Goal: Task Accomplishment & Management: Manage account settings

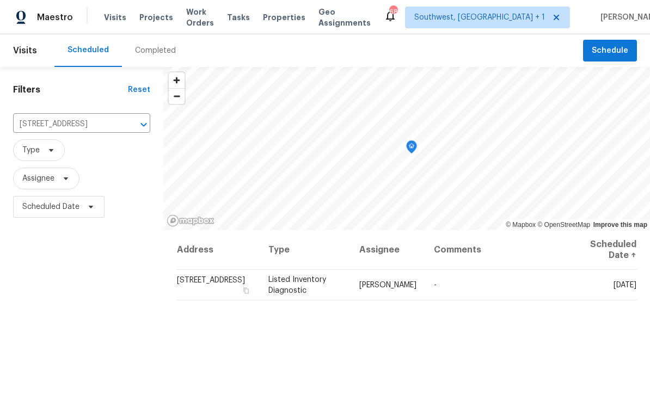
click at [150, 22] on span "Projects" at bounding box center [156, 17] width 34 height 11
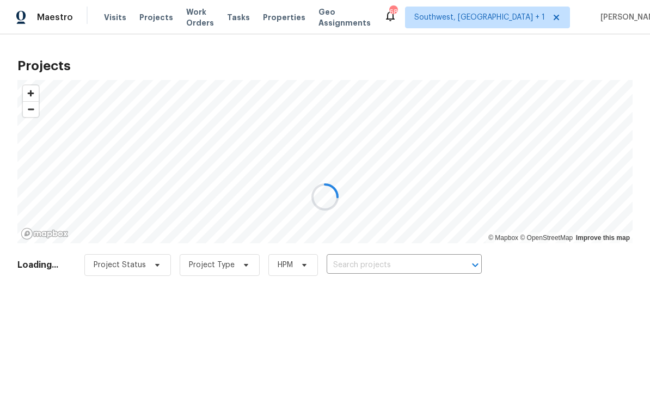
click at [381, 264] on div at bounding box center [325, 197] width 650 height 394
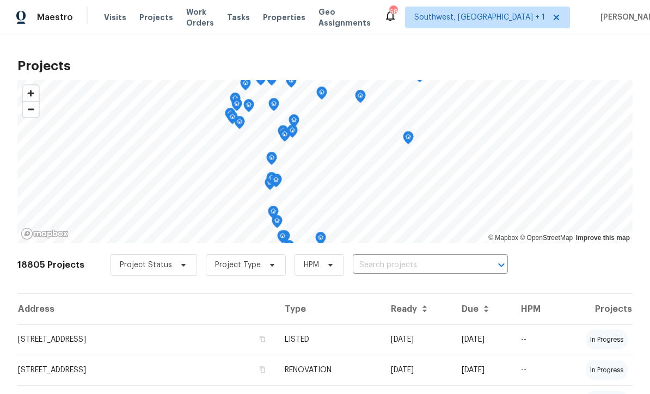
click at [405, 268] on input "text" at bounding box center [415, 265] width 125 height 17
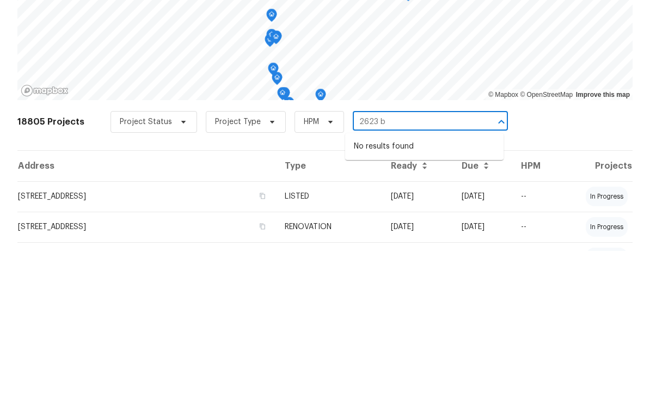
type input "2623"
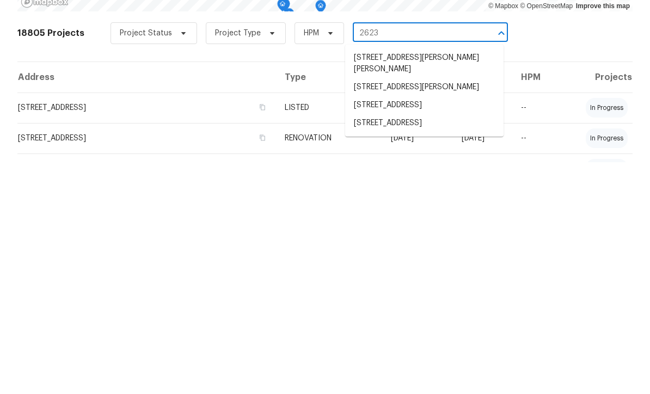
scroll to position [36, 0]
click at [410, 346] on li "2623 S Biscayne Dr, North Port, FL 34287" at bounding box center [424, 355] width 158 height 18
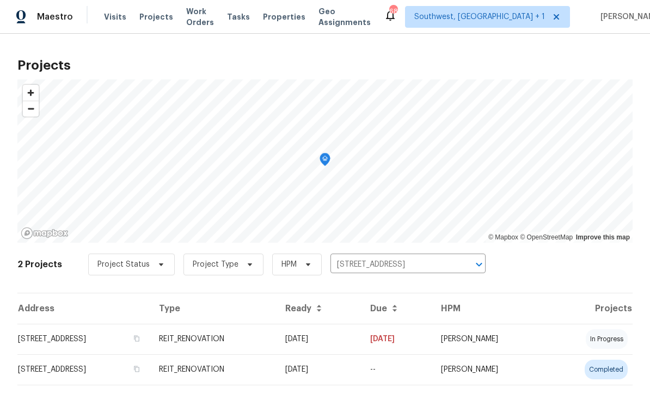
scroll to position [1, 0]
click at [384, 262] on input "2623 S Biscayne Dr, North Port, FL 34287" at bounding box center [392, 265] width 125 height 17
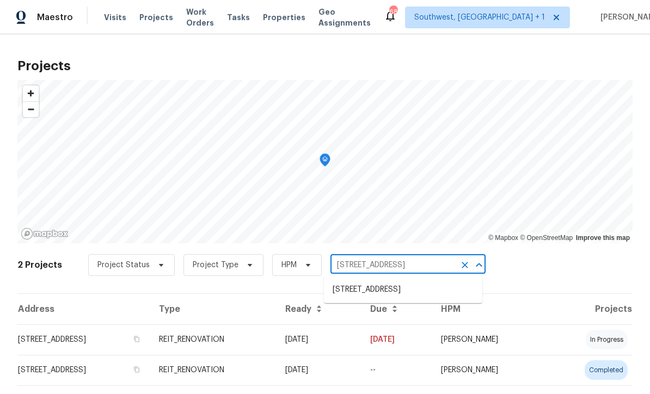
scroll to position [0, 0]
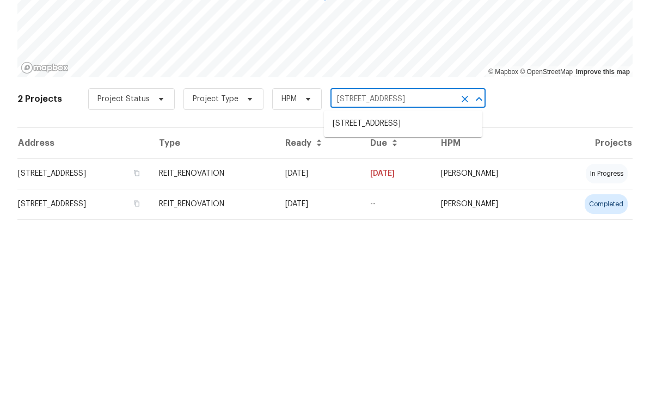
click at [529, 250] on div "2 Projects Project Status Project Type HPM 2623 S Biscayne Dr, North Port, FL 3…" at bounding box center [324, 272] width 615 height 44
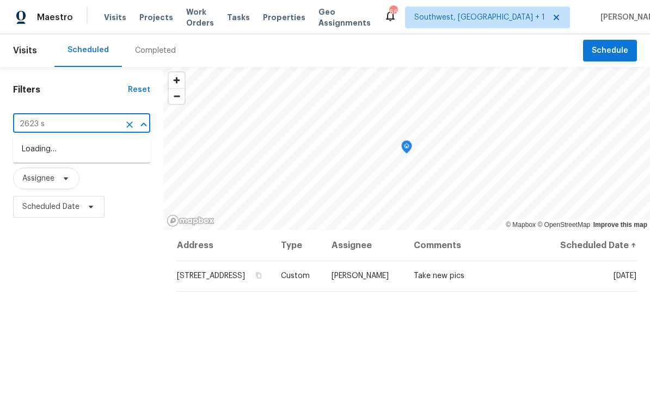
type input "2623 s"
click at [91, 147] on li "[STREET_ADDRESS]" at bounding box center [81, 149] width 137 height 18
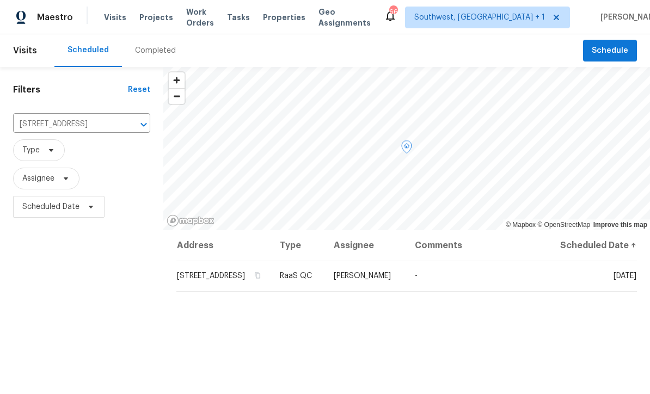
click at [0, 0] on icon at bounding box center [0, 0] width 0 height 0
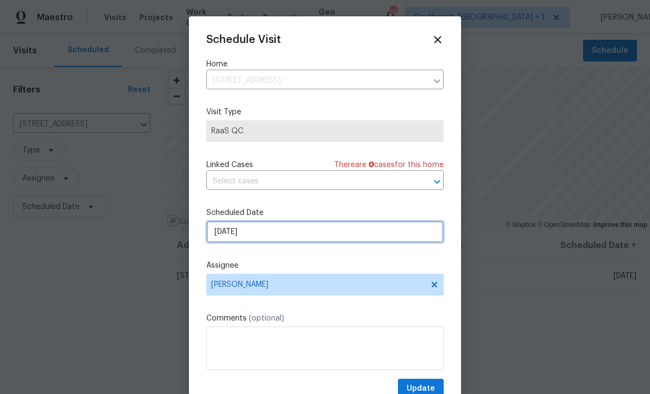
click at [302, 236] on input "[DATE]" at bounding box center [324, 232] width 237 height 22
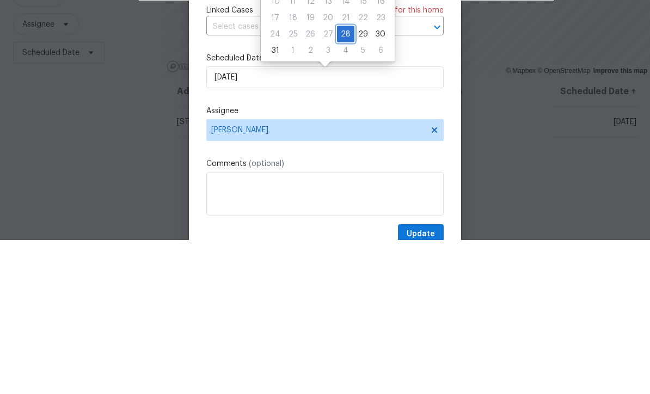
click at [347, 181] on div "28" at bounding box center [345, 188] width 17 height 15
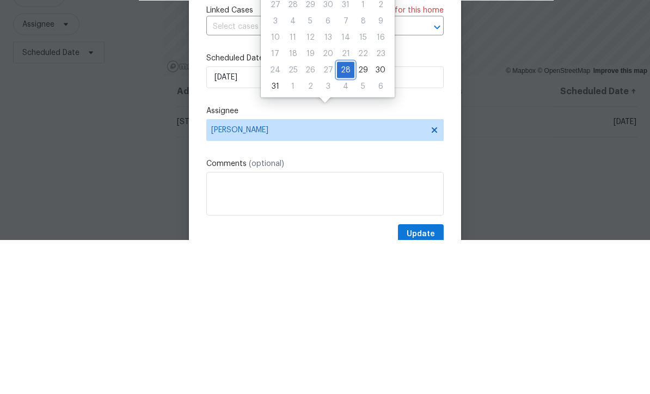
scroll to position [36, 0]
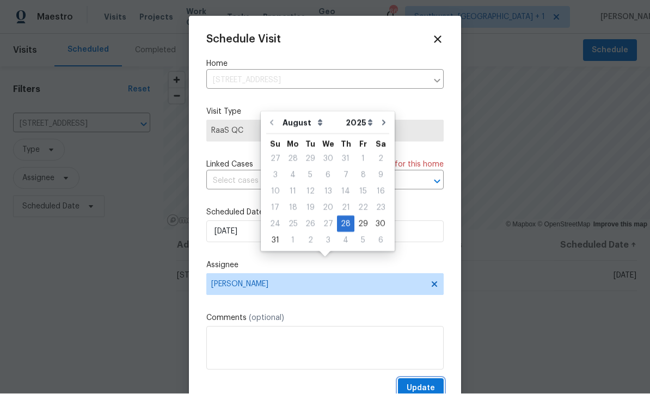
click at [427, 386] on span "Update" at bounding box center [420, 389] width 28 height 14
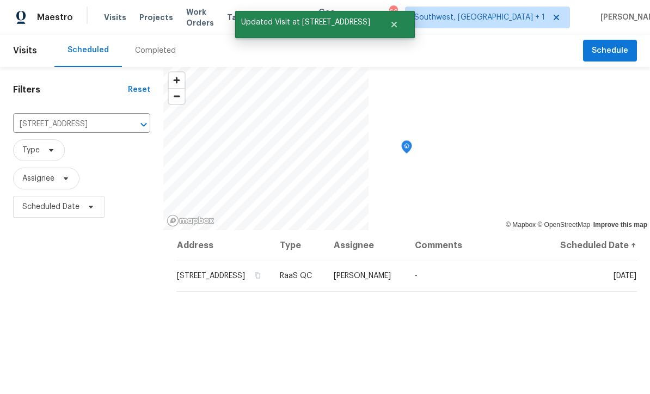
scroll to position [0, 0]
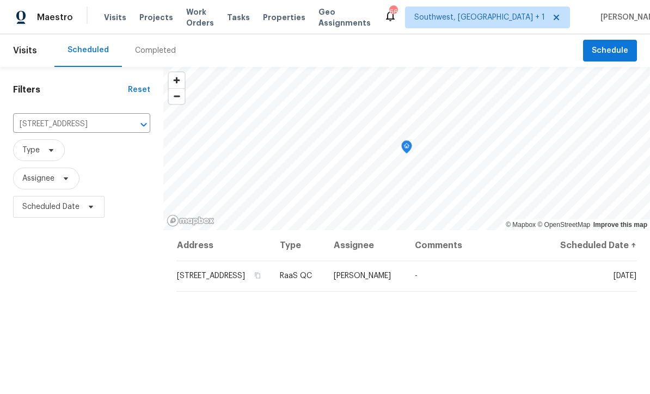
click at [83, 125] on input "2623 S Biscayne Dr, North Port, FL 34287" at bounding box center [66, 124] width 107 height 17
type input "1019 de"
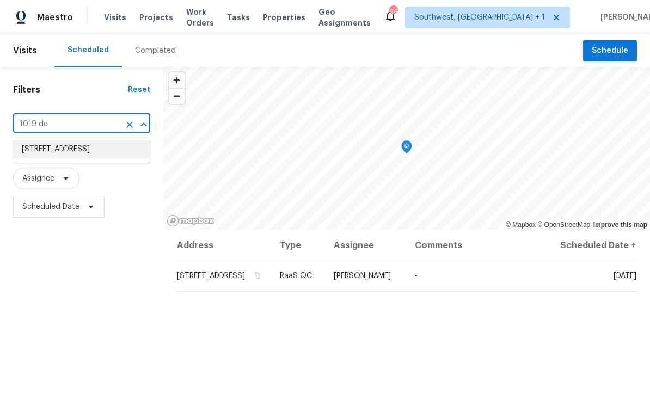
click at [106, 147] on li "1019 Deer Run, Venice, FL 34293" at bounding box center [81, 149] width 137 height 18
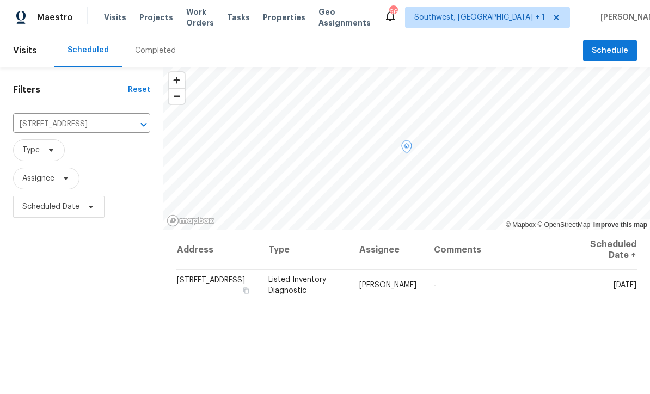
click at [0, 0] on icon at bounding box center [0, 0] width 0 height 0
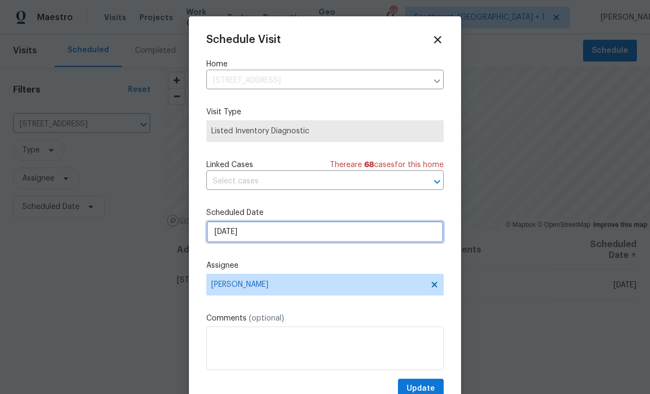
click at [287, 232] on input "8/28/2025" at bounding box center [324, 232] width 237 height 22
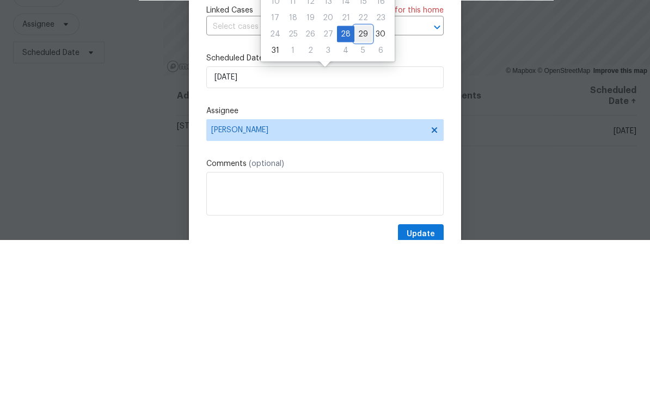
click at [360, 181] on div "29" at bounding box center [362, 188] width 17 height 15
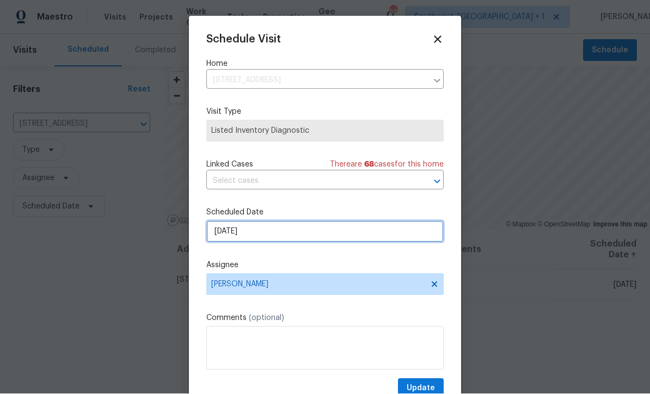
click at [325, 238] on input "8/29/2025" at bounding box center [324, 232] width 237 height 22
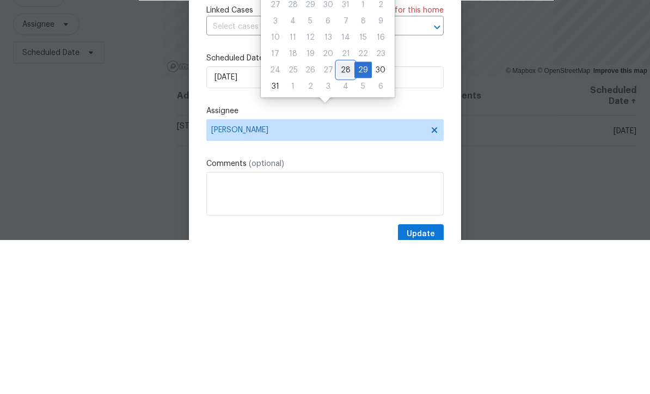
click at [342, 217] on div "28" at bounding box center [345, 224] width 17 height 15
type input "8/28/2025"
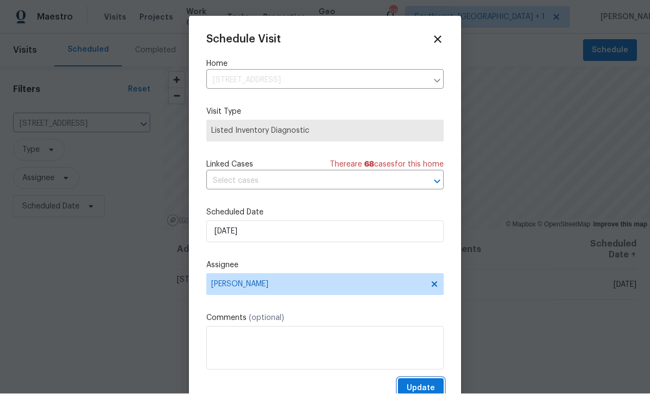
click at [428, 385] on span "Update" at bounding box center [420, 389] width 28 height 14
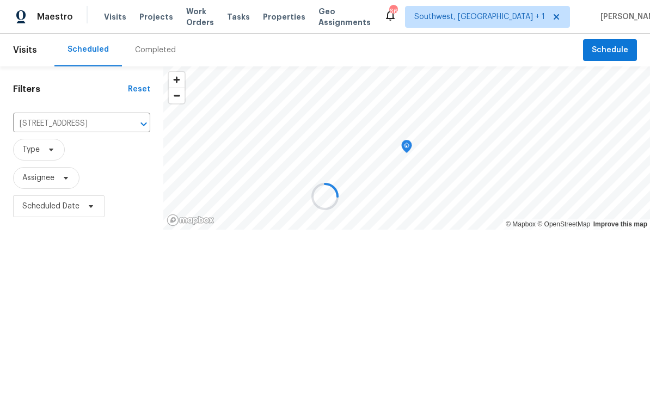
scroll to position [1, 0]
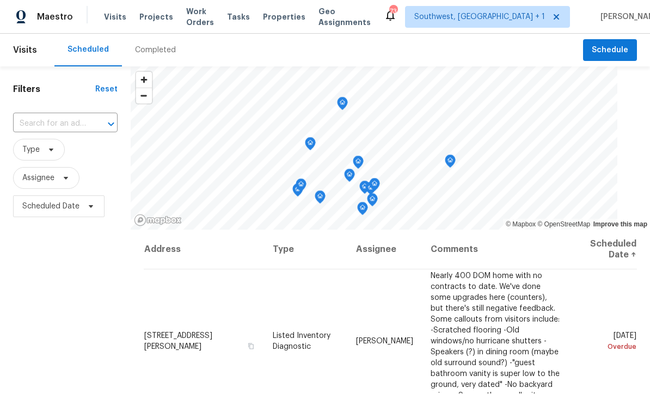
scroll to position [1, 0]
click at [87, 122] on input "text" at bounding box center [50, 124] width 74 height 17
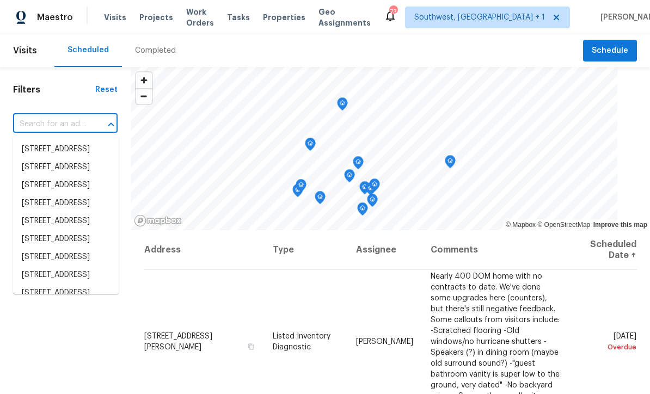
click at [91, 126] on div at bounding box center [103, 124] width 28 height 15
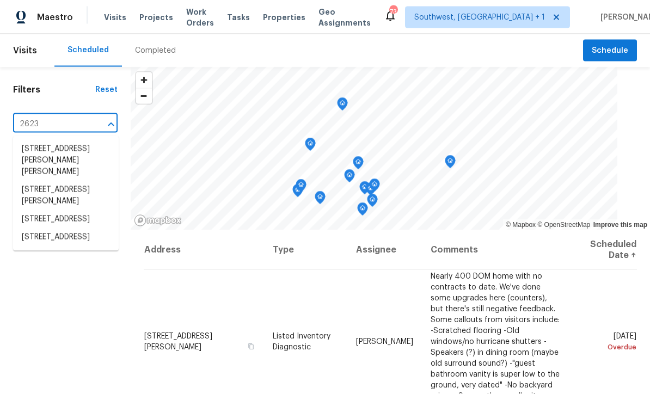
type input "2623 s"
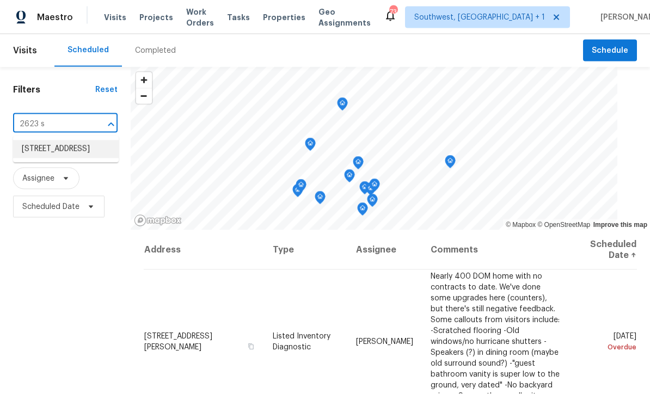
click at [77, 147] on li "2623 S Biscayne Dr, North Port, FL 34287" at bounding box center [66, 149] width 106 height 18
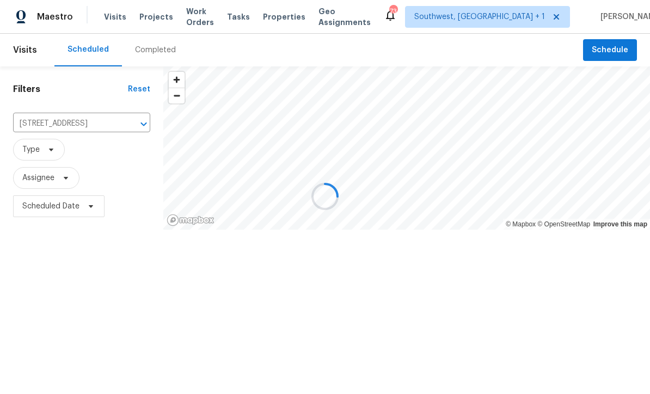
scroll to position [1, 0]
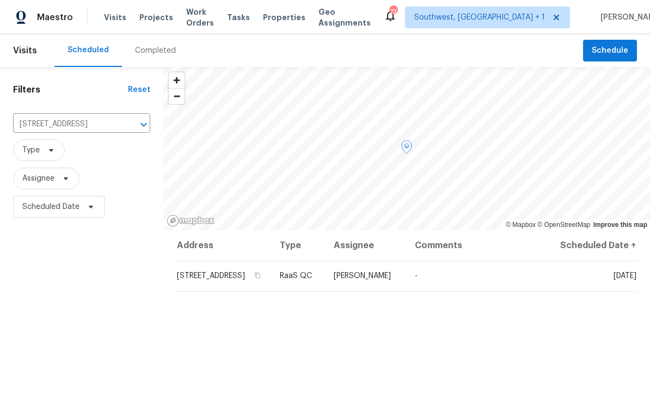
click at [0, 0] on icon at bounding box center [0, 0] width 0 height 0
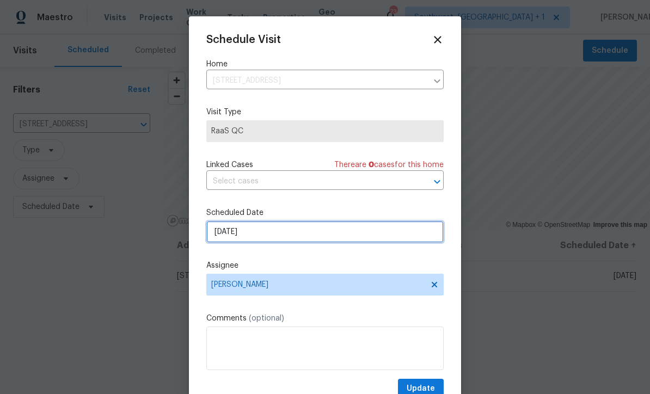
click at [340, 234] on input "8/28/2025" at bounding box center [324, 232] width 237 height 22
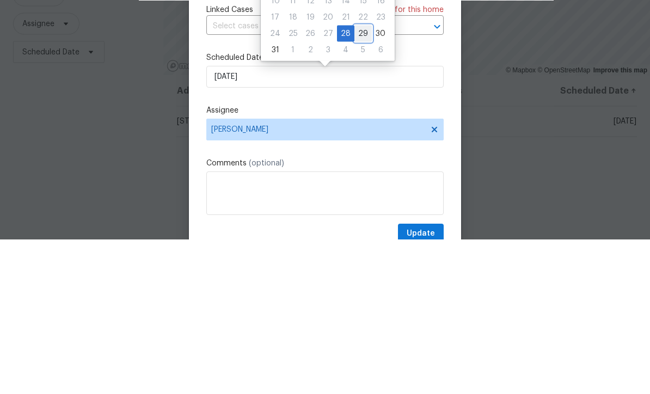
click at [361, 181] on div "29" at bounding box center [362, 188] width 17 height 15
type input "8/29/2025"
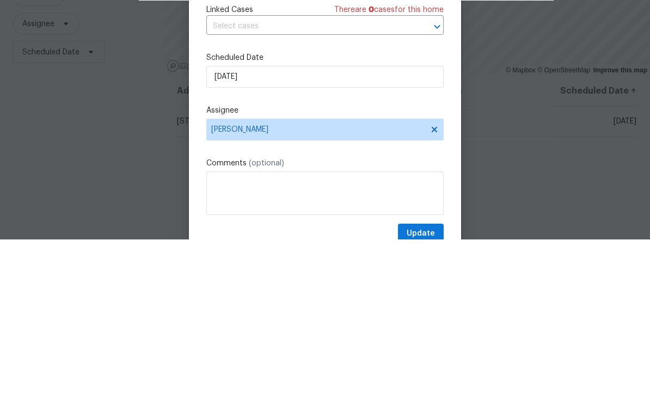
scroll to position [36, 0]
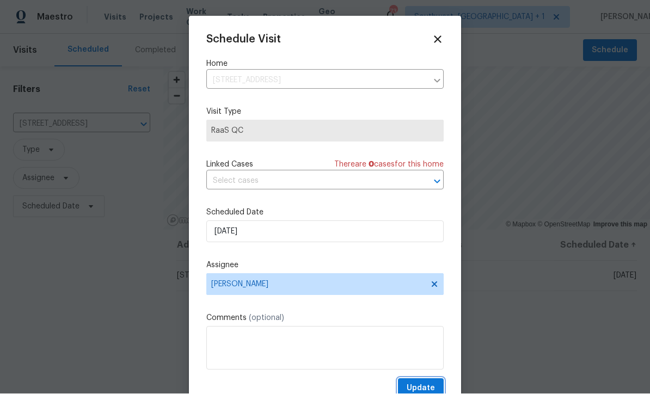
click at [426, 385] on span "Update" at bounding box center [420, 389] width 28 height 14
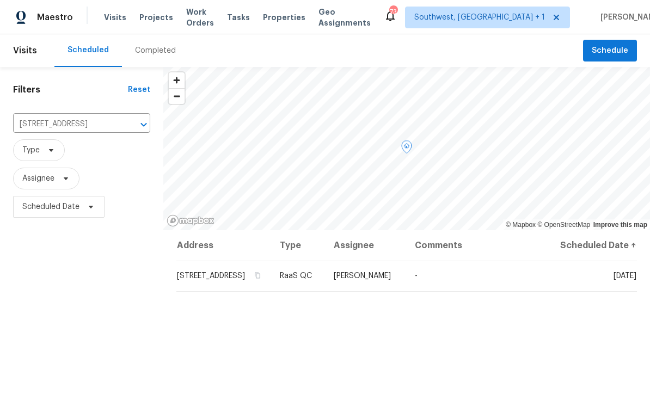
click at [0, 0] on icon at bounding box center [0, 0] width 0 height 0
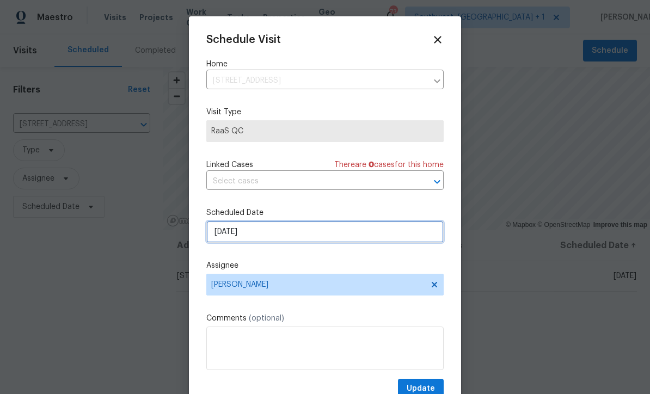
click at [307, 236] on input "8/29/2025" at bounding box center [324, 232] width 237 height 22
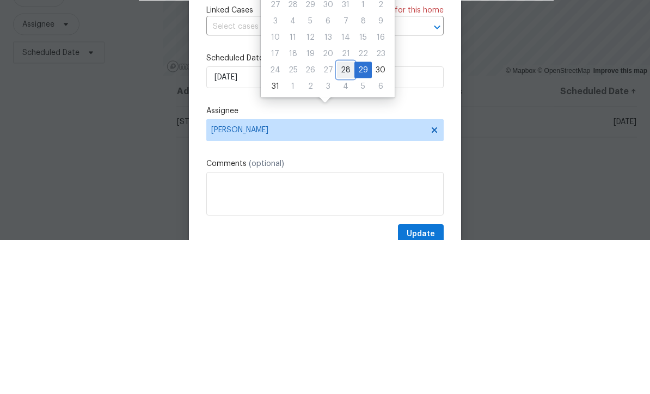
click at [342, 217] on div "28" at bounding box center [345, 224] width 17 height 15
type input "8/28/2025"
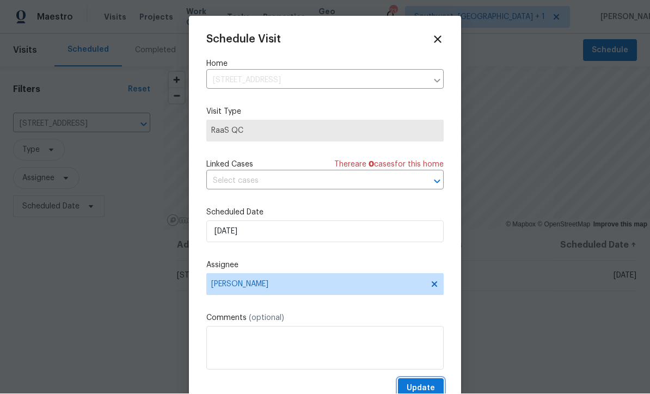
click at [423, 385] on span "Update" at bounding box center [420, 389] width 28 height 14
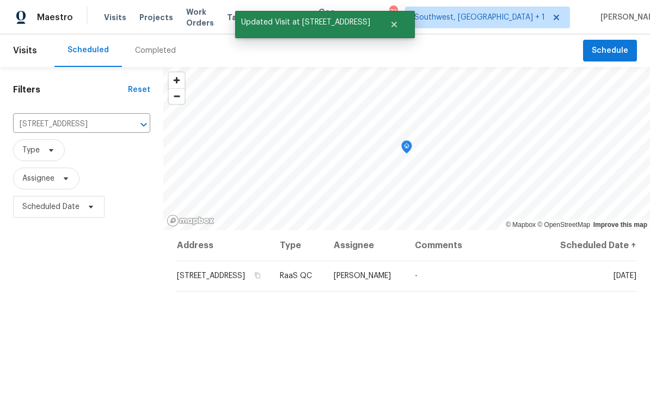
click at [80, 116] on input "2623 S Biscayne Dr, North Port, FL 34287" at bounding box center [66, 124] width 107 height 17
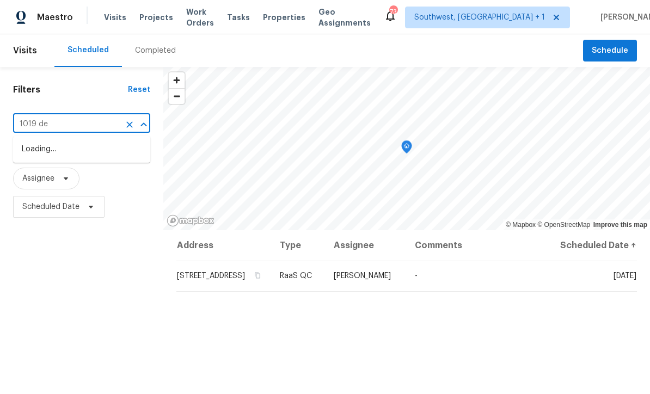
type input "1019 dee"
click at [97, 140] on li "1019 Deer Run, Venice, FL 34293" at bounding box center [81, 149] width 137 height 18
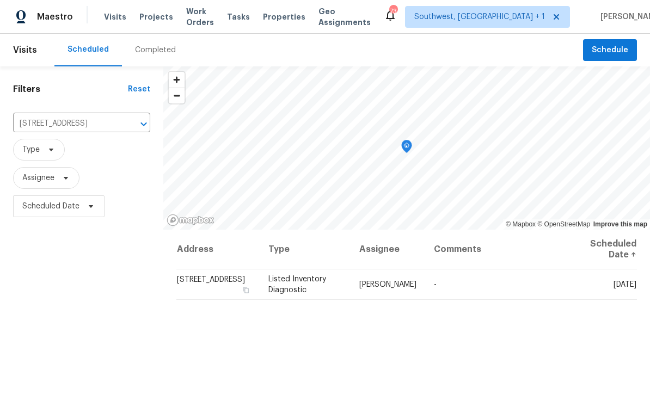
scroll to position [1, 0]
click at [0, 0] on icon at bounding box center [0, 0] width 0 height 0
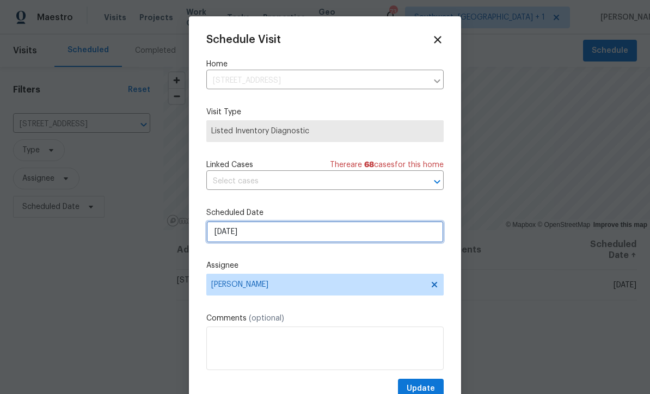
click at [306, 231] on input "8/28/2025" at bounding box center [324, 232] width 237 height 22
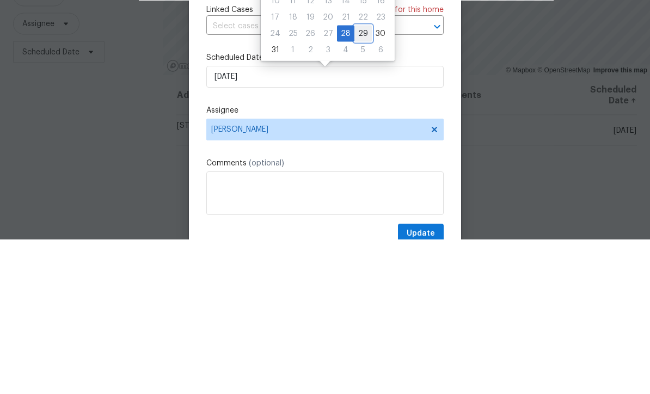
click at [363, 181] on div "29" at bounding box center [362, 188] width 17 height 15
type input "8/29/2025"
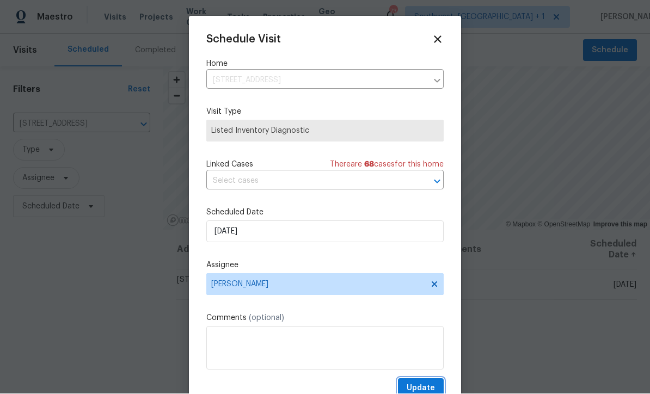
click at [427, 386] on span "Update" at bounding box center [420, 389] width 28 height 14
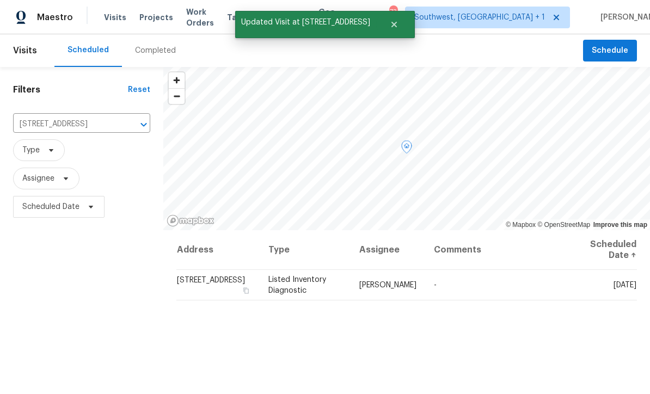
click at [0, 0] on icon at bounding box center [0, 0] width 0 height 0
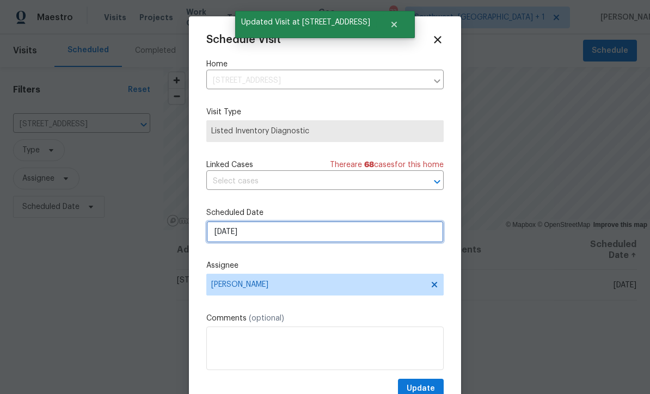
click at [278, 232] on input "8/29/2025" at bounding box center [324, 232] width 237 height 22
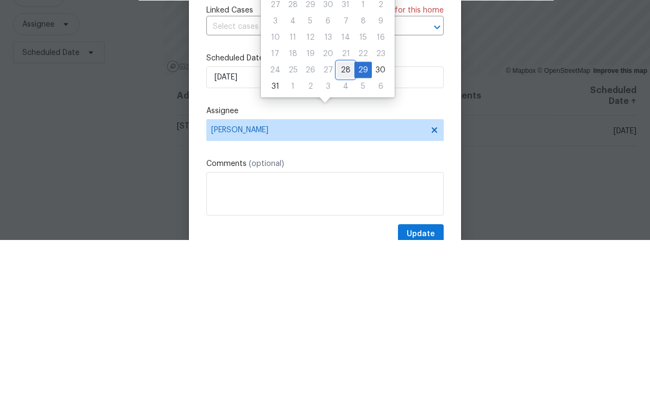
click at [341, 217] on div "28" at bounding box center [345, 224] width 17 height 15
type input "8/28/2025"
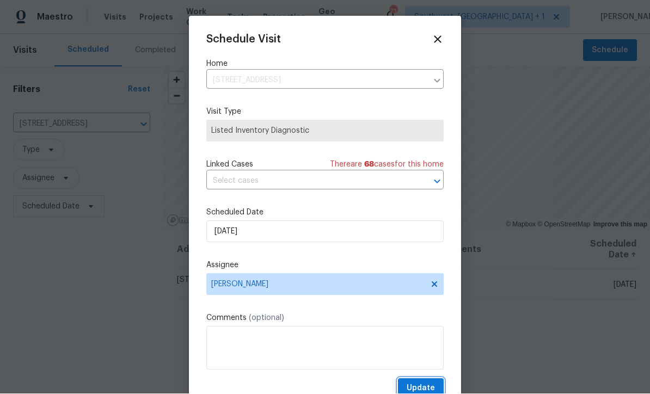
click at [427, 386] on span "Update" at bounding box center [420, 389] width 28 height 14
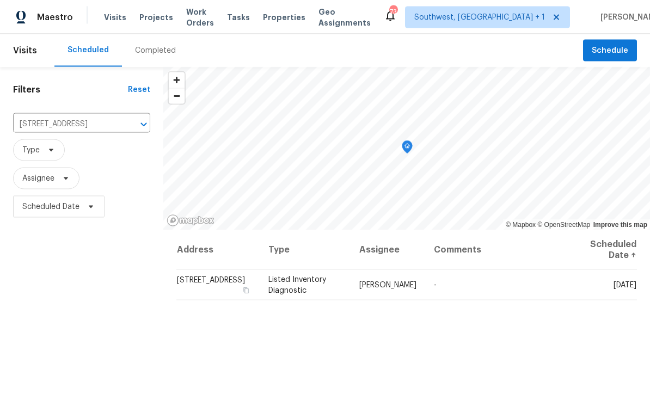
scroll to position [0, 0]
click at [157, 22] on span "Projects" at bounding box center [156, 17] width 34 height 11
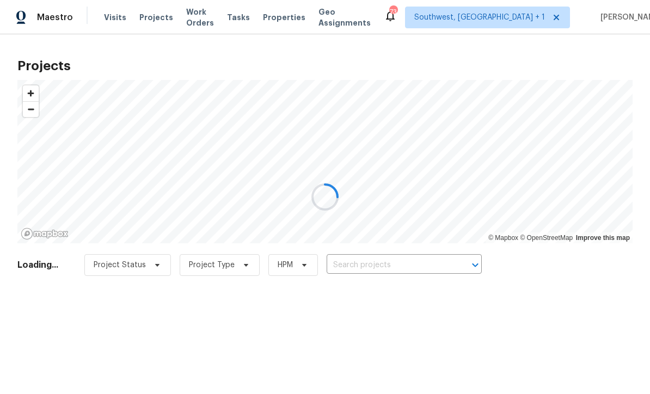
click at [404, 266] on div at bounding box center [325, 197] width 650 height 394
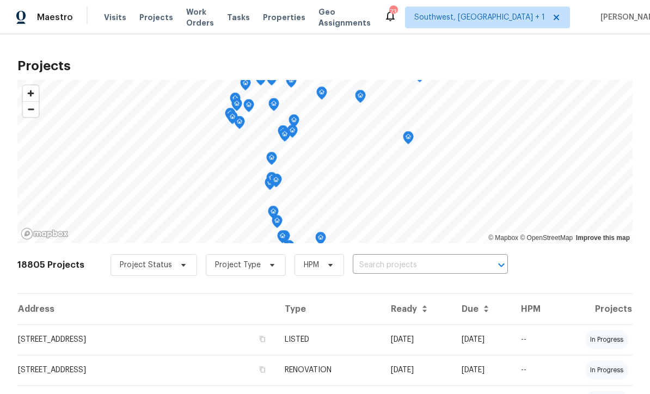
click at [420, 262] on input "text" at bounding box center [415, 265] width 125 height 17
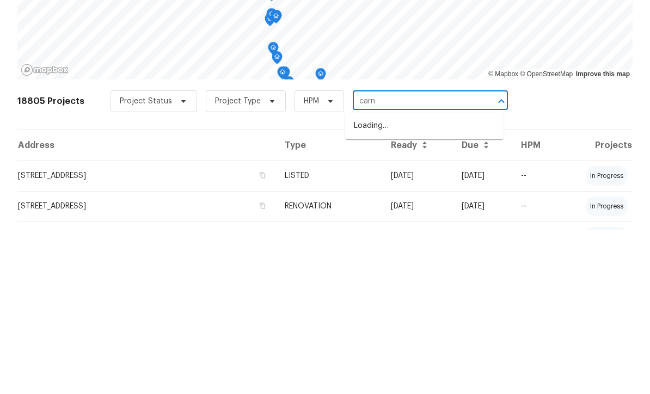
type input "carno"
click at [418, 299] on li "7483 Carnoustie Dr # 5B, Sarasota, FL 34238" at bounding box center [424, 308] width 158 height 18
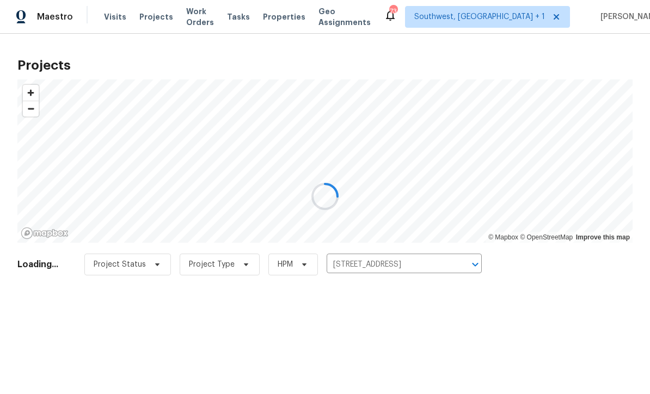
scroll to position [1, 0]
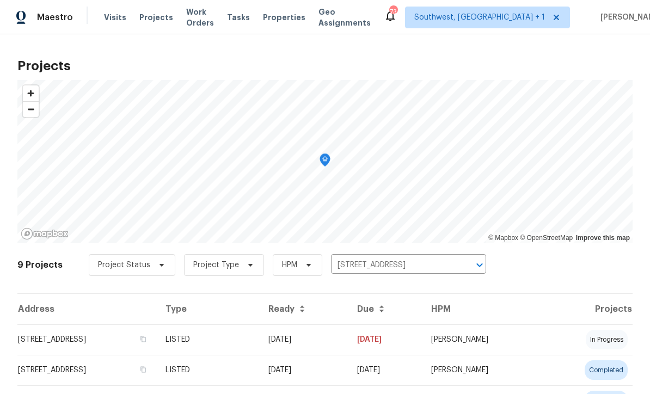
click at [347, 345] on td "08/26/25" at bounding box center [304, 339] width 89 height 30
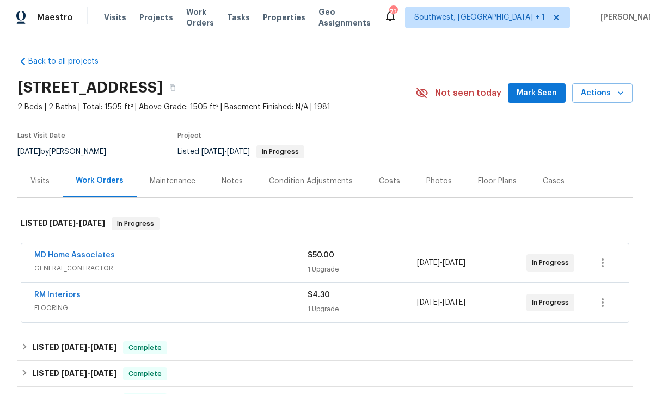
click at [230, 186] on div "Notes" at bounding box center [231, 181] width 21 height 11
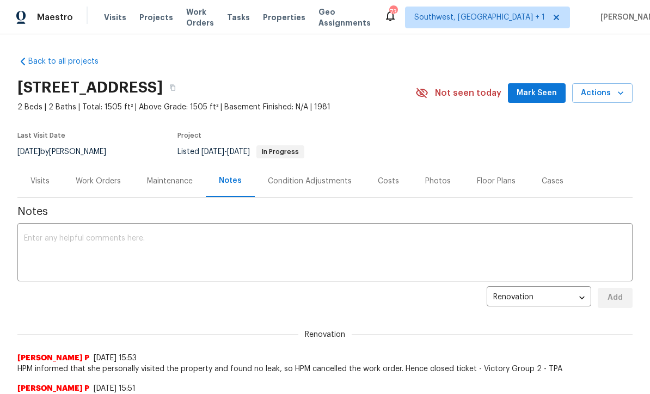
click at [279, 240] on textarea at bounding box center [325, 254] width 602 height 38
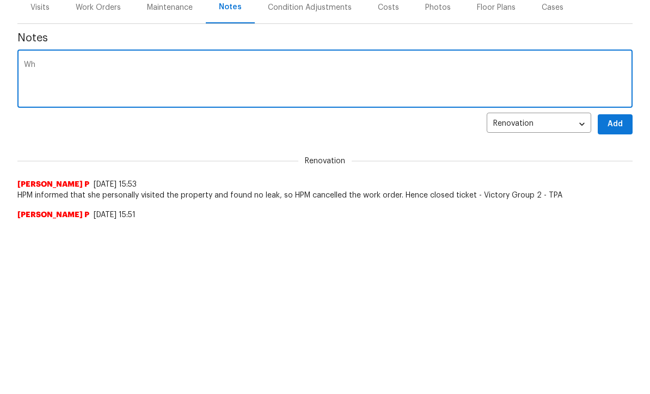
type textarea "W"
type textarea "U"
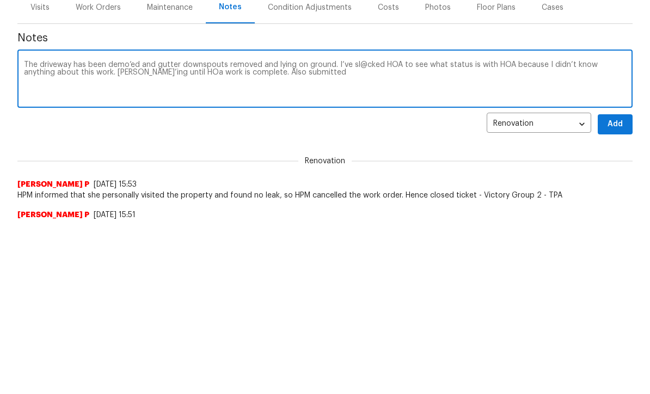
click at [154, 235] on textarea "The driveway has been demo’ed and gutter downspouts removed and lying on ground…" at bounding box center [325, 254] width 602 height 38
click at [310, 235] on textarea "The driveway has been demo’ed and gutter downspouts removed and lying on ground…" at bounding box center [325, 254] width 602 height 38
click at [397, 235] on textarea "The driveway has been demo’ed and gutter downspouts removed and lying on ground…" at bounding box center [325, 254] width 602 height 38
type textarea "The driveway has been demo’ed and gutter downspouts removed and lying on ground…"
click at [619, 291] on span "Add" at bounding box center [614, 298] width 17 height 14
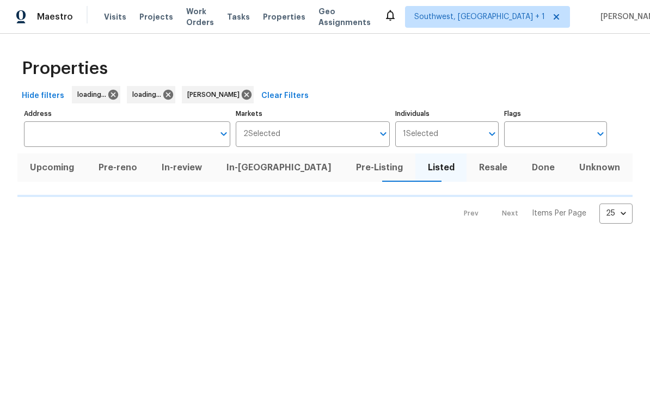
scroll to position [1, 0]
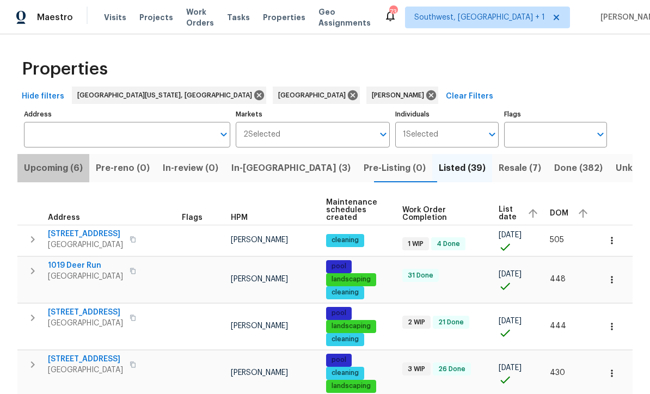
click at [61, 171] on span "Upcoming (6)" at bounding box center [53, 168] width 59 height 15
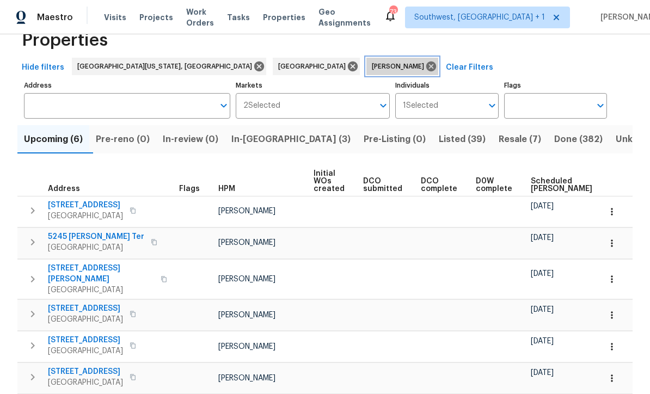
click at [426, 67] on icon at bounding box center [431, 66] width 10 height 10
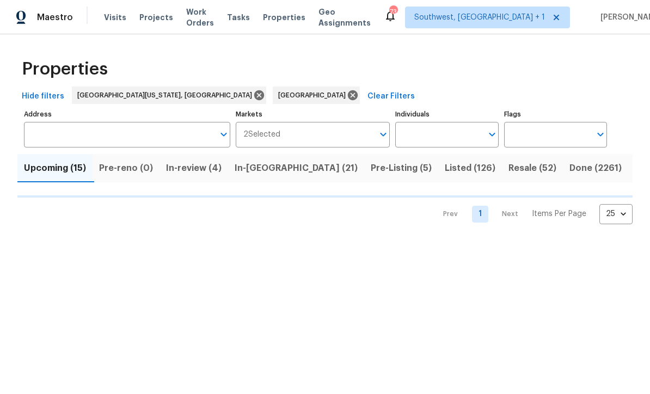
click at [454, 131] on input "Individuals" at bounding box center [438, 135] width 87 height 26
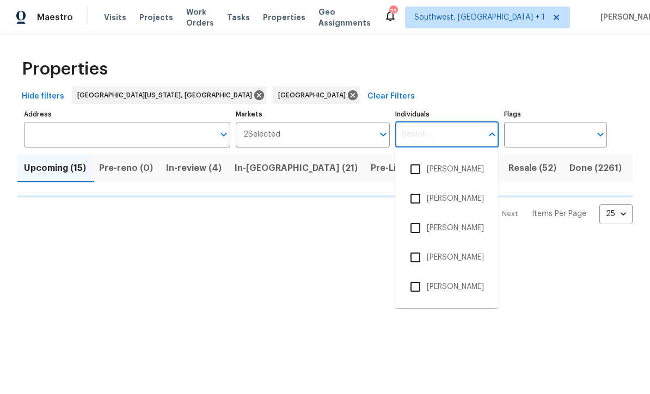
scroll to position [1, 0]
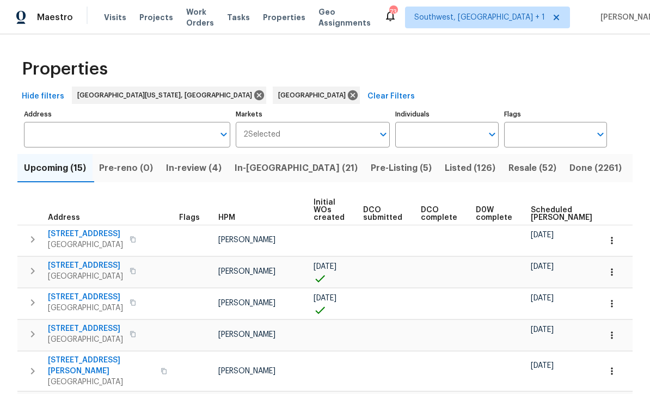
click at [449, 136] on input "Individuals" at bounding box center [438, 135] width 87 height 26
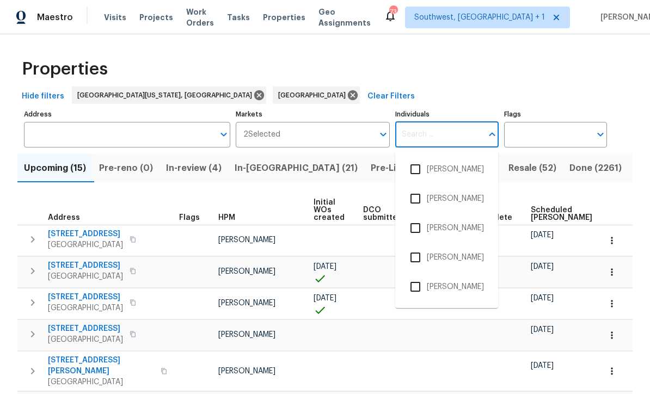
scroll to position [0, 0]
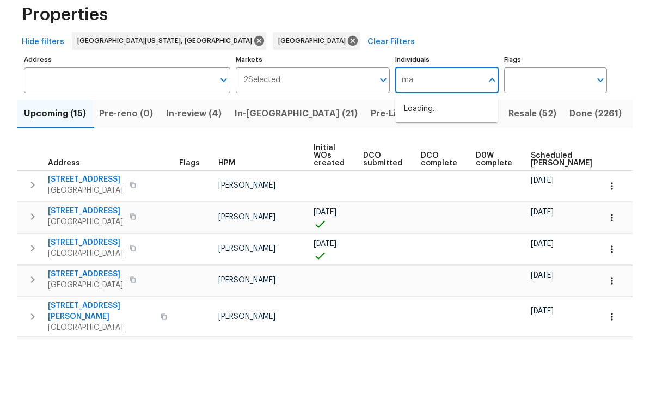
type input "mat"
click at [422, 158] on input "checkbox" at bounding box center [415, 169] width 23 height 23
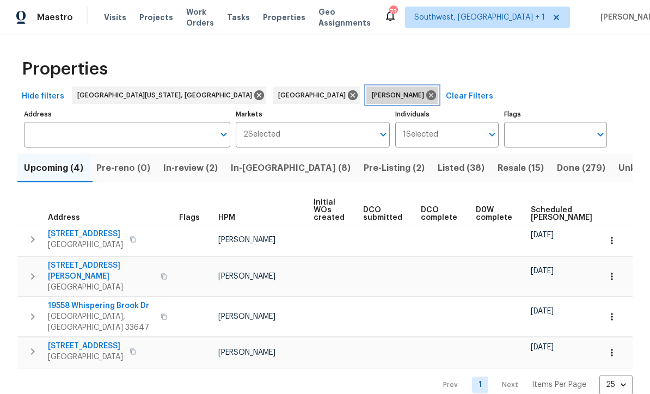
click at [426, 93] on icon at bounding box center [431, 95] width 10 height 10
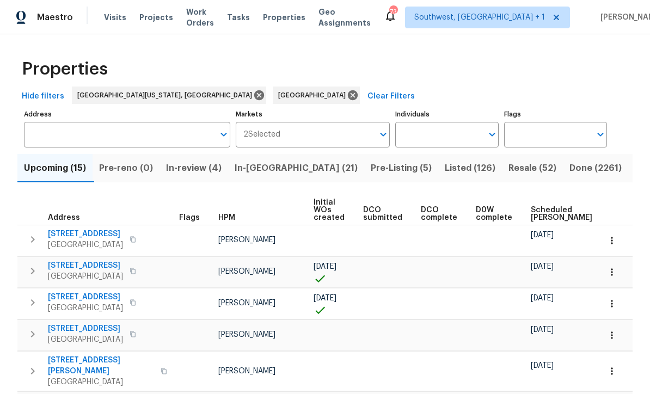
click at [452, 132] on input "Individuals" at bounding box center [438, 135] width 87 height 26
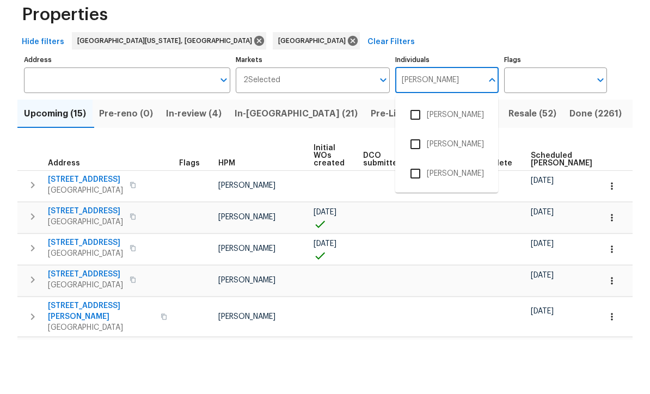
type input "Naomi"
click at [420, 158] on input "checkbox" at bounding box center [415, 169] width 23 height 23
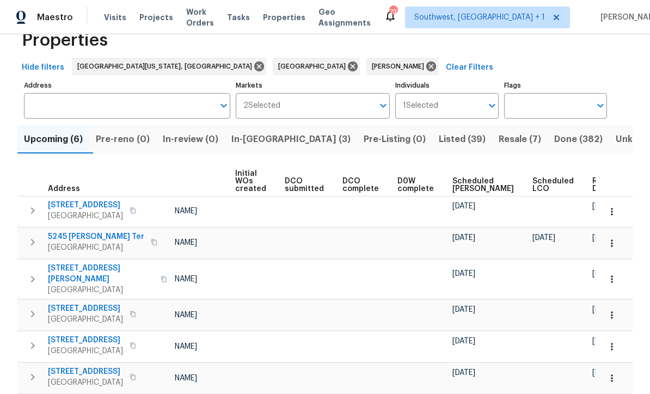
scroll to position [0, 78]
click at [593, 177] on span "Ready Date" at bounding box center [605, 184] width 24 height 15
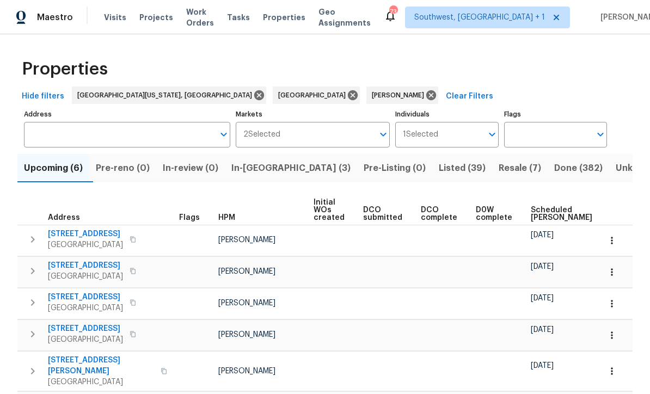
click at [70, 237] on span "11081 103rd Ter" at bounding box center [85, 234] width 75 height 11
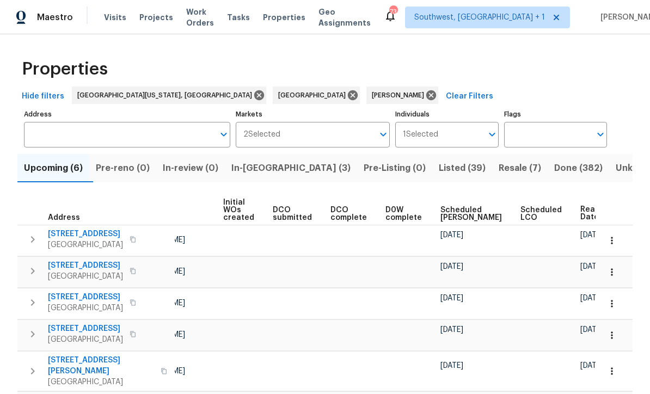
scroll to position [0, 90]
click at [615, 238] on icon "button" at bounding box center [611, 240] width 11 height 11
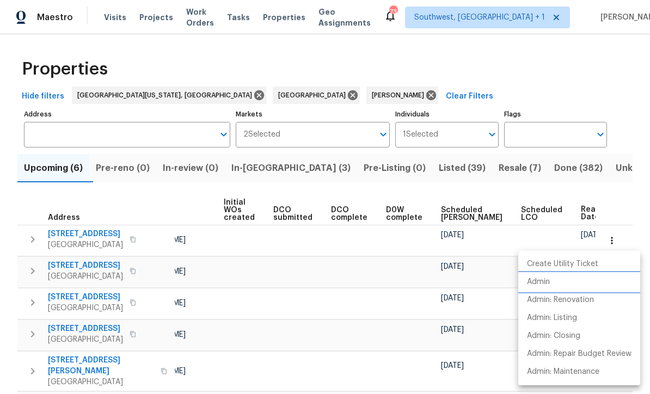
click at [545, 279] on p "Admin" at bounding box center [538, 281] width 23 height 11
click at [351, 315] on div at bounding box center [325, 197] width 650 height 394
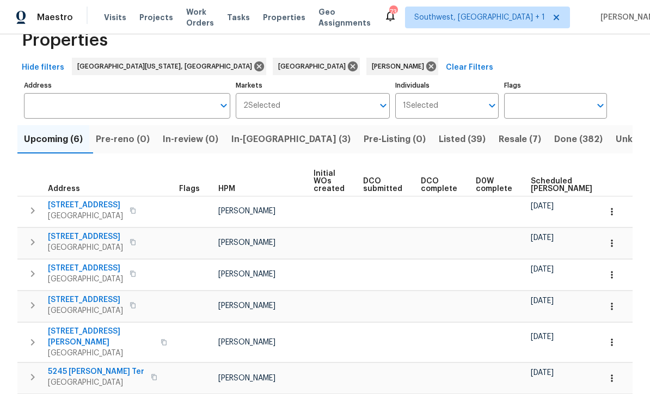
scroll to position [29, 0]
click at [72, 237] on span "366 Vitorio St" at bounding box center [85, 236] width 75 height 11
click at [267, 139] on span "In-reno (3)" at bounding box center [290, 139] width 119 height 15
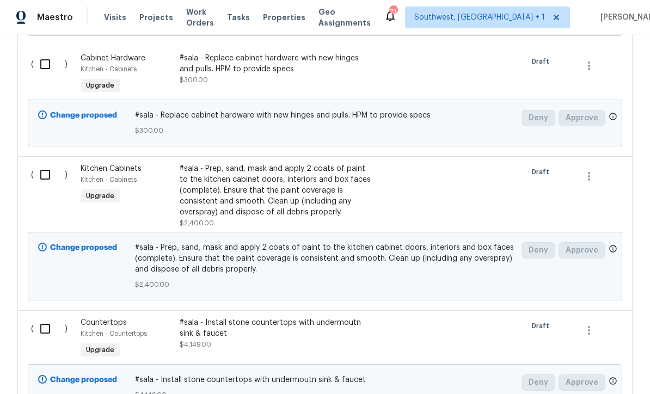
scroll to position [711, 0]
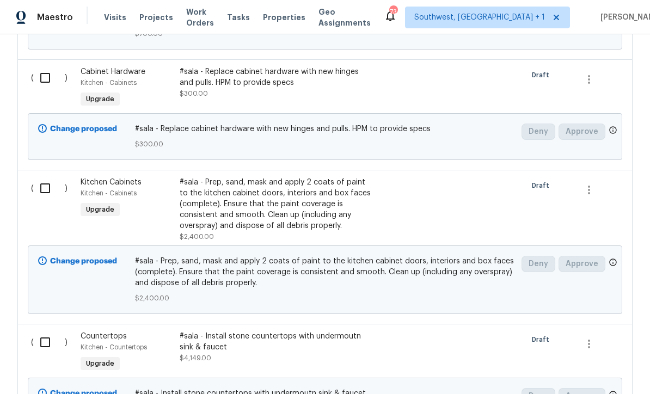
click at [48, 349] on input "checkbox" at bounding box center [49, 342] width 31 height 23
checkbox input "true"
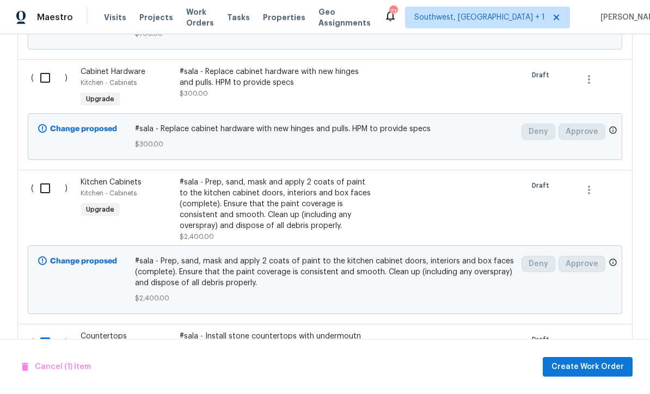
click at [44, 193] on input "checkbox" at bounding box center [49, 188] width 31 height 23
checkbox input "true"
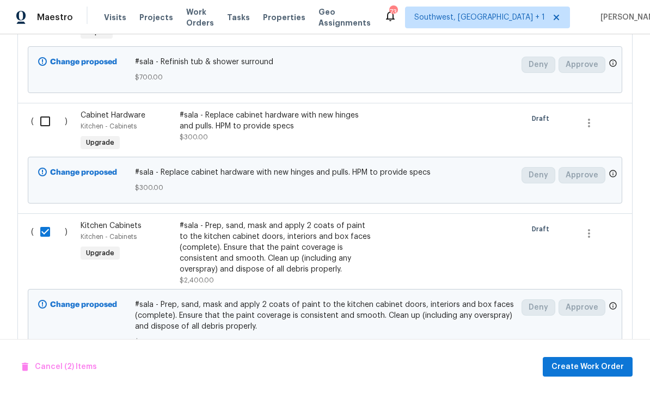
scroll to position [575, 0]
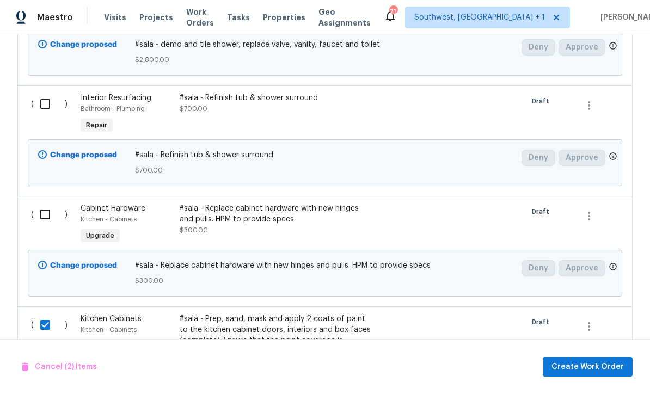
click at [42, 221] on input "checkbox" at bounding box center [49, 214] width 31 height 23
checkbox input "true"
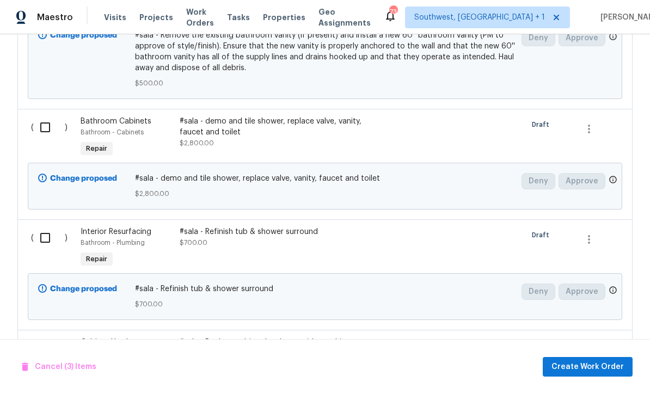
click at [44, 243] on input "checkbox" at bounding box center [49, 237] width 31 height 23
checkbox input "true"
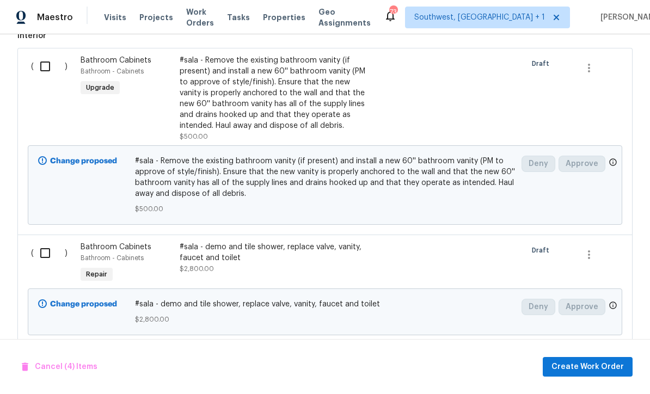
click at [44, 255] on input "checkbox" at bounding box center [49, 253] width 31 height 23
checkbox input "true"
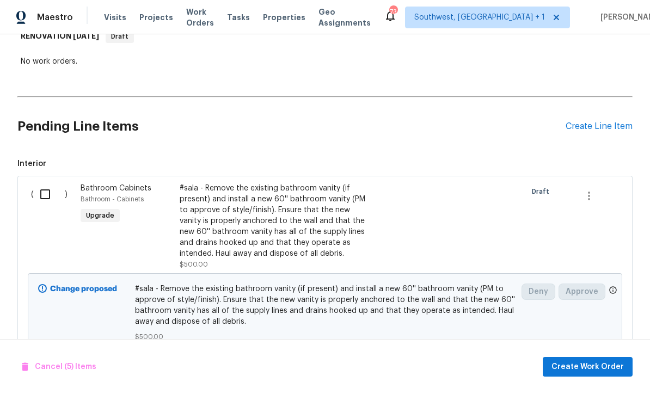
scroll to position [174, 0]
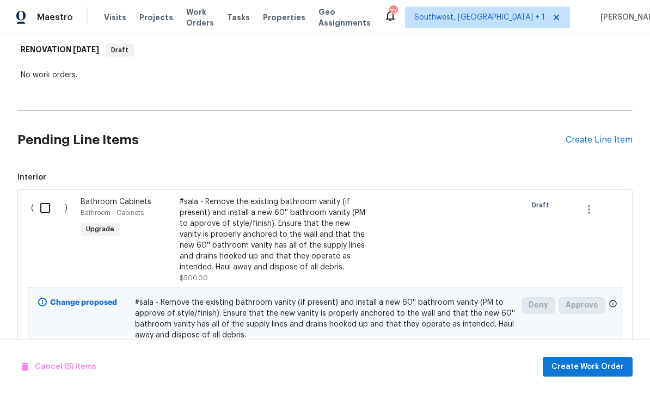
click at [44, 205] on input "checkbox" at bounding box center [49, 207] width 31 height 23
checkbox input "true"
click at [582, 365] on span "Create Work Order" at bounding box center [587, 367] width 72 height 14
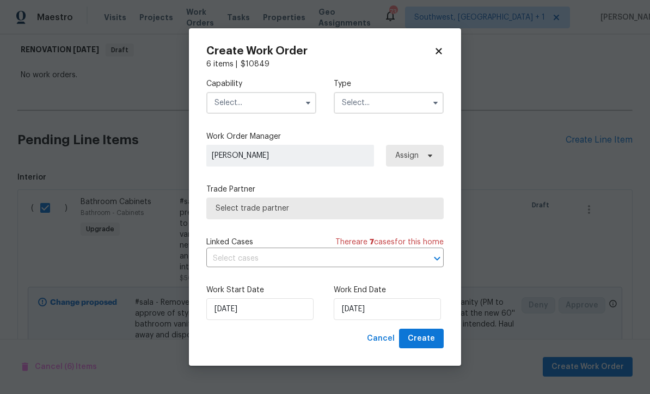
click at [260, 102] on input "text" at bounding box center [261, 103] width 110 height 22
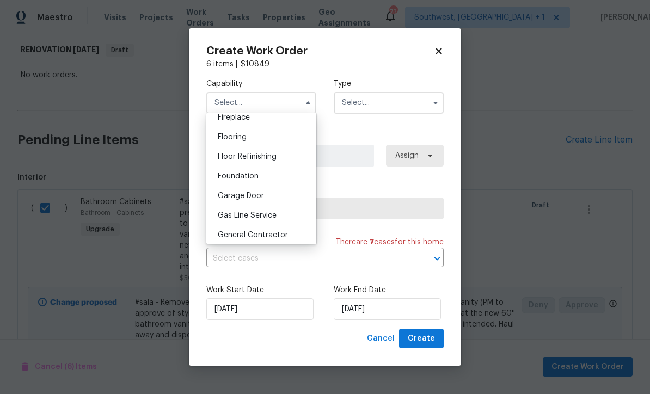
scroll to position [410, 0]
click at [287, 237] on div "General Contractor" at bounding box center [261, 236] width 104 height 20
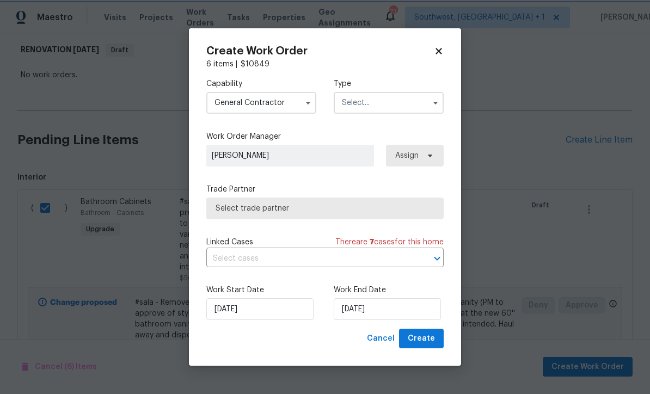
type input "General Contractor"
click at [387, 94] on input "text" at bounding box center [389, 103] width 110 height 22
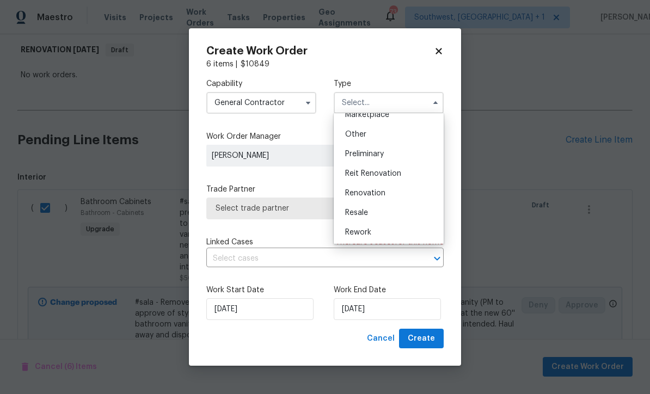
scroll to position [206, 0]
click at [395, 194] on div "Renovation" at bounding box center [388, 194] width 104 height 20
type input "Renovation"
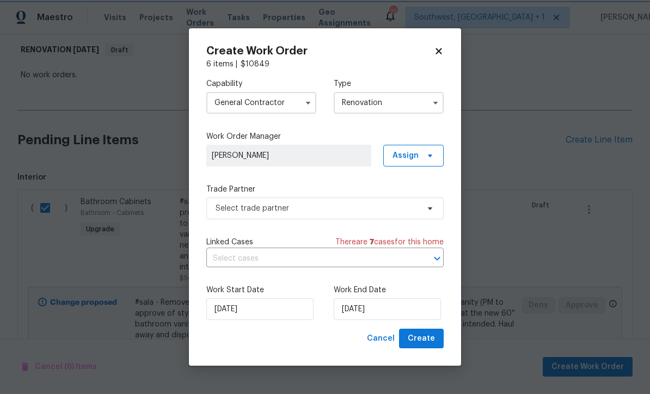
scroll to position [0, 0]
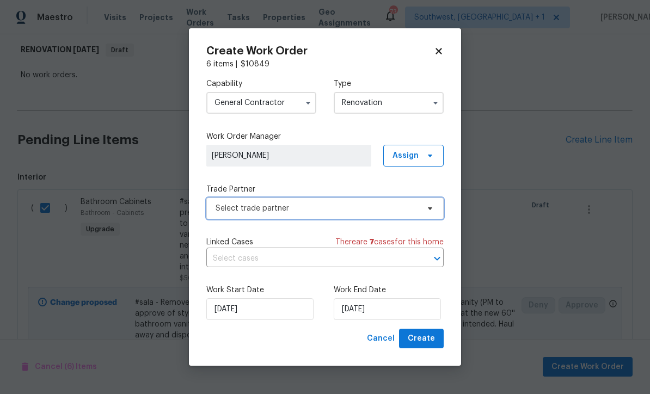
click at [358, 213] on span "Select trade partner" at bounding box center [316, 208] width 203 height 11
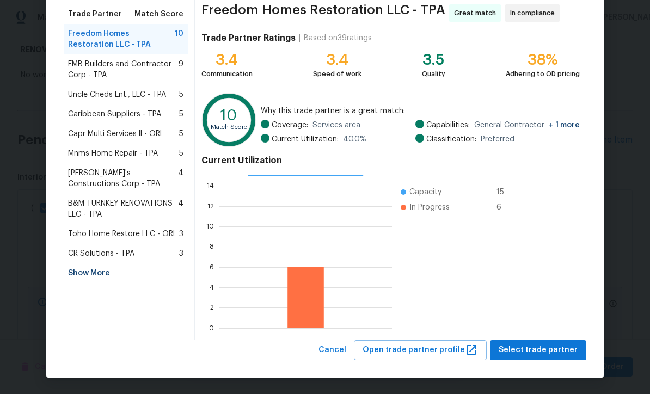
scroll to position [86, 0]
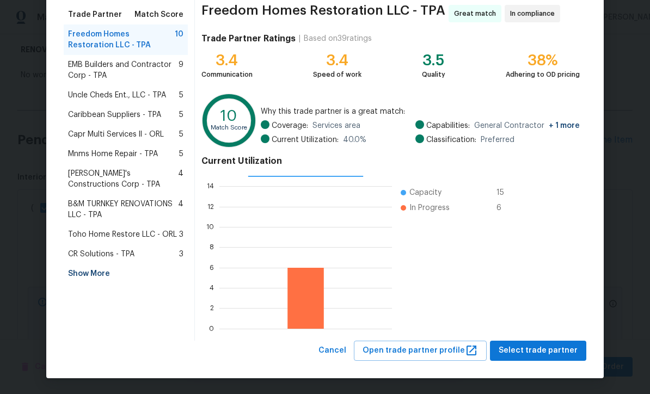
click at [90, 276] on div "Show More" at bounding box center [126, 274] width 124 height 20
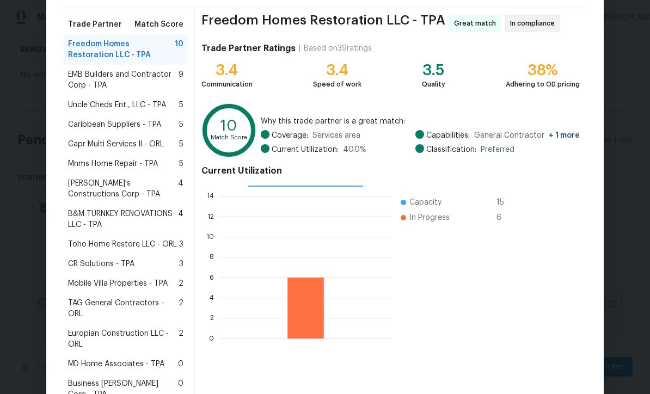
scroll to position [77, 0]
click at [141, 107] on span "Uncle Cheds Ent., LLC - TPA" at bounding box center [117, 104] width 98 height 11
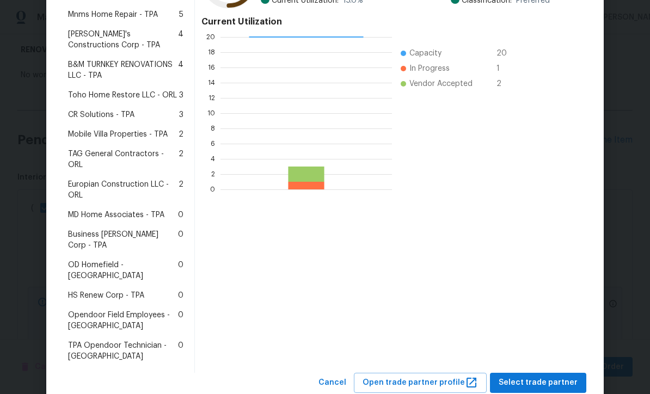
scroll to position [225, 0]
click at [550, 377] on span "Select trade partner" at bounding box center [537, 384] width 79 height 14
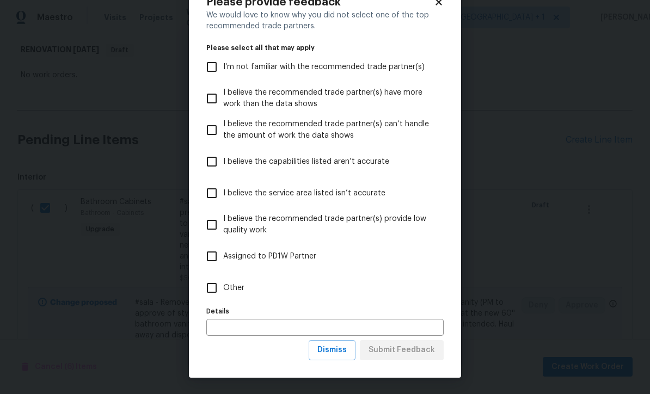
scroll to position [38, 0]
click at [341, 355] on span "Dismiss" at bounding box center [331, 350] width 29 height 14
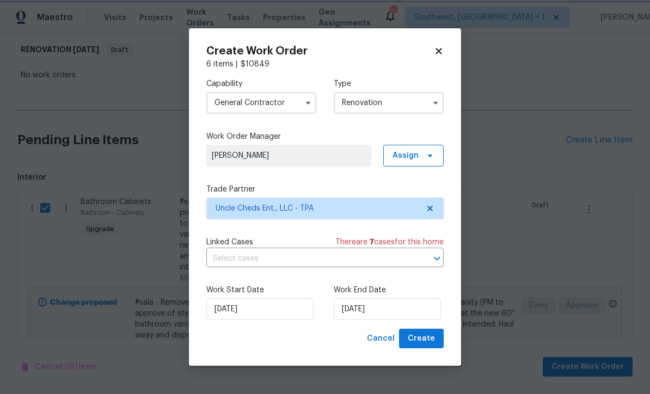
scroll to position [0, 0]
click at [398, 313] on input "9/2/2025" at bounding box center [387, 309] width 107 height 22
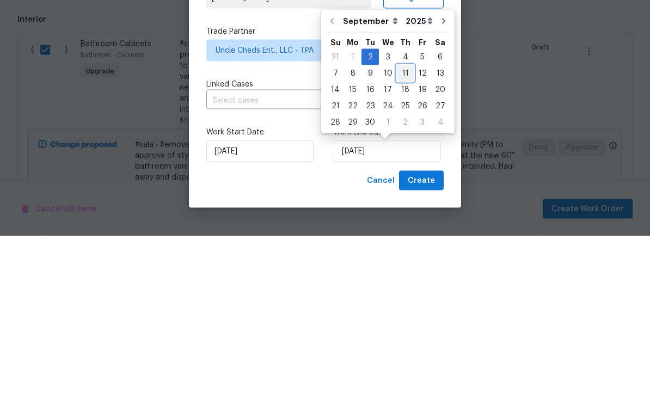
click at [402, 224] on div "11" at bounding box center [405, 231] width 17 height 15
type input "9/11/2025"
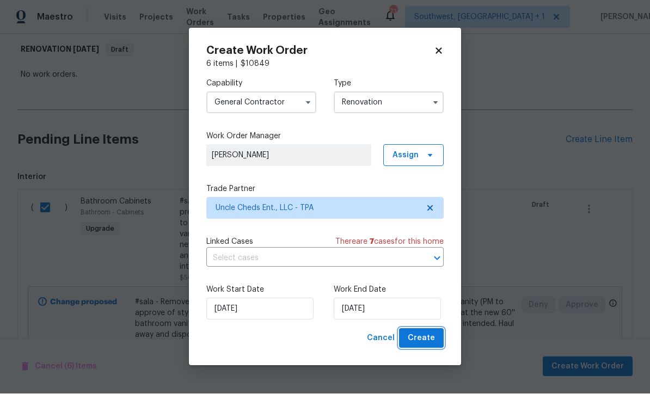
click at [425, 341] on span "Create" at bounding box center [421, 339] width 27 height 14
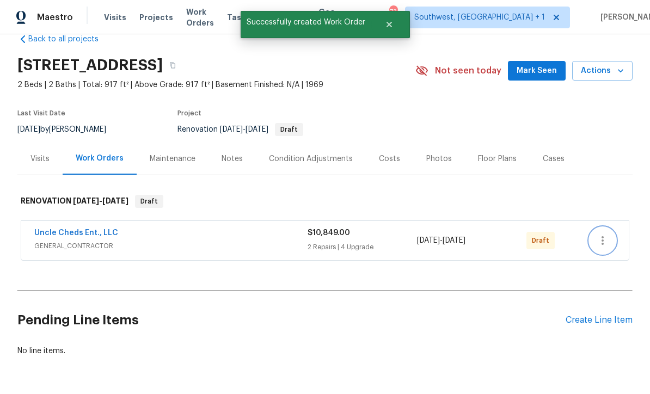
click at [603, 234] on icon "button" at bounding box center [602, 240] width 13 height 13
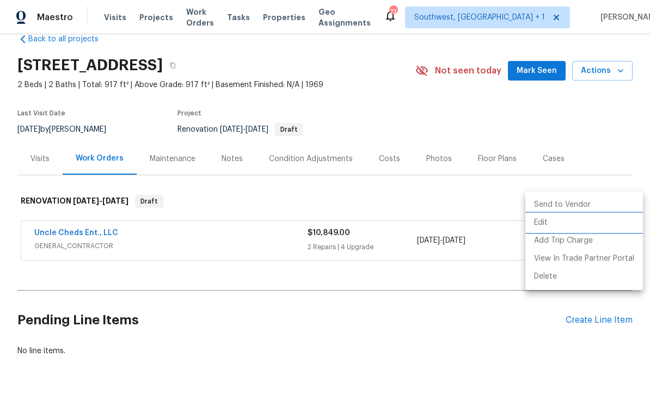
click at [543, 220] on li "Edit" at bounding box center [584, 223] width 118 height 18
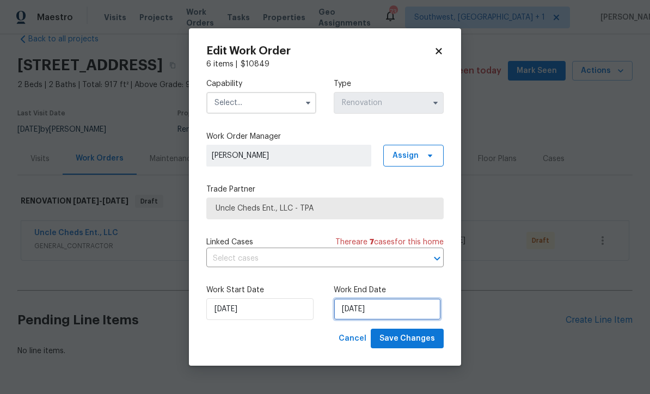
click at [398, 312] on input "9/11/2025" at bounding box center [387, 309] width 107 height 22
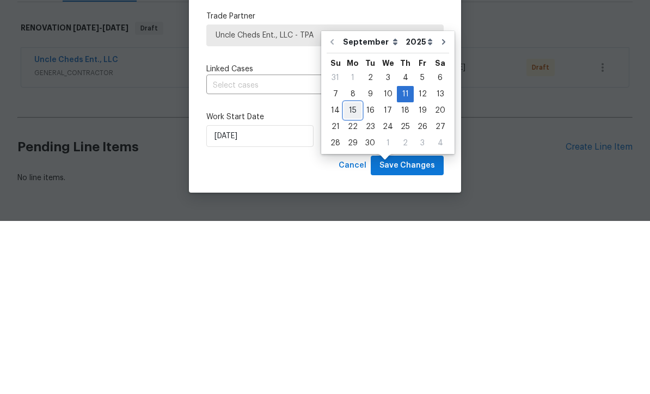
click at [352, 276] on div "15" at bounding box center [352, 283] width 17 height 15
type input "9/15/2025"
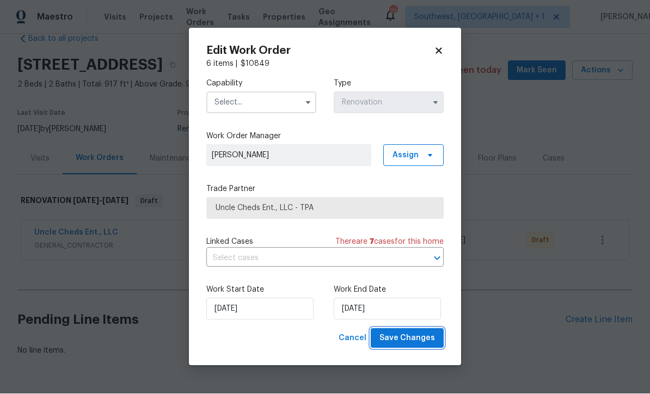
click at [423, 342] on span "Save Changes" at bounding box center [407, 339] width 56 height 14
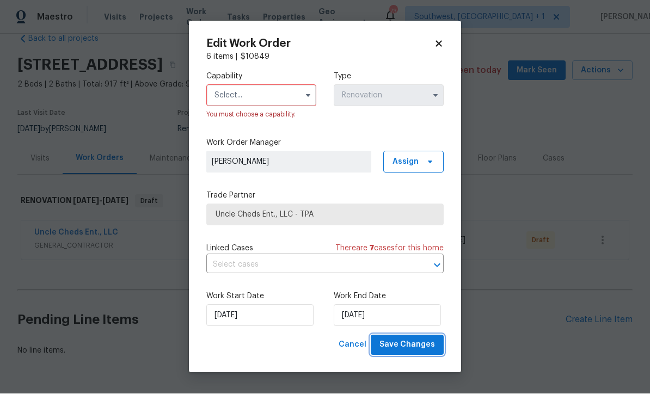
click at [420, 348] on span "Save Changes" at bounding box center [407, 345] width 56 height 14
click at [248, 99] on input "text" at bounding box center [261, 96] width 110 height 22
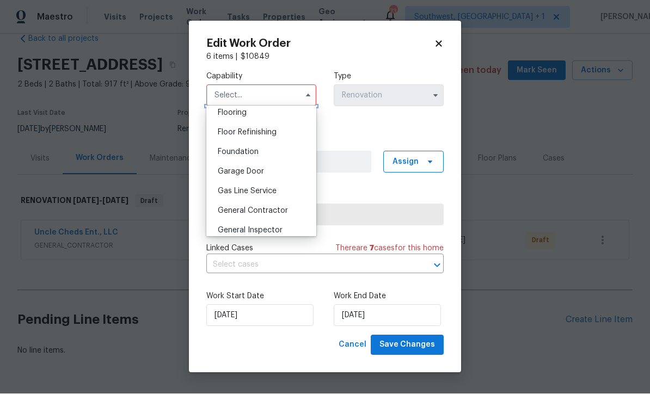
scroll to position [425, 0]
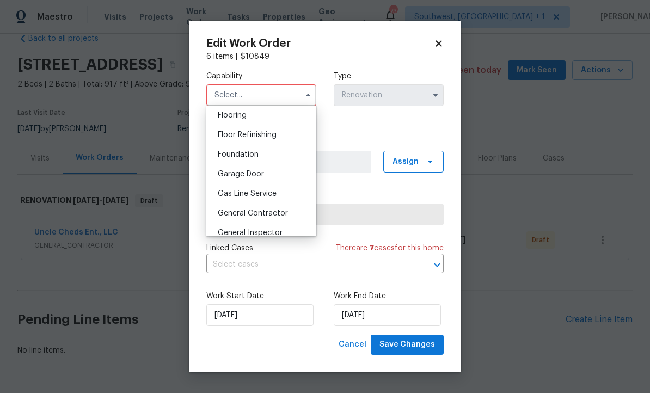
click at [286, 215] on span "General Contractor" at bounding box center [253, 214] width 70 height 8
type input "General Contractor"
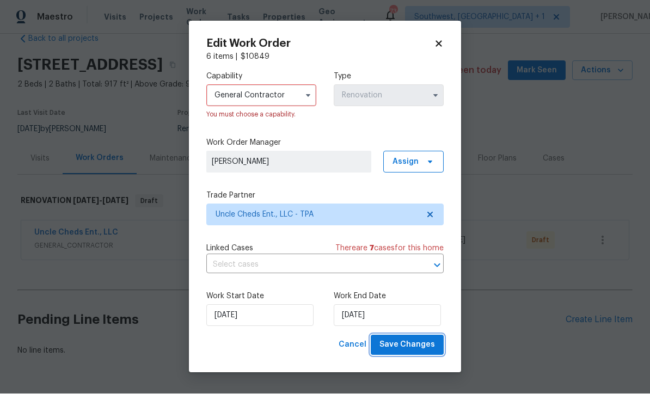
click at [422, 350] on span "Save Changes" at bounding box center [407, 345] width 56 height 14
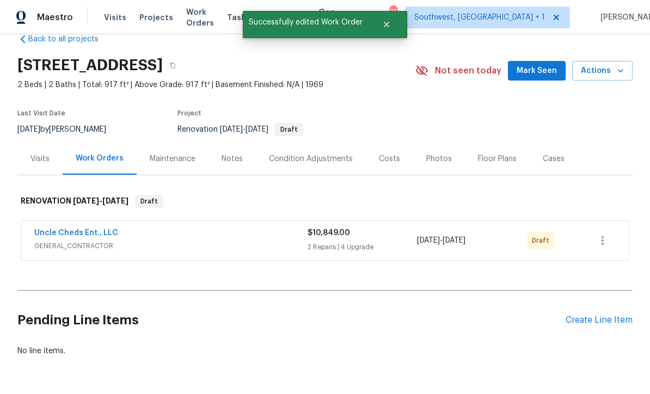
click at [495, 307] on h2 "Pending Line Items" at bounding box center [291, 320] width 548 height 51
click at [600, 234] on icon "button" at bounding box center [602, 240] width 13 height 13
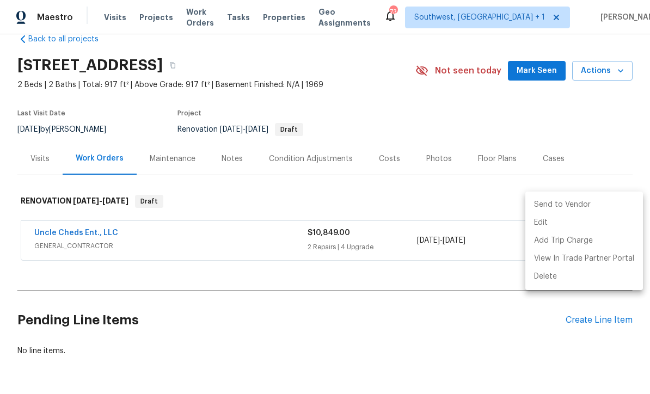
click at [577, 203] on li "Send to Vendor" at bounding box center [584, 205] width 118 height 18
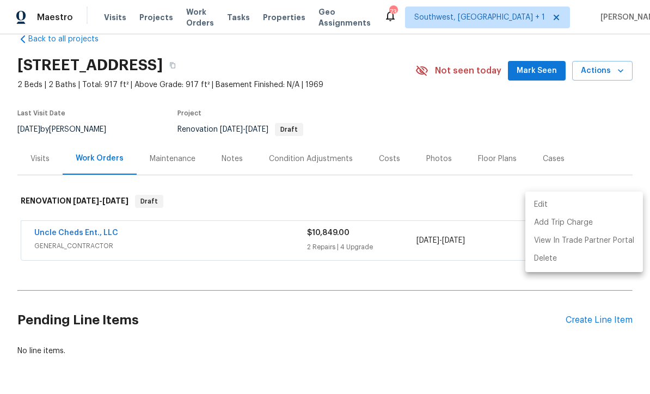
click at [515, 315] on div at bounding box center [325, 197] width 650 height 394
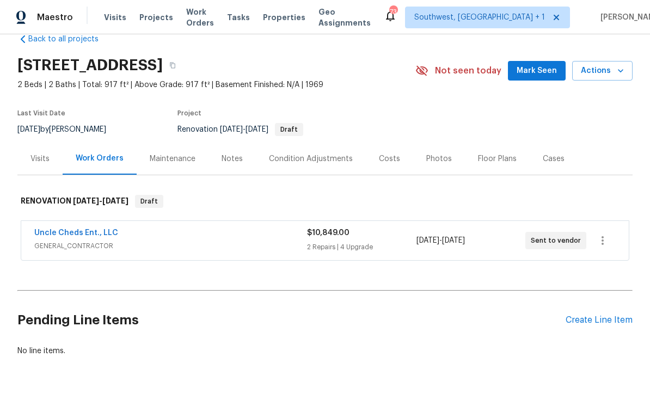
click at [58, 229] on link "Uncle Cheds Ent., LLC" at bounding box center [76, 233] width 84 height 8
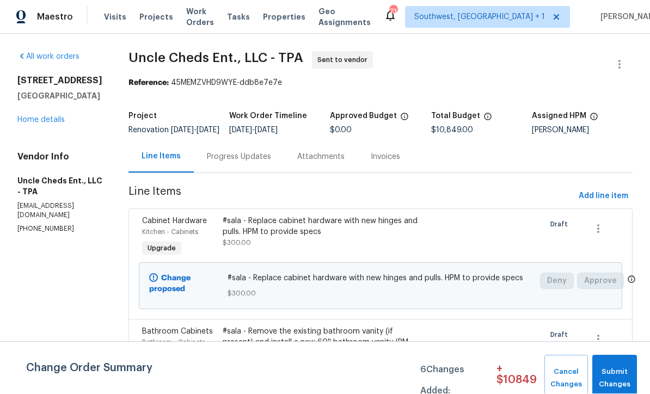
scroll to position [1, 0]
click at [622, 377] on span "Submit Changes" at bounding box center [615, 378] width 34 height 25
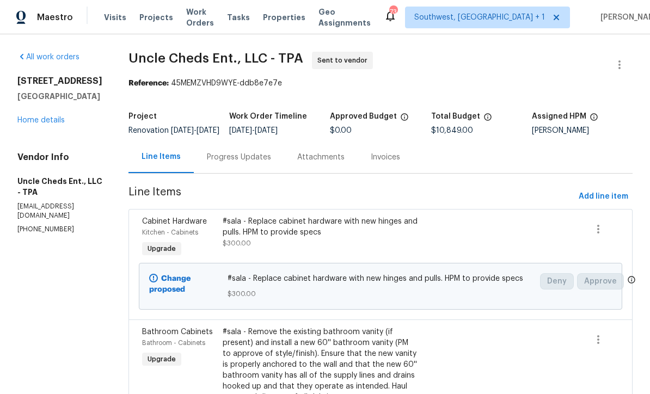
click at [239, 163] on div "Progress Updates" at bounding box center [239, 157] width 64 height 11
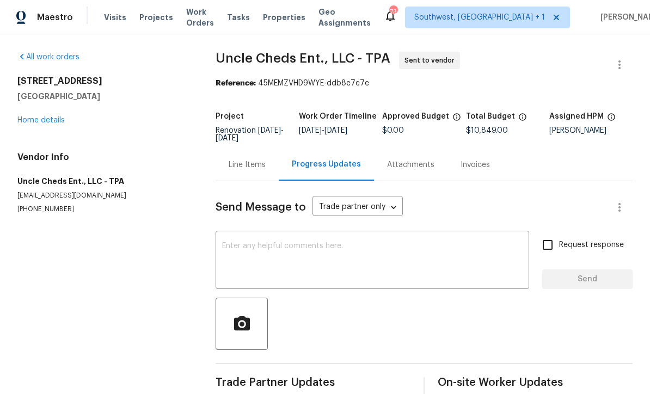
click at [303, 243] on textarea at bounding box center [372, 261] width 300 height 38
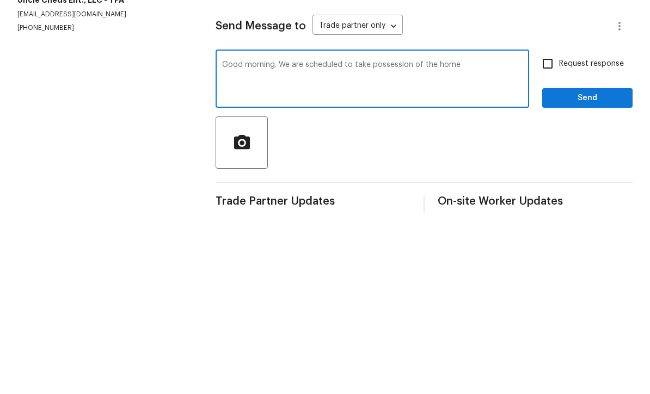
scroll to position [19, 0]
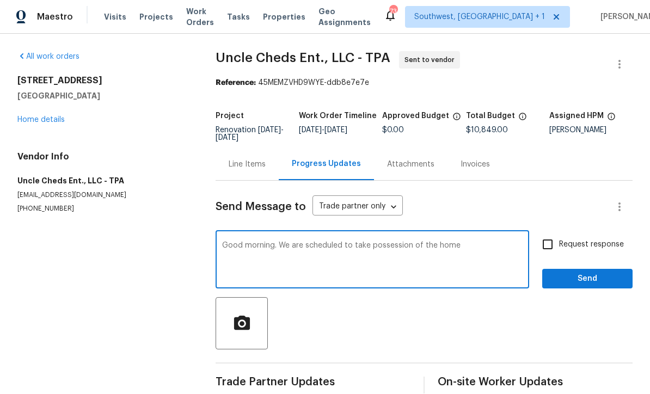
click at [489, 242] on textarea "Good morning. We are scheduled to take possession of the home" at bounding box center [372, 261] width 300 height 38
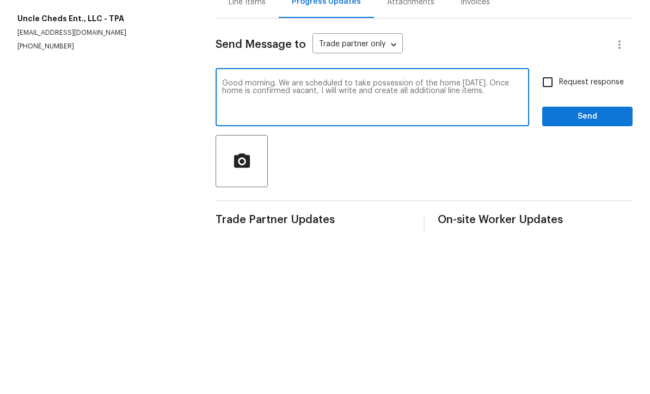
click at [338, 242] on textarea "Good morning. We are scheduled to take possession of the home tomorrow. Once ho…" at bounding box center [372, 261] width 300 height 38
click at [522, 242] on textarea "Good morning. We are scheduled to take possession of the home tomorrow. Once ho…" at bounding box center [372, 261] width 300 height 38
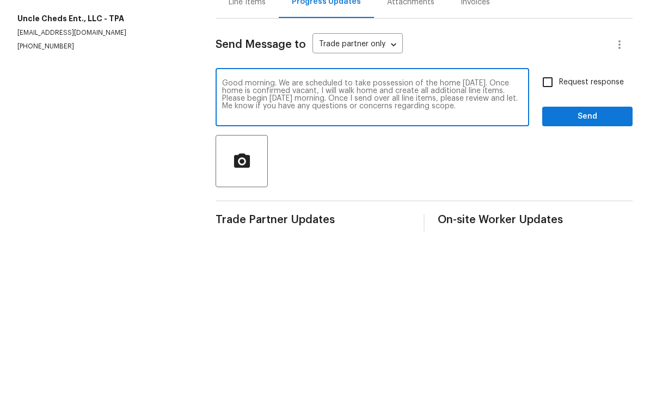
click at [247, 242] on textarea "Good morning. We are scheduled to take possession of the home tomorrow. Once ho…" at bounding box center [372, 261] width 300 height 38
click at [232, 242] on textarea "Good morning. We are scheduled to take possession of the home tomorrow. Once ho…" at bounding box center [372, 261] width 300 height 38
click at [397, 242] on textarea "Good morning. We are scheduled to take possession of the home tomorrow. Once ho…" at bounding box center [372, 261] width 300 height 38
click at [348, 242] on textarea "Good morning. We are scheduled to take possession of the home tomorrow. Once ho…" at bounding box center [372, 261] width 300 height 38
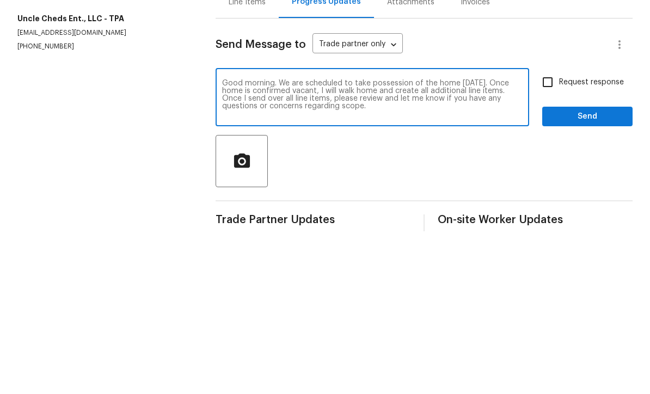
paste textarea "Please have crew begin Tuesday morning."
type textarea "Good morning. We are scheduled to take possession of the home tomorrow. Once ho…"
click at [551, 233] on input "Request response" at bounding box center [547, 244] width 23 height 23
checkbox input "true"
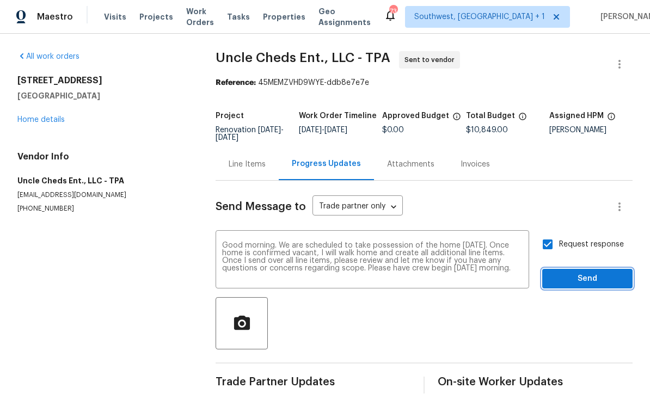
click at [593, 273] on span "Send" at bounding box center [587, 280] width 73 height 14
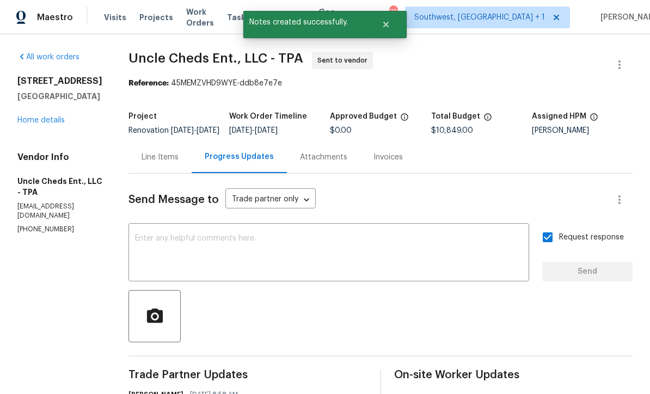
click at [28, 116] on link "Home details" at bounding box center [40, 120] width 47 height 8
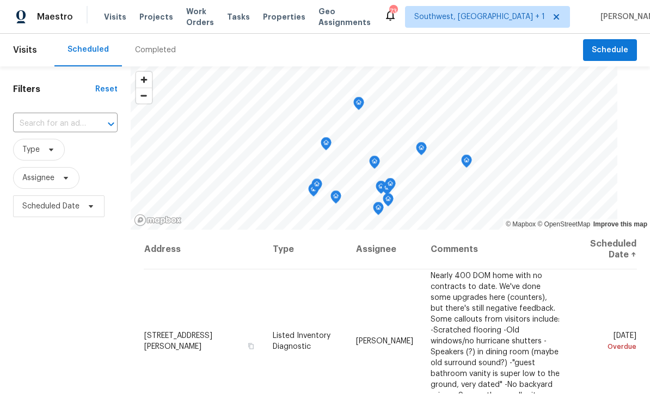
scroll to position [1, 0]
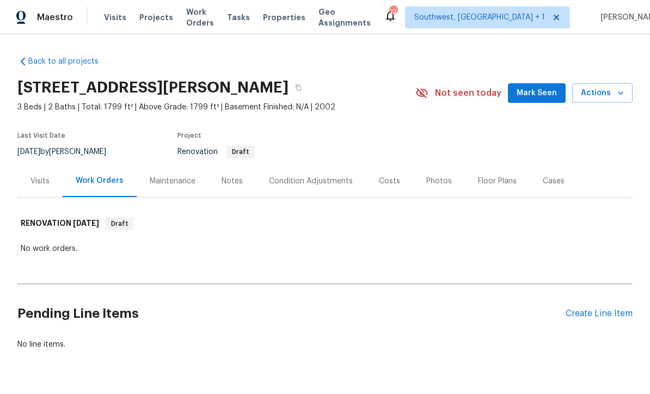
click at [386, 177] on div "Costs" at bounding box center [389, 181] width 21 height 11
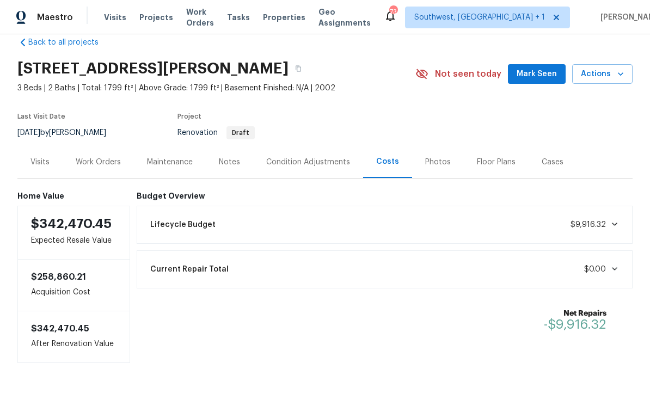
scroll to position [19, 0]
click at [332, 162] on div "Condition Adjustments" at bounding box center [308, 162] width 84 height 11
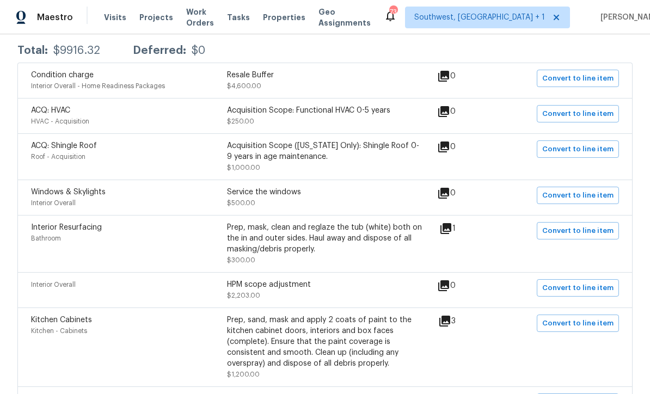
scroll to position [212, 0]
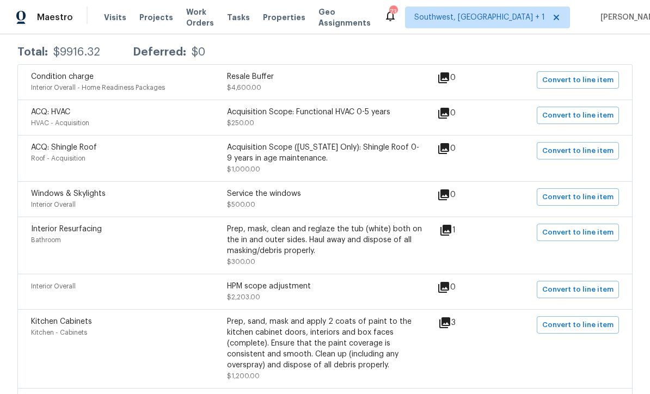
click at [450, 233] on icon at bounding box center [445, 230] width 13 height 13
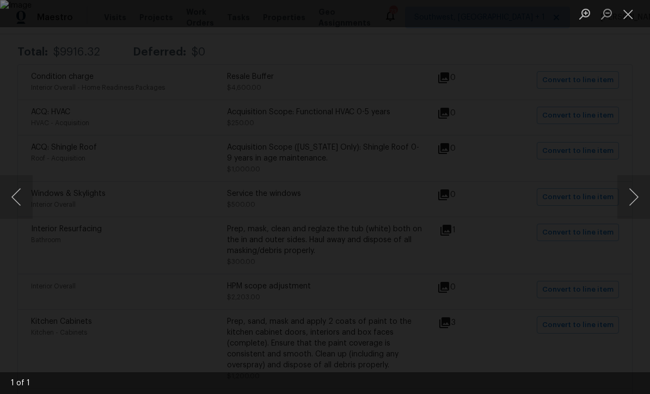
click at [629, 20] on button "Close lightbox" at bounding box center [628, 13] width 22 height 19
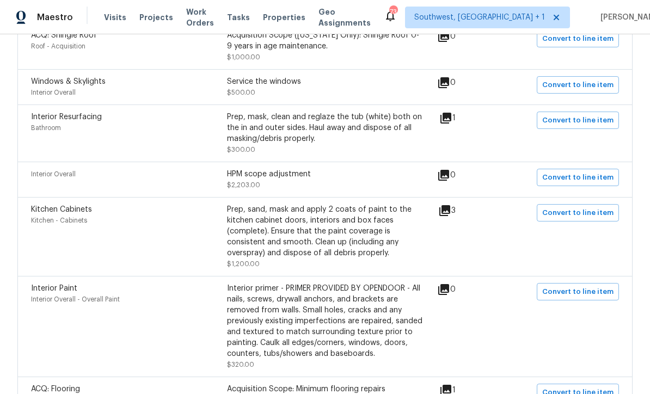
scroll to position [324, 0]
click at [575, 215] on span "Convert to line item" at bounding box center [577, 212] width 71 height 13
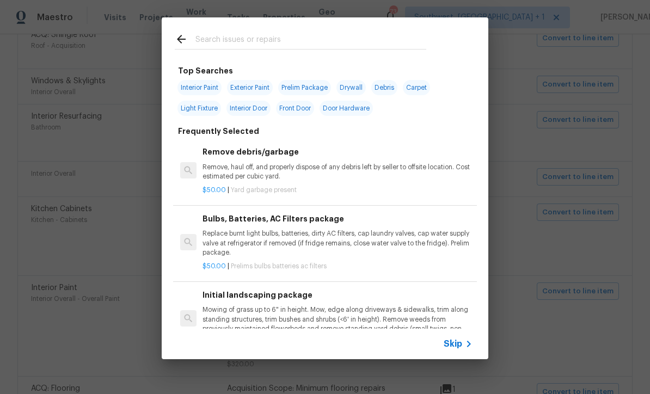
click at [458, 347] on span "Skip" at bounding box center [453, 343] width 19 height 11
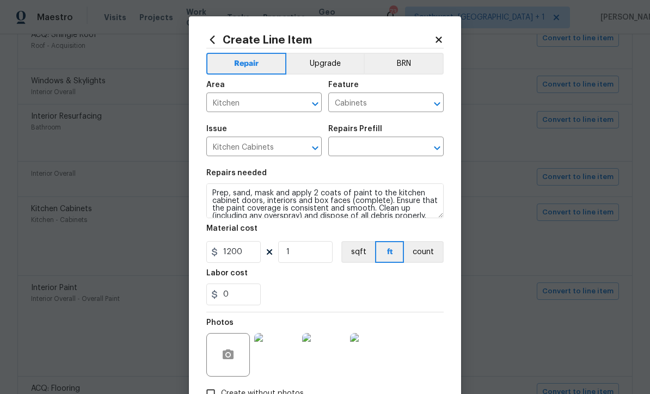
click at [384, 149] on input "text" at bounding box center [370, 147] width 85 height 17
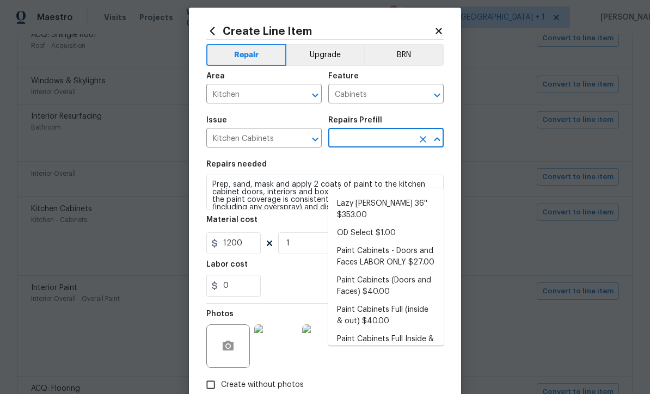
scroll to position [137, 0]
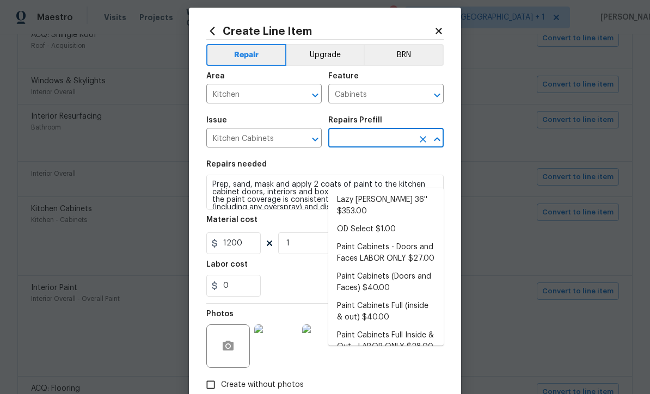
click at [409, 327] on li "Paint Cabinets Full Inside & Out - LABOR ONLY $28.00" at bounding box center [385, 341] width 115 height 29
type input "Paint Cabinets Full Inside & Out - LABOR ONLY $28.00"
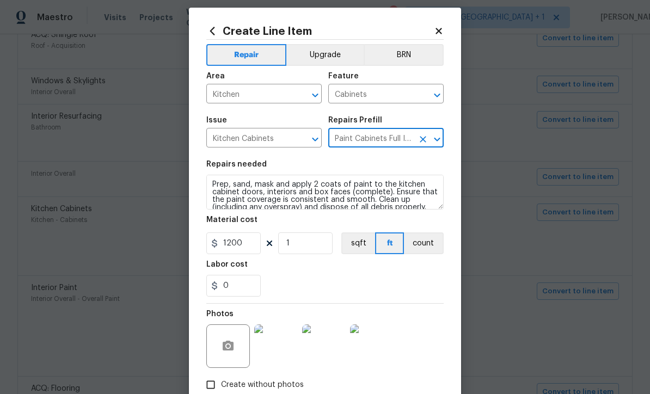
type textarea "Prep, sand, mask and apply 2 coats of paint to the kitchen cabinet doors, inter…"
type input "Paint Cabinets Full Inside & Out - LABOR ONLY $28.00"
click at [256, 246] on input "28" at bounding box center [233, 243] width 54 height 22
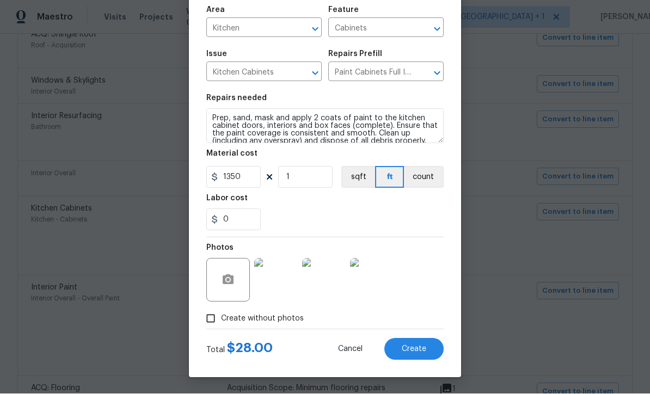
scroll to position [77, 0]
type input "1350"
click at [418, 236] on section "Repairs needed Prep, sand, mask and apply 2 coats of paint to the kitchen cabin…" at bounding box center [324, 162] width 237 height 149
click at [419, 353] on button "Create" at bounding box center [413, 349] width 59 height 22
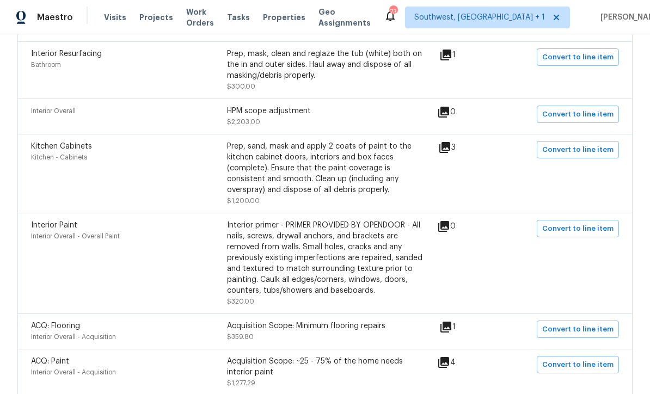
scroll to position [386, 0]
click at [587, 223] on span "Convert to line item" at bounding box center [577, 229] width 71 height 13
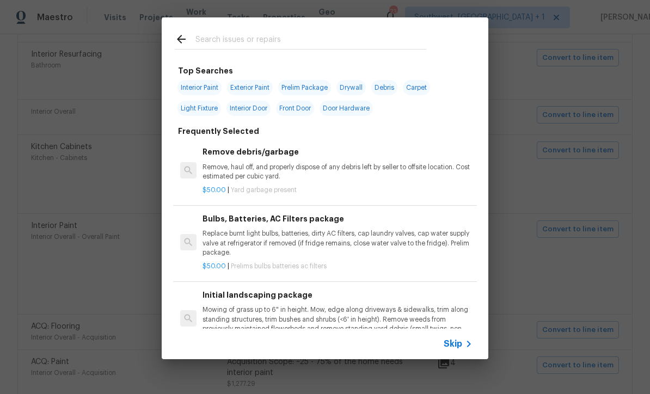
click at [461, 347] on span "Skip" at bounding box center [453, 343] width 19 height 11
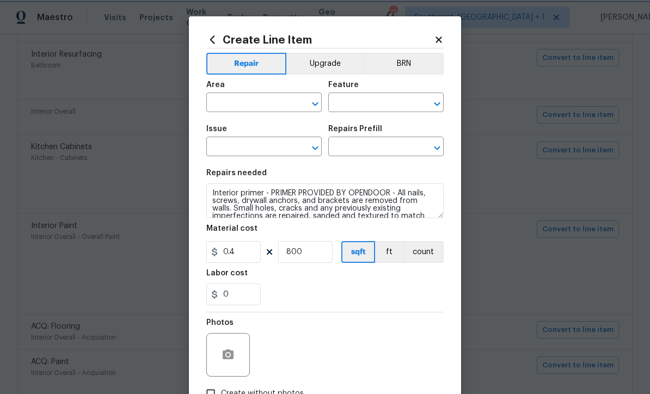
type input "Interior Overall"
type input "Overall Paint"
type input "Interior Paint"
click at [380, 150] on input "text" at bounding box center [370, 147] width 85 height 17
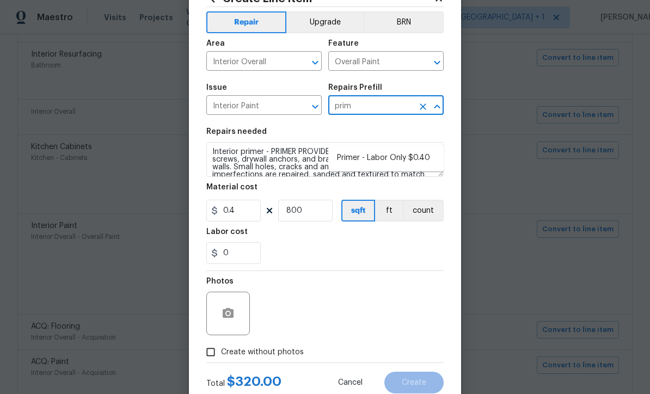
scroll to position [7, 0]
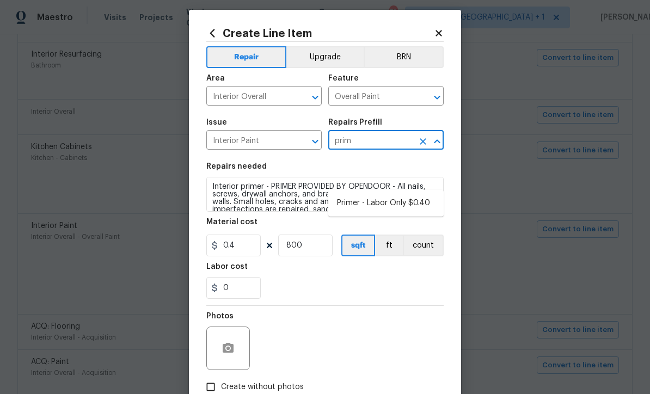
click at [415, 194] on li "Primer - Labor Only $0.40" at bounding box center [385, 203] width 115 height 18
type input "Primer - Labor Only $0.40"
click at [254, 254] on input "0.4" at bounding box center [233, 246] width 54 height 22
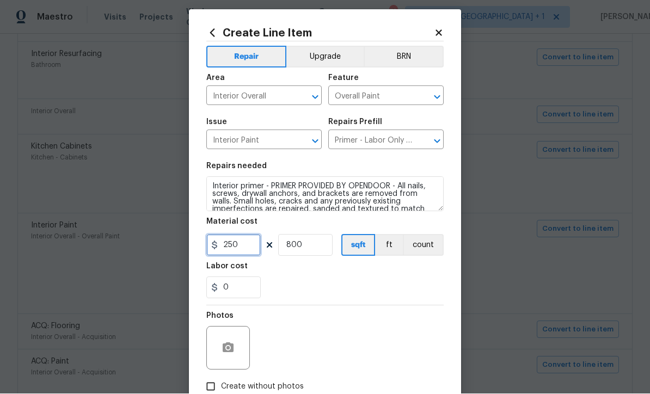
type input "250"
click at [327, 253] on input "800" at bounding box center [305, 246] width 54 height 22
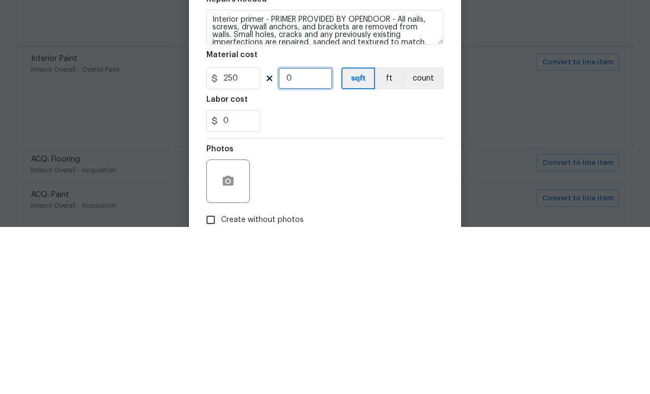
type input "1"
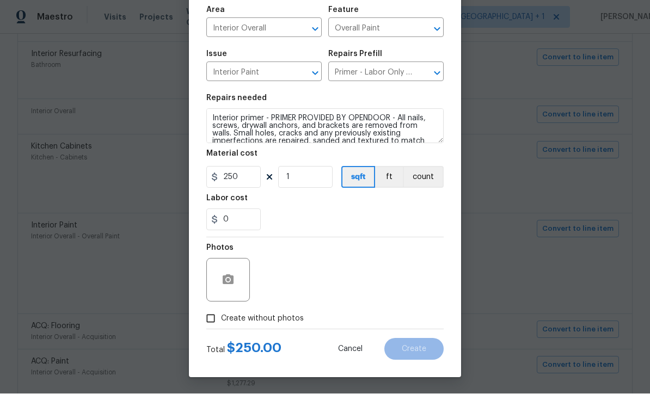
scroll to position [77, 0]
click at [397, 267] on div "Photos" at bounding box center [324, 273] width 237 height 71
click at [220, 326] on input "Create without photos" at bounding box center [210, 319] width 21 height 21
checkbox input "true"
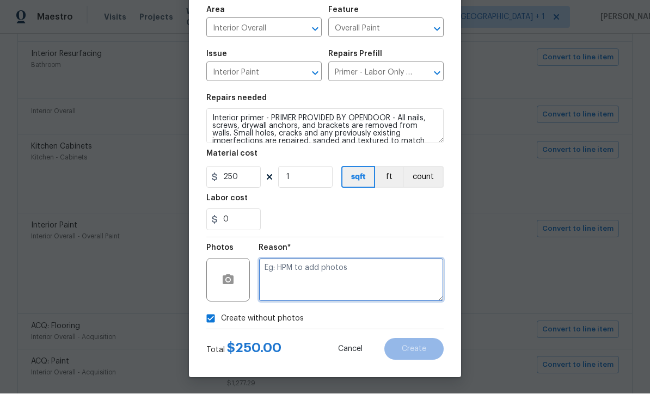
click at [351, 296] on textarea at bounding box center [350, 280] width 185 height 44
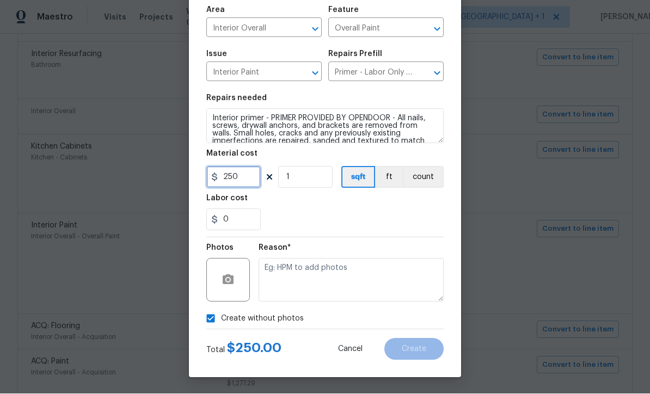
click at [248, 179] on input "250" at bounding box center [233, 178] width 54 height 22
type input "280"
click at [359, 223] on div "0" at bounding box center [324, 220] width 237 height 22
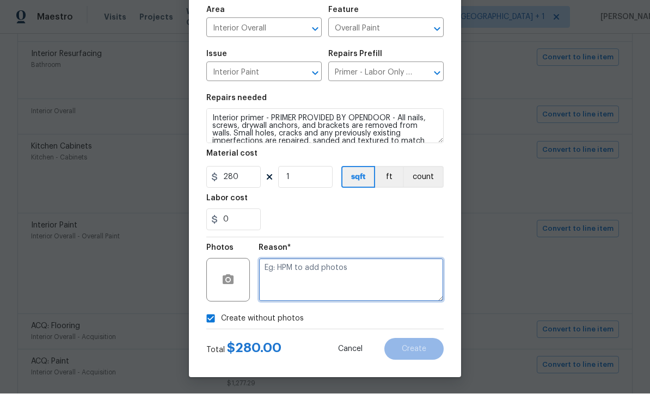
click at [327, 281] on textarea at bounding box center [350, 280] width 185 height 44
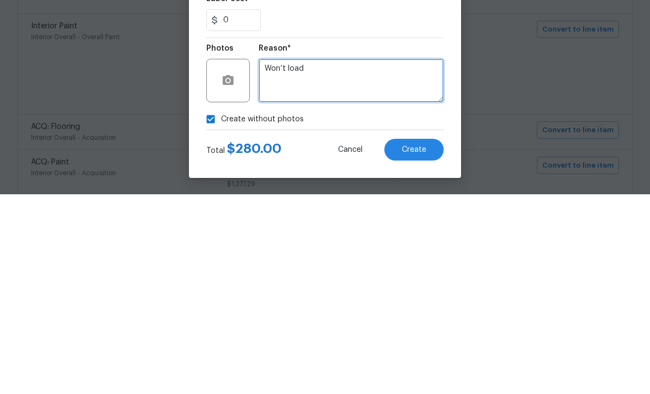
type textarea "Won’t load"
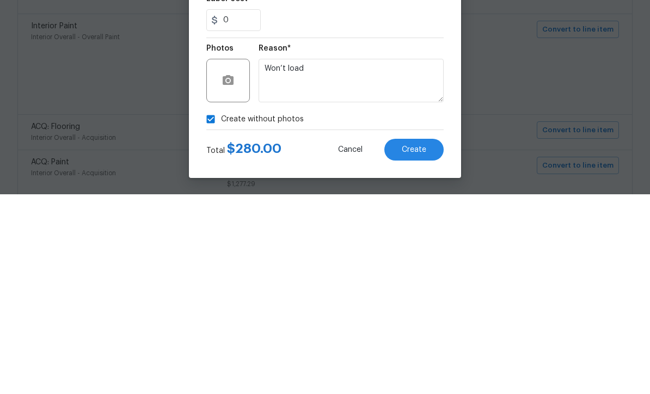
click at [413, 346] on span "Create" at bounding box center [414, 350] width 24 height 8
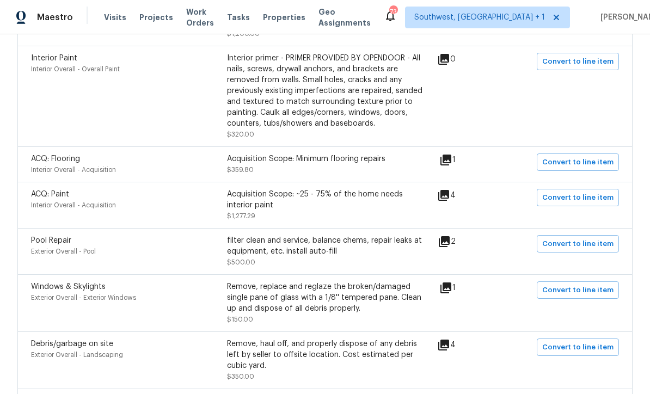
scroll to position [553, 0]
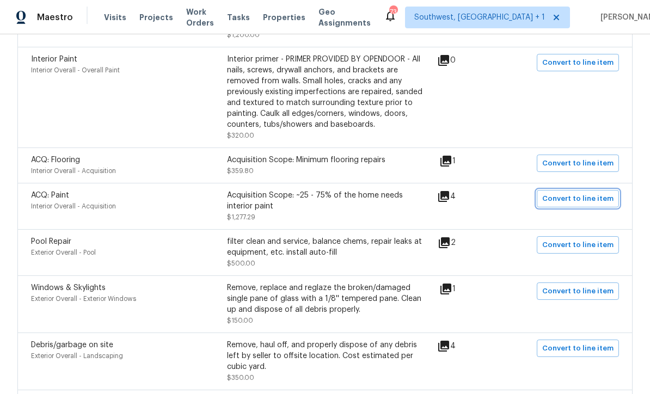
click at [586, 193] on span "Convert to line item" at bounding box center [577, 199] width 71 height 13
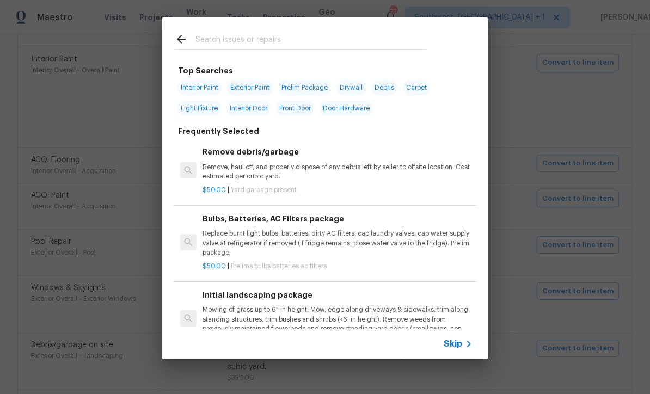
click at [466, 350] on icon at bounding box center [468, 343] width 13 height 13
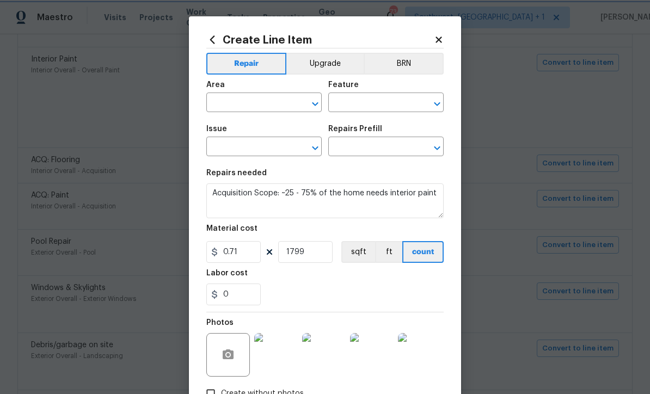
type input "Interior Overall"
type input "Acquisition"
type input "ACQ: Paint"
click at [377, 101] on input "Acquisition" at bounding box center [370, 103] width 85 height 17
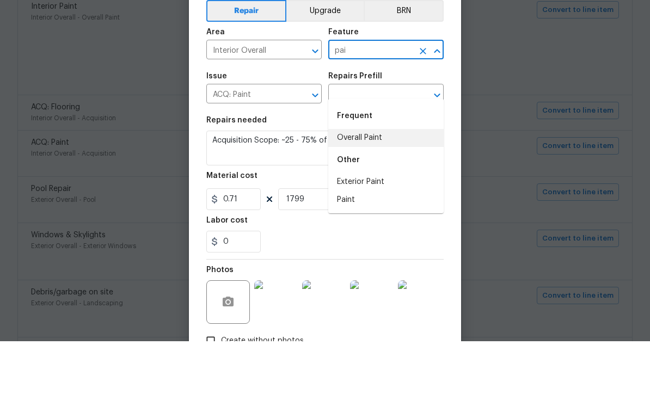
click at [385, 182] on li "Overall Paint" at bounding box center [385, 191] width 115 height 18
type input "Overall Paint"
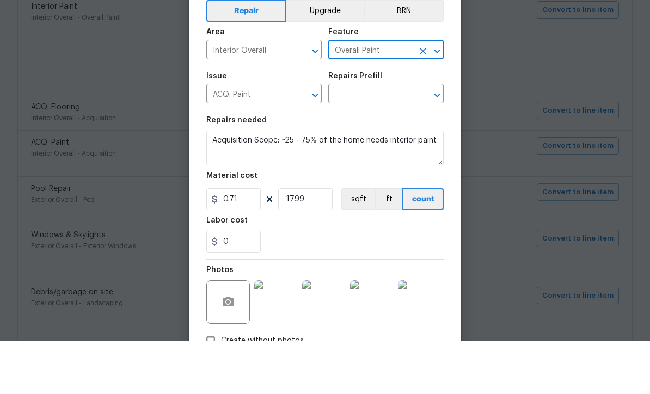
click at [262, 139] on input "ACQ: Paint" at bounding box center [248, 147] width 85 height 17
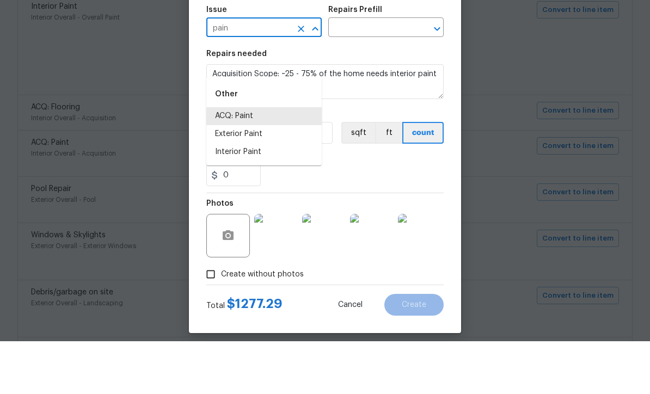
scroll to position [66, 0]
click at [267, 197] on li "Interior Paint" at bounding box center [263, 206] width 115 height 18
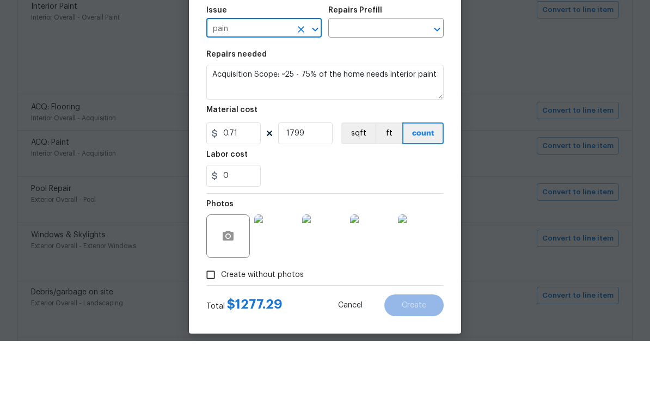
type input "Interior Paint"
click at [386, 73] on input "text" at bounding box center [370, 81] width 85 height 17
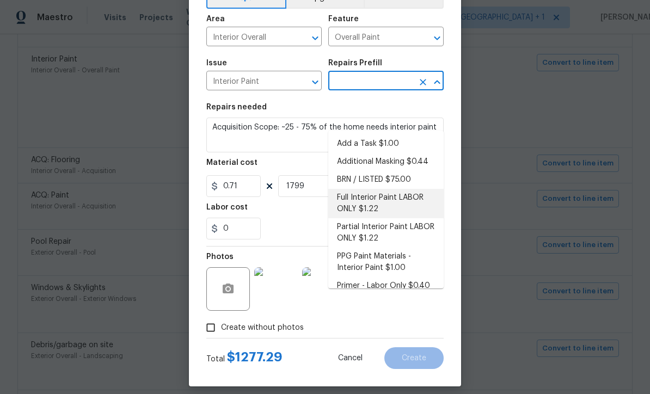
click at [396, 189] on li "Full Interior Paint LABOR ONLY $1.22" at bounding box center [385, 203] width 115 height 29
type input "Full Interior Paint LABOR ONLY $1.22"
type textarea "Full Interior paint - (walls, ceilings, trim, and doors) - PAINT PROVIDED BY OP…"
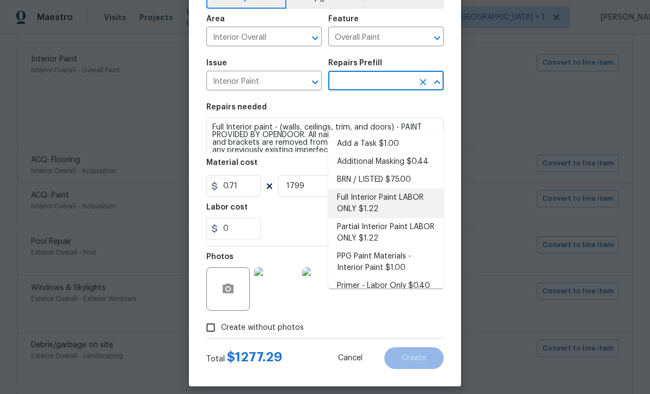
type input "Full Interior Paint LABOR ONLY $1.22"
type input "1.22"
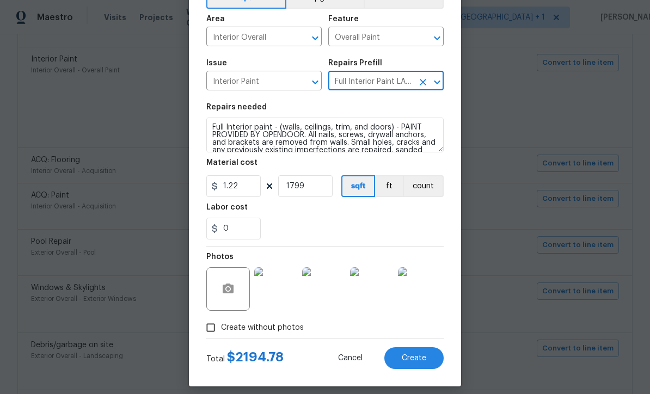
click at [412, 362] on span "Create" at bounding box center [414, 358] width 24 height 8
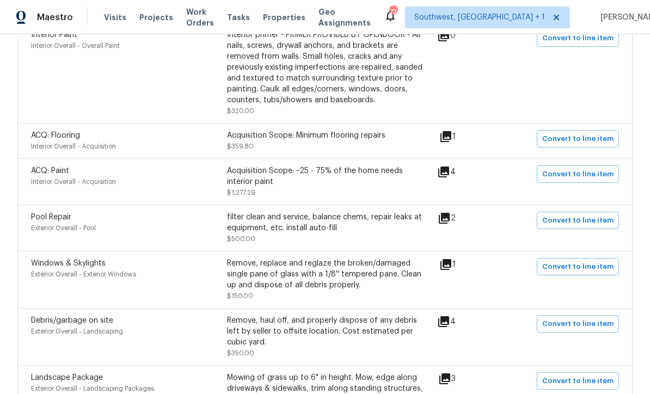
scroll to position [579, 0]
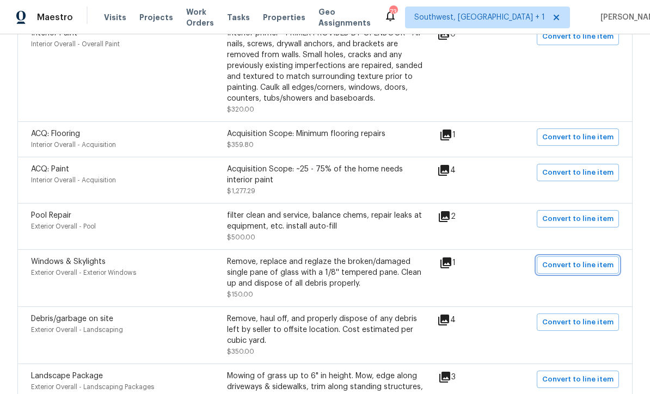
click at [577, 256] on button "Convert to line item" at bounding box center [578, 264] width 82 height 17
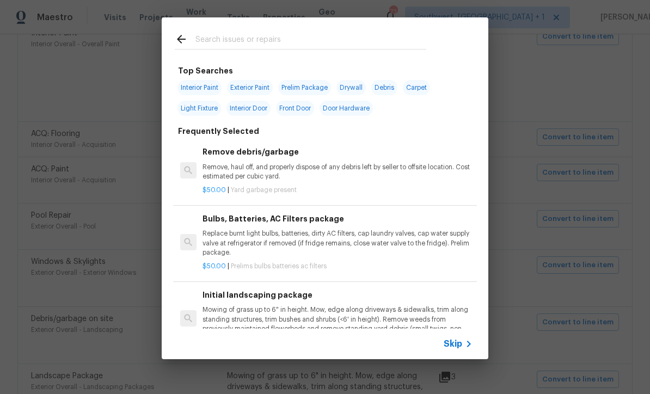
click at [458, 350] on div "Skip" at bounding box center [460, 343] width 32 height 13
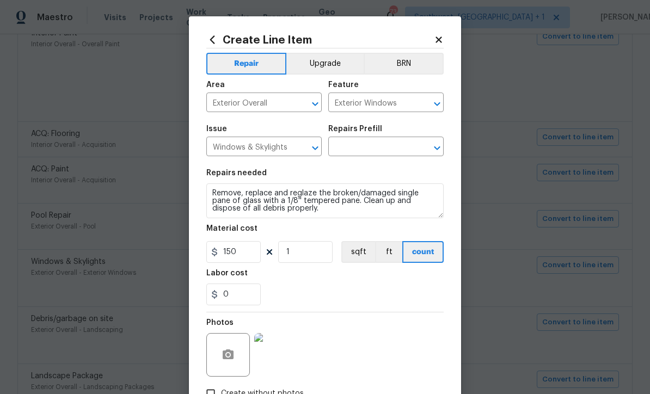
click at [380, 148] on input "text" at bounding box center [370, 147] width 85 height 17
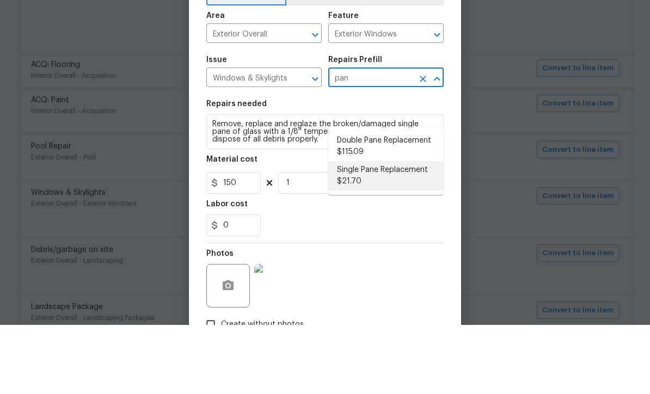
click at [383, 230] on li "Single Pane Replacement $21.70" at bounding box center [385, 244] width 115 height 29
type input "Single Pane Replacement $21.70"
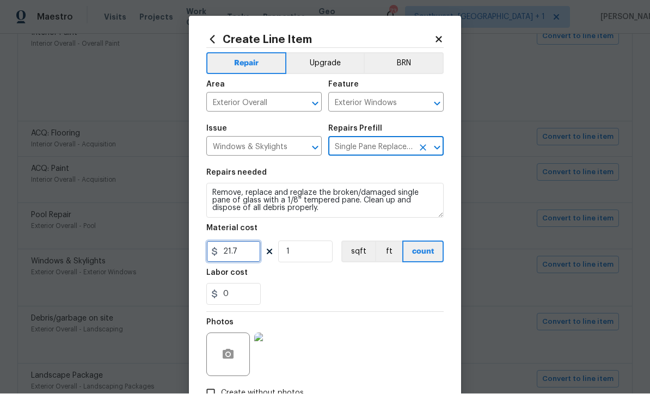
click at [255, 256] on input "21.7" at bounding box center [233, 252] width 54 height 22
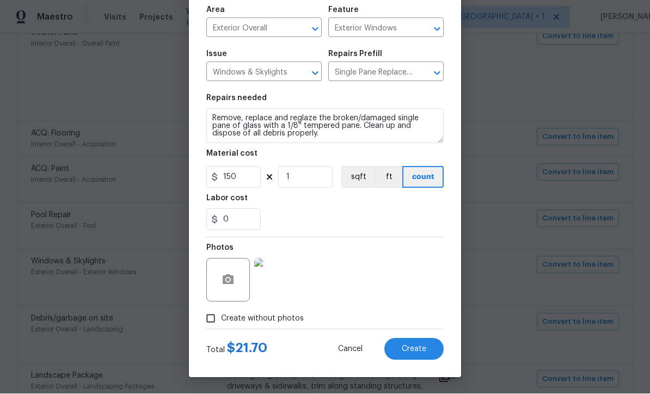
scroll to position [77, 0]
type input "150"
click at [419, 353] on span "Create" at bounding box center [414, 350] width 24 height 8
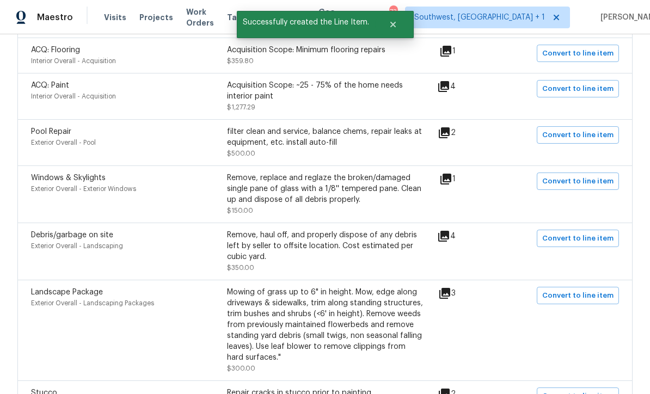
scroll to position [662, 0]
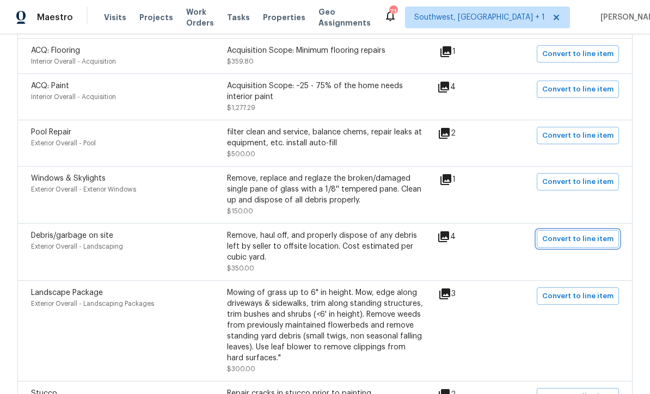
click at [577, 230] on button "Convert to line item" at bounding box center [578, 238] width 82 height 17
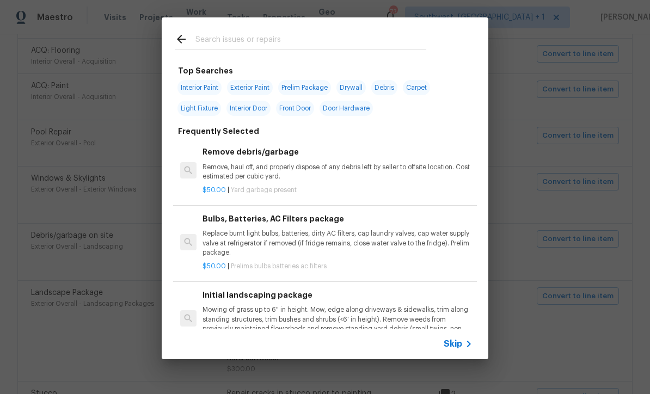
click at [454, 349] on span "Skip" at bounding box center [453, 343] width 19 height 11
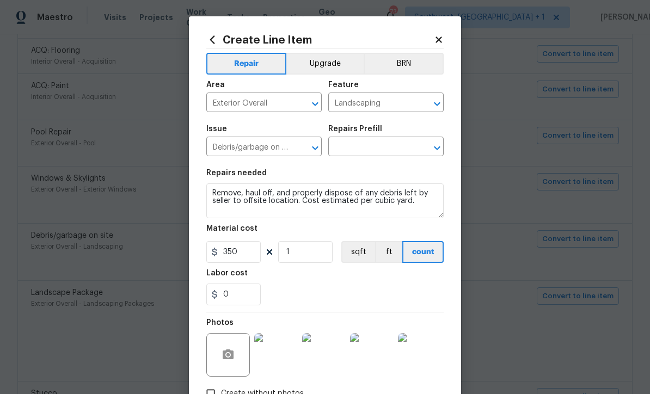
click at [392, 144] on input "text" at bounding box center [370, 147] width 85 height 17
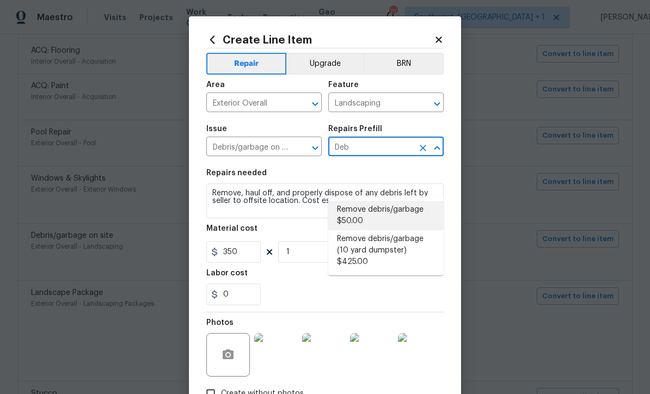
click at [388, 201] on li "Remove debris/garbage $50.00" at bounding box center [385, 215] width 115 height 29
type input "Remove debris/garbage $50.00"
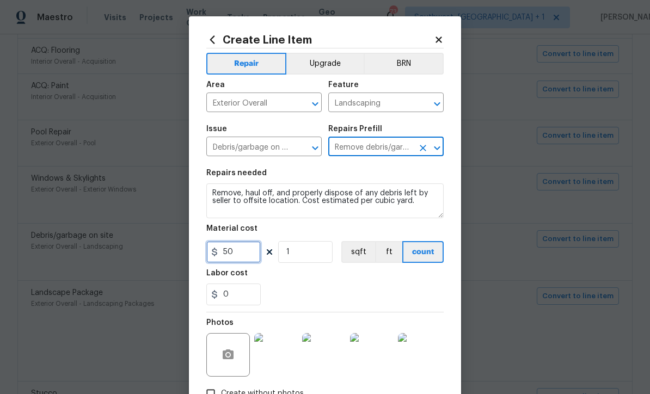
click at [254, 263] on input "50" at bounding box center [233, 252] width 54 height 22
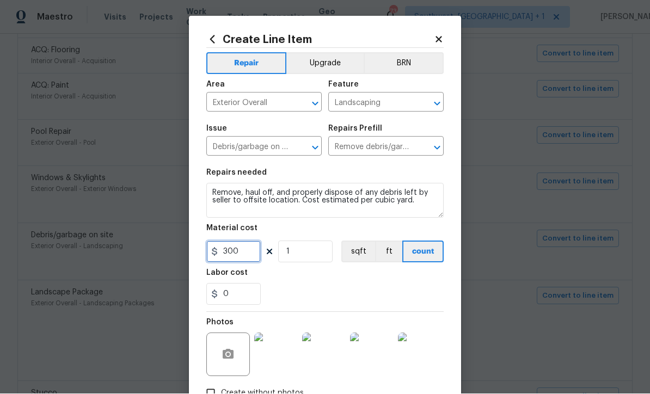
type input "300"
click at [416, 294] on div "0" at bounding box center [324, 295] width 237 height 22
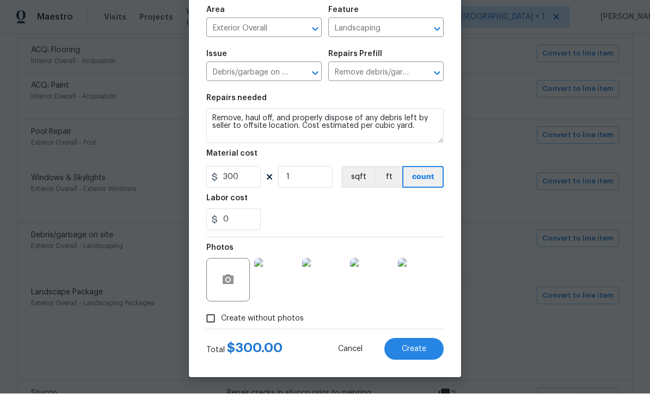
scroll to position [77, 0]
click at [423, 355] on button "Create" at bounding box center [413, 349] width 59 height 22
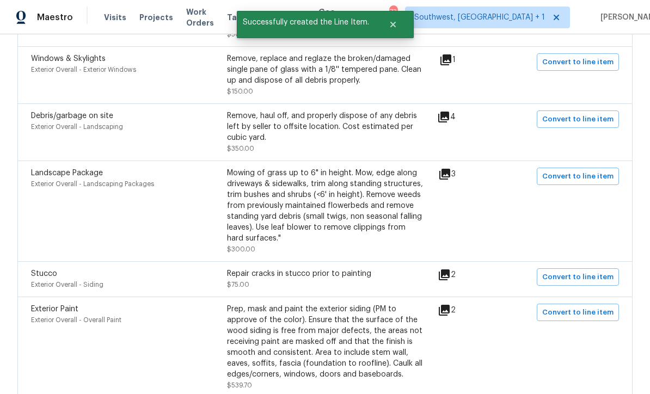
scroll to position [781, 0]
click at [582, 171] on span "Convert to line item" at bounding box center [577, 177] width 71 height 13
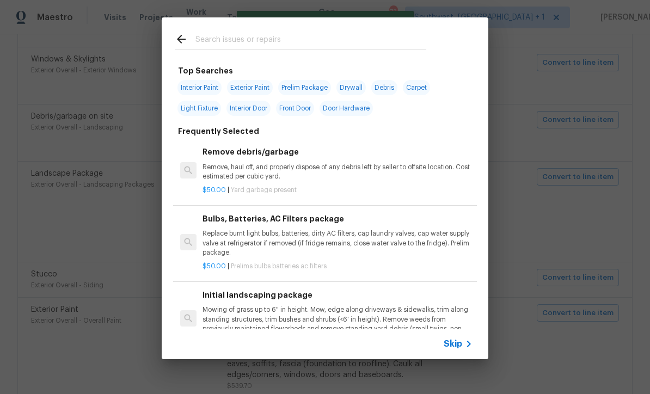
click at [458, 348] on span "Skip" at bounding box center [453, 343] width 19 height 11
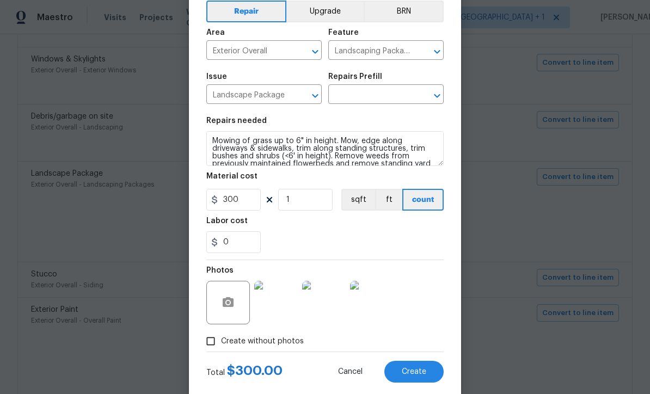
scroll to position [72, 0]
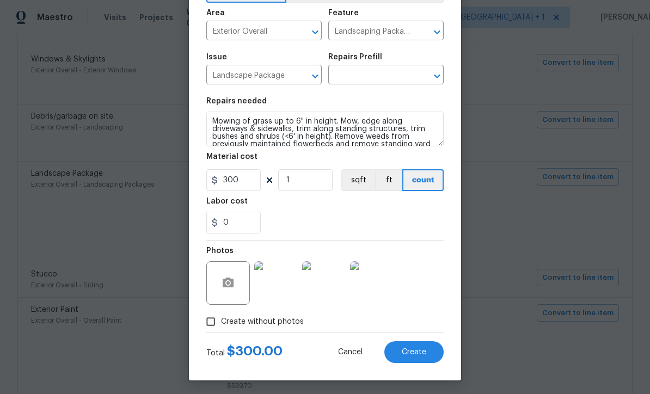
click at [387, 76] on input "text" at bounding box center [370, 75] width 85 height 17
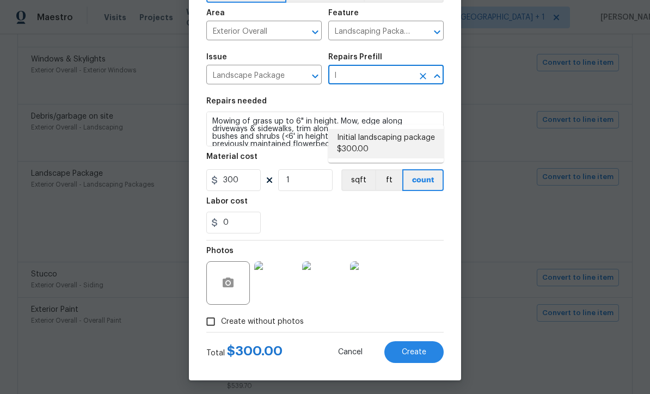
click at [398, 129] on li "Initial landscaping package $300.00" at bounding box center [385, 143] width 115 height 29
type input "Initial landscaping package $300.00"
type input "Home Readiness Packages"
type input "Initial landscaping package $300.00"
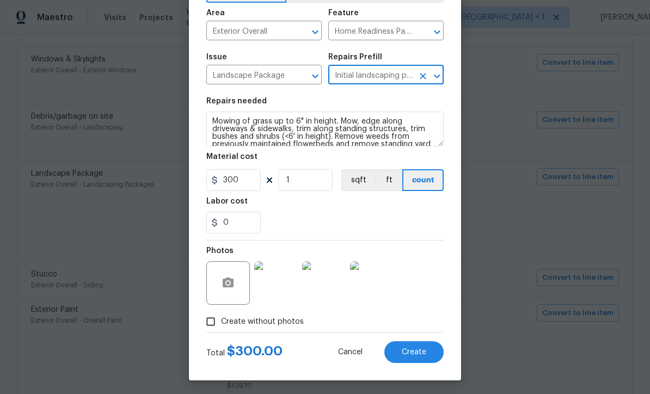
click at [418, 360] on button "Create" at bounding box center [413, 352] width 59 height 22
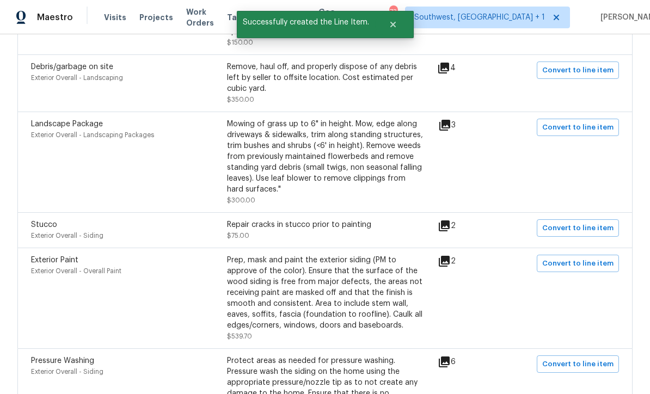
scroll to position [830, 0]
click at [583, 223] on span "Convert to line item" at bounding box center [577, 229] width 71 height 13
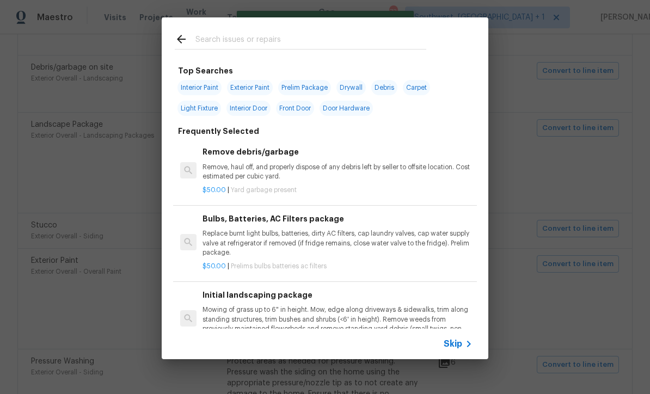
click at [463, 348] on icon at bounding box center [468, 343] width 13 height 13
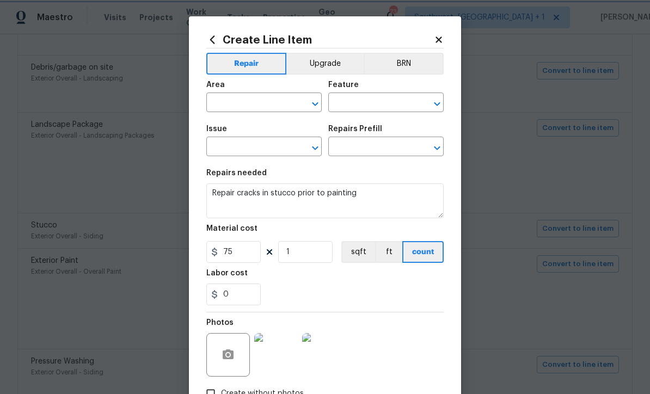
type input "Exterior Overall"
type input "Siding"
type input "Stucco"
click at [372, 149] on input "text" at bounding box center [370, 147] width 85 height 17
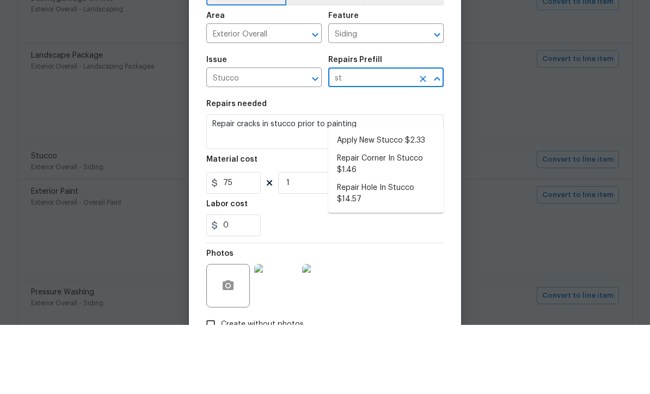
click at [400, 201] on li "Apply New Stucco $2.33" at bounding box center [385, 210] width 115 height 18
type input "Apply New Stucco $2.33"
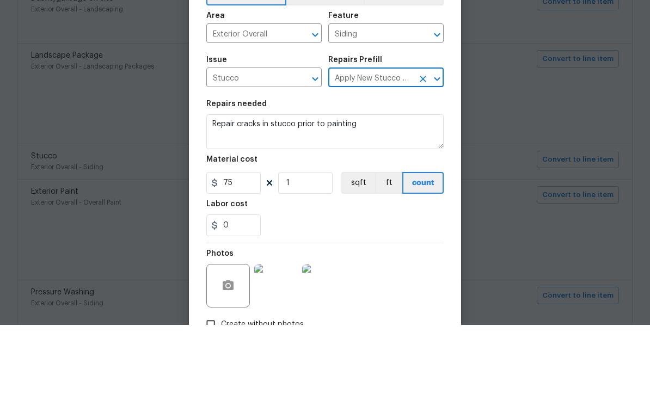
type textarea "Prep the area/substrate where the stucco needs to be applied/repaired. Apply th…"
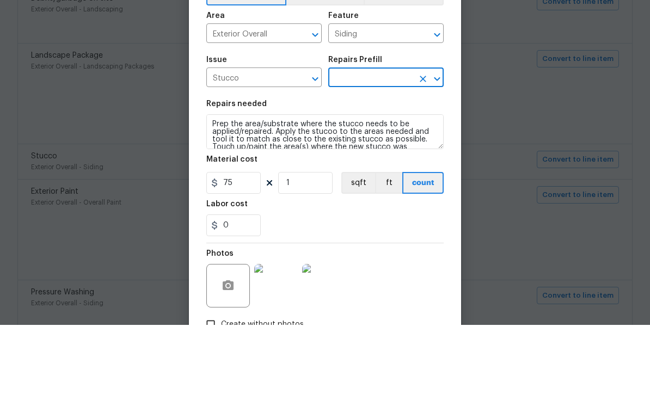
type input "Apply New Stucco $2.33"
type input "2.33"
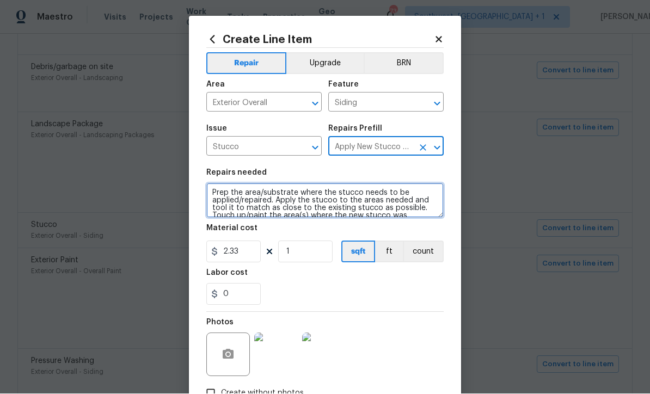
click at [220, 197] on textarea "Prep the area/substrate where the stucco needs to be applied/repaired. Apply th…" at bounding box center [324, 200] width 237 height 35
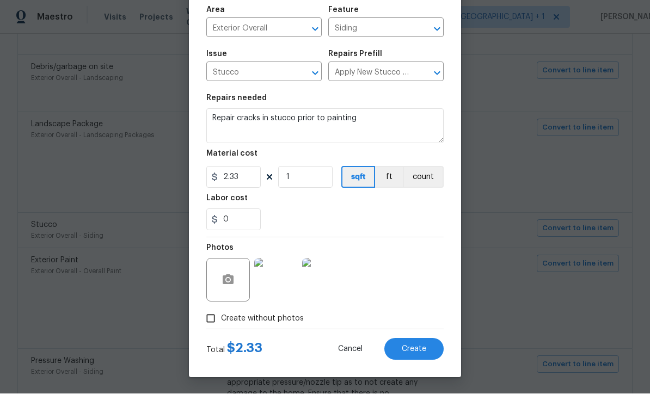
scroll to position [77, 0]
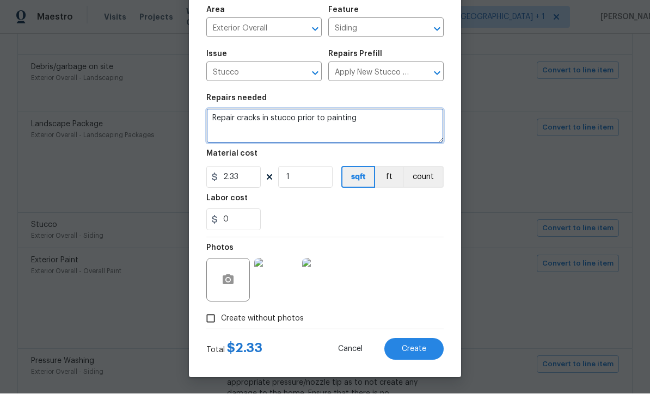
type textarea "Repair cracks in stucco prior to painting"
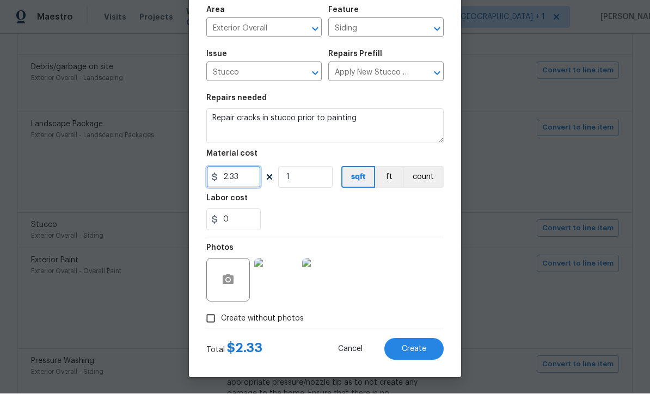
click at [254, 173] on input "2.33" at bounding box center [233, 178] width 54 height 22
type input "75"
click at [409, 264] on div "Photos" at bounding box center [324, 273] width 237 height 71
click at [418, 353] on span "Create" at bounding box center [414, 350] width 24 height 8
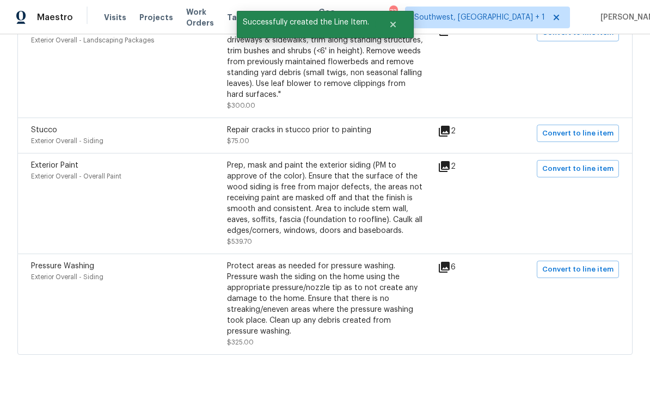
scroll to position [925, 0]
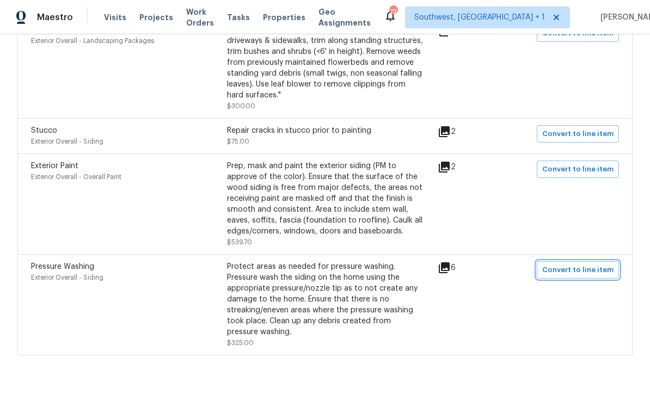
click at [586, 264] on span "Convert to line item" at bounding box center [577, 270] width 71 height 13
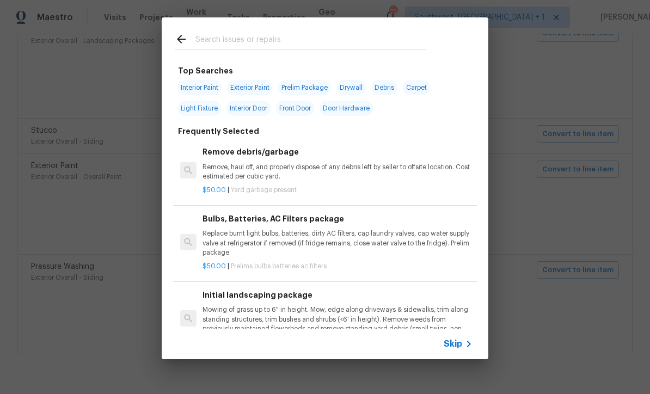
click at [458, 348] on span "Skip" at bounding box center [453, 343] width 19 height 11
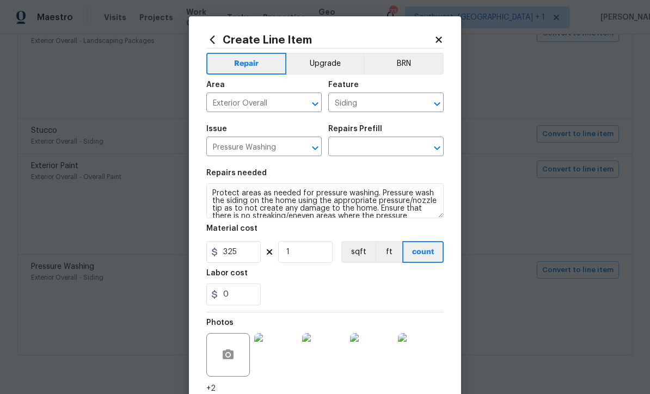
click at [396, 149] on input "text" at bounding box center [370, 147] width 85 height 17
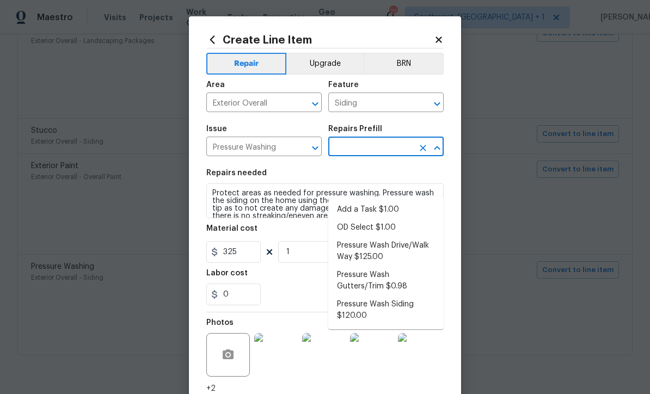
click at [385, 295] on li "Pressure Wash Siding $120.00" at bounding box center [385, 309] width 115 height 29
type input "Pressure Wash Siding $120.00"
type input "120"
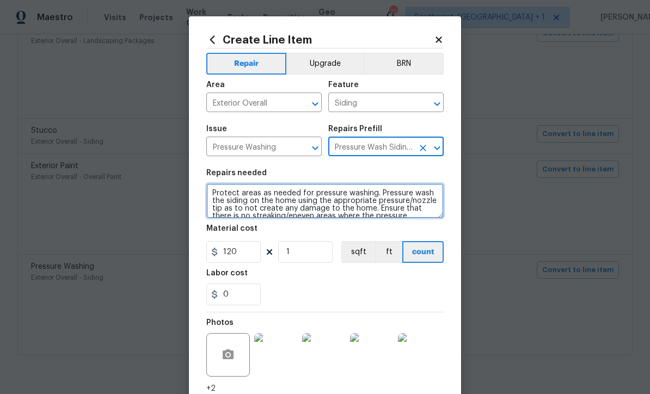
click at [295, 202] on textarea "Protect areas as needed for pressure washing. Pressure wash the siding on the h…" at bounding box center [324, 200] width 237 height 35
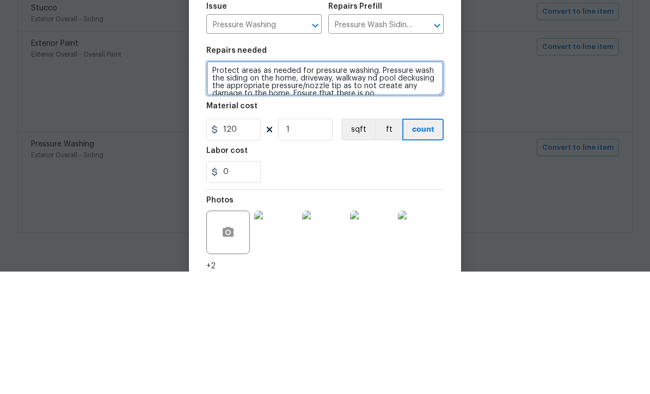
click at [369, 183] on textarea "Protect areas as needed for pressure washing. Pressure wash the siding on the h…" at bounding box center [324, 200] width 237 height 35
click at [416, 183] on textarea "Protect areas as needed for pressure washing. Pressure wash the siding on the h…" at bounding box center [324, 200] width 237 height 35
click at [380, 183] on textarea "Protect areas as needed for pressure washing. Pressure wash the siding on the h…" at bounding box center [324, 200] width 237 height 35
click at [375, 183] on textarea "Protect areas as needed for pressure washing. Pressure wash the siding on the h…" at bounding box center [324, 200] width 237 height 35
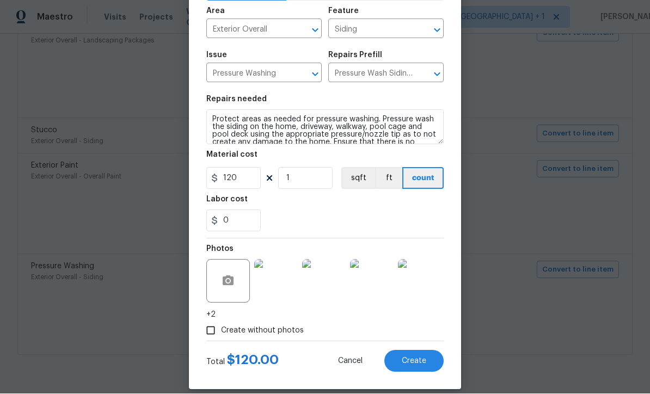
scroll to position [87, 0]
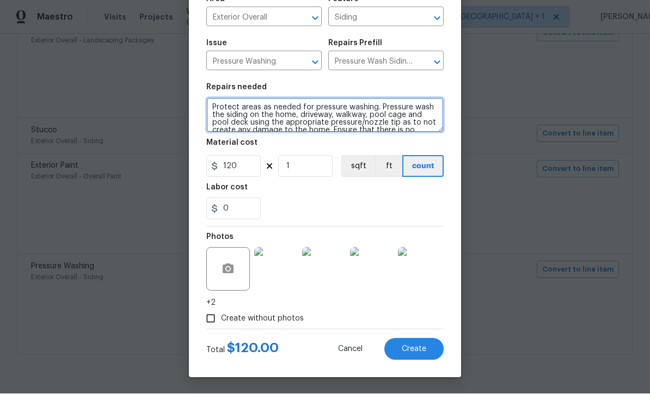
type textarea "Protect areas as needed for pressure washing. Pressure wash the siding on the h…"
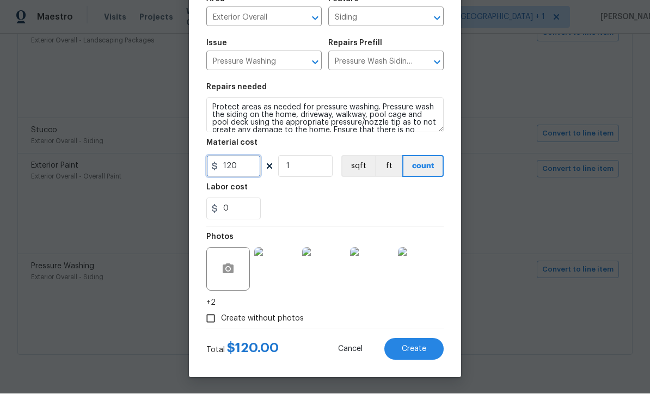
click at [256, 175] on input "120" at bounding box center [233, 167] width 54 height 22
type input "300"
click at [408, 212] on div "0" at bounding box center [324, 209] width 237 height 22
click at [425, 357] on button "Create" at bounding box center [413, 349] width 59 height 22
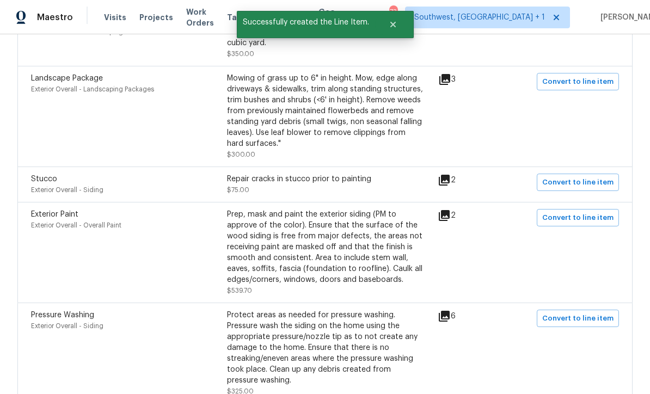
scroll to position [876, 0]
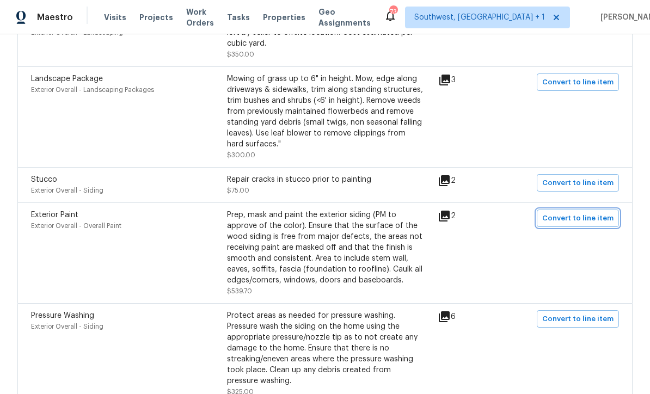
click at [574, 212] on span "Convert to line item" at bounding box center [577, 218] width 71 height 13
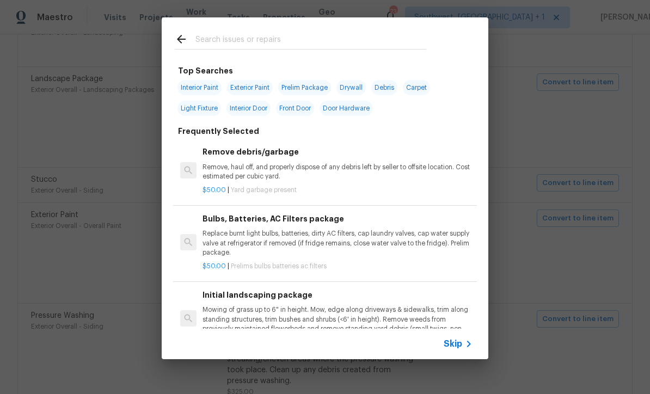
click at [458, 349] on span "Skip" at bounding box center [453, 343] width 19 height 11
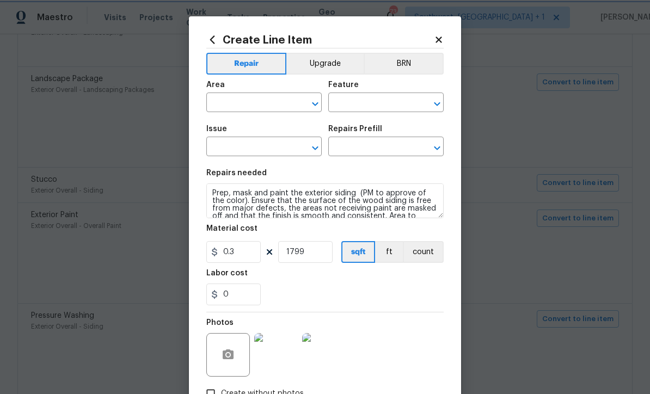
type input "Exterior Overall"
type input "Overall Paint"
type input "Exterior Paint"
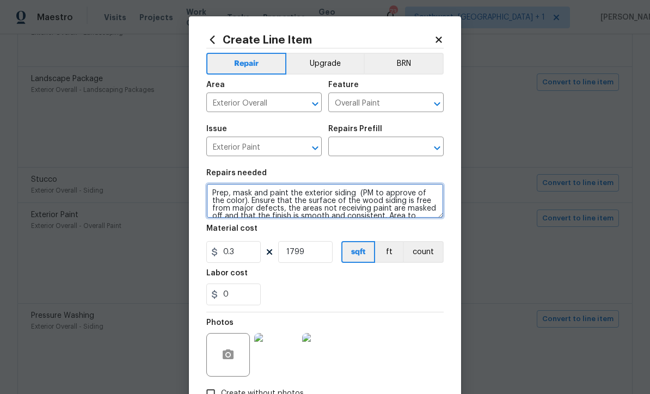
click at [237, 201] on textarea "Prep, mask and paint the exterior siding (PM to approve of the color). Ensure t…" at bounding box center [324, 200] width 237 height 35
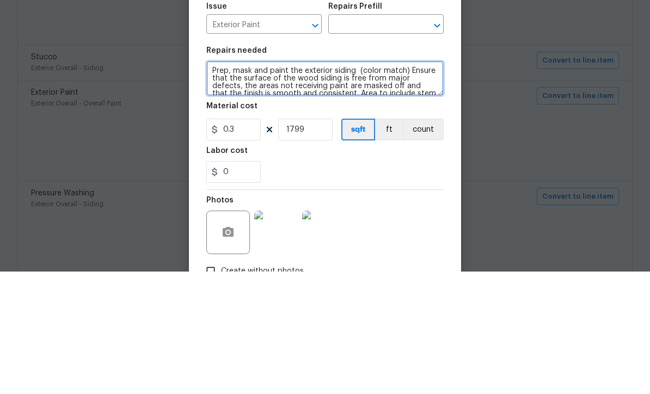
click at [212, 183] on textarea "Prep, mask and paint the exterior siding (color match) Ensure that the surface …" at bounding box center [324, 200] width 237 height 35
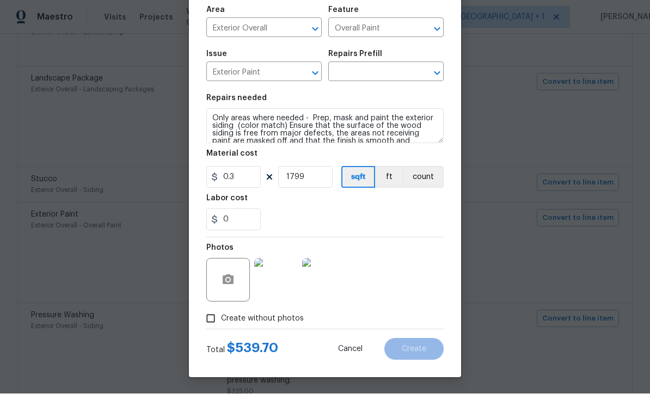
scroll to position [77, 0]
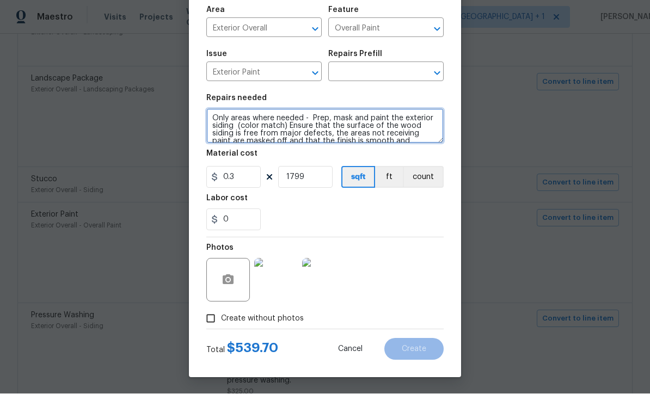
type textarea "Only areas where needed - Prep, mask and paint the exterior siding (color match…"
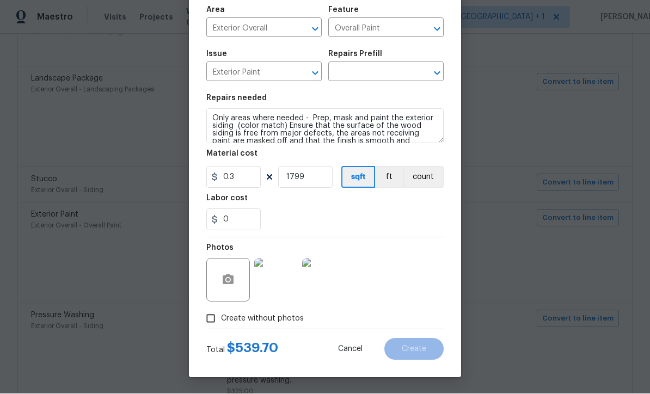
click at [416, 247] on div "Photos" at bounding box center [324, 273] width 237 height 71
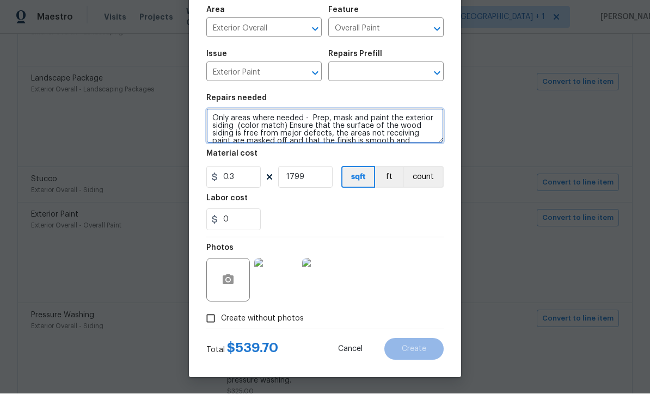
click at [217, 121] on textarea "Only areas where needed - Prep, mask and paint the exterior siding (color match…" at bounding box center [324, 126] width 237 height 35
click at [377, 122] on textarea "Only areas where needed - Prep, mask and paint the exterior siding (color match…" at bounding box center [324, 126] width 237 height 35
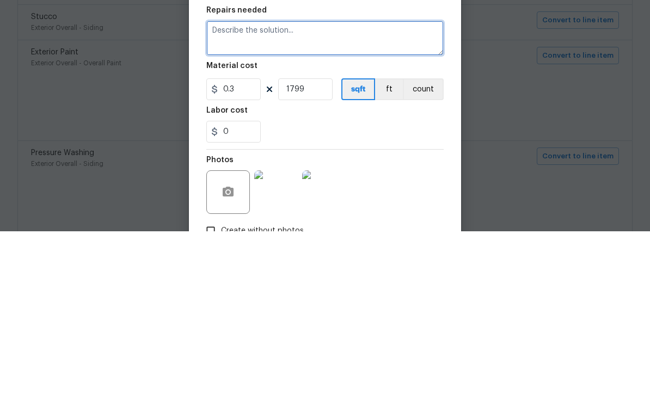
scroll to position [0, 0]
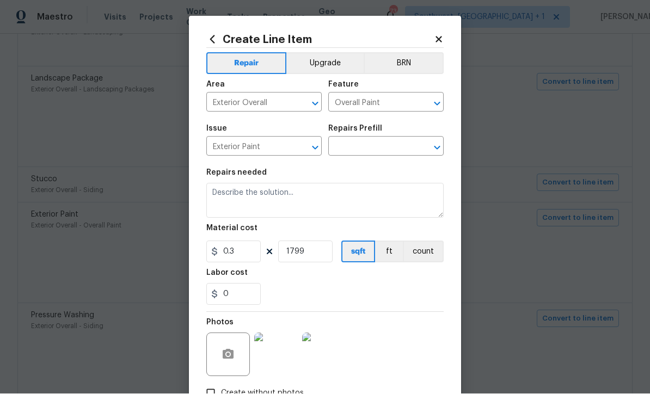
click at [386, 146] on input "text" at bounding box center [370, 147] width 85 height 17
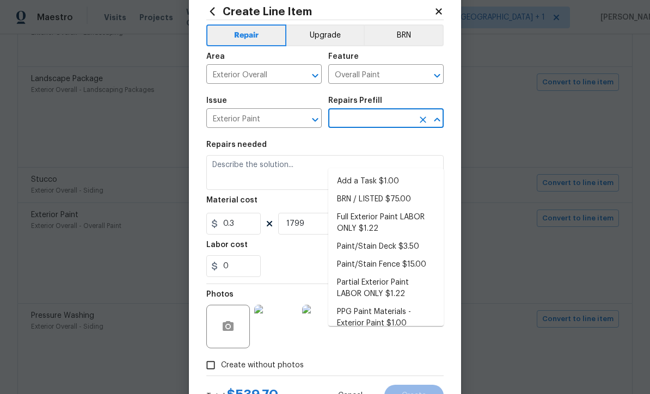
scroll to position [29, 0]
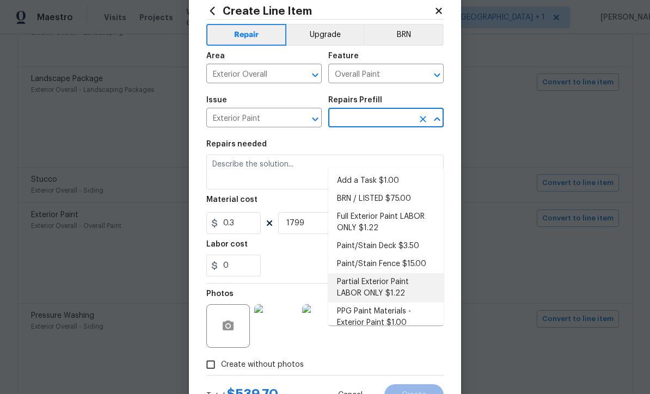
click at [384, 273] on li "Partial Exterior Paint LABOR ONLY $1.22" at bounding box center [385, 287] width 115 height 29
type input "Partial Exterior Paint LABOR ONLY $1.22"
type textarea "Partial Exterior Paint - Prep, mask and paint the exterior of the home in the a…"
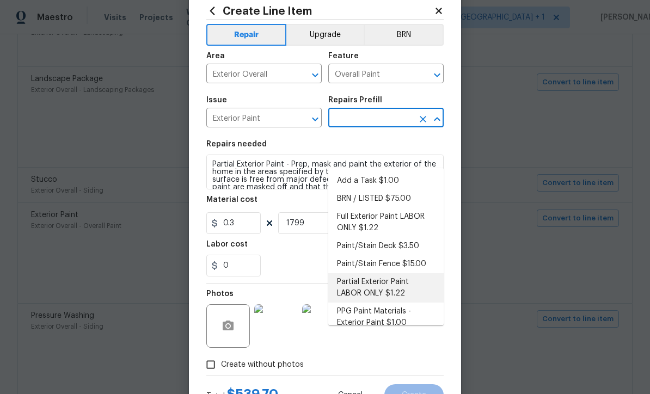
type input "Partial Exterior Paint LABOR ONLY $1.22"
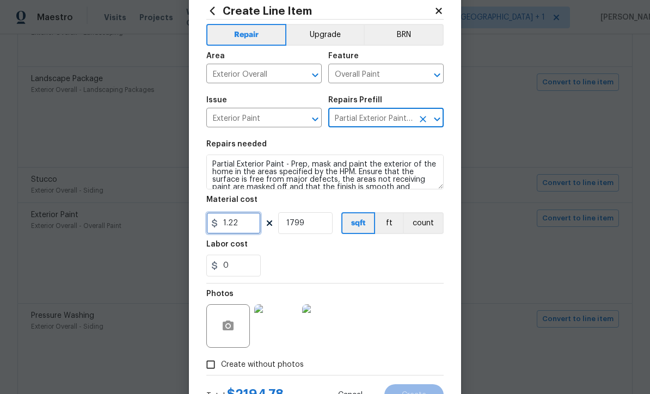
click at [250, 230] on input "1.22" at bounding box center [233, 223] width 54 height 22
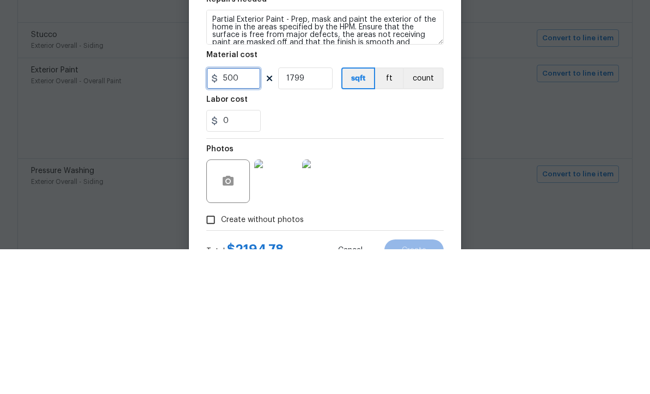
type input "500"
click at [324, 212] on input "1799" at bounding box center [305, 223] width 54 height 22
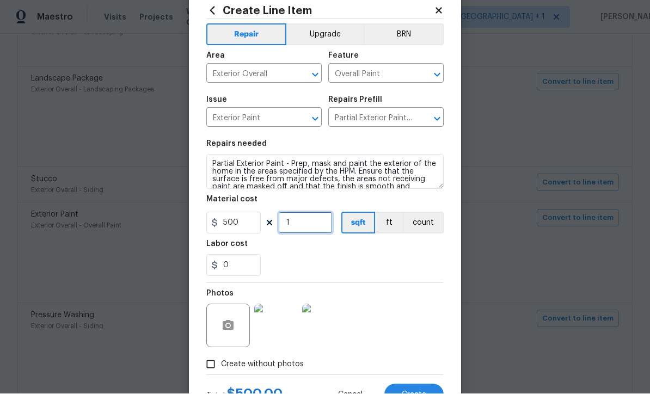
type input "1"
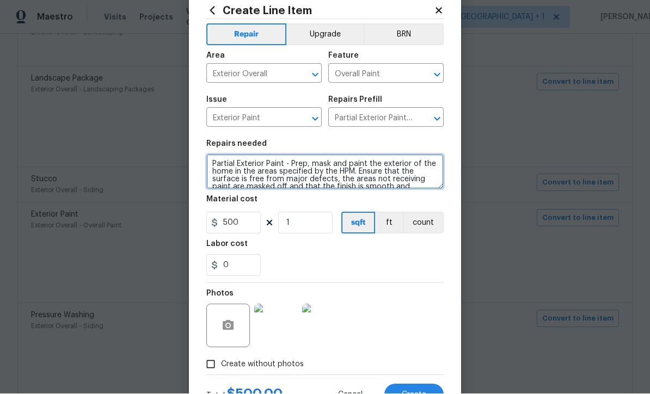
click at [222, 168] on textarea "Partial Exterior Paint - Prep, mask and paint the exterior of the home in the a…" at bounding box center [324, 172] width 237 height 35
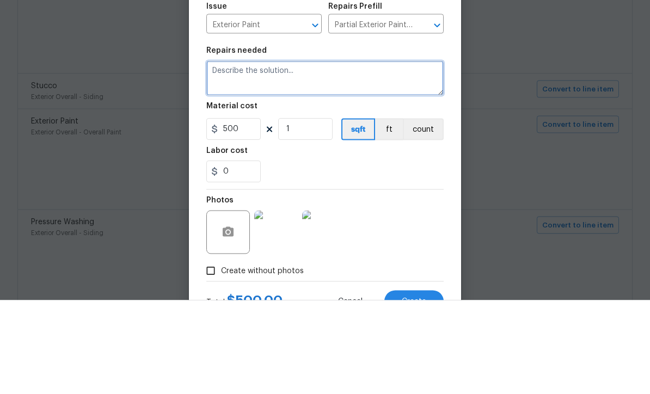
scroll to position [0, 0]
click at [235, 155] on textarea at bounding box center [324, 172] width 237 height 35
paste textarea "Only areas where needed - Prep, mask and paint the exterior siding (color match…"
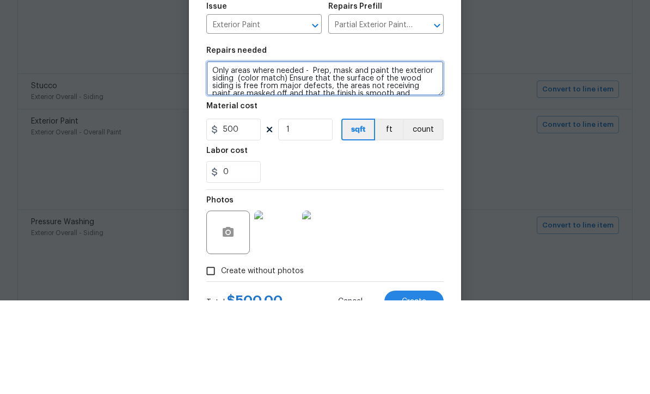
click at [315, 155] on textarea "Only areas where needed - Prep, mask and paint the exterior siding (color match…" at bounding box center [324, 172] width 237 height 35
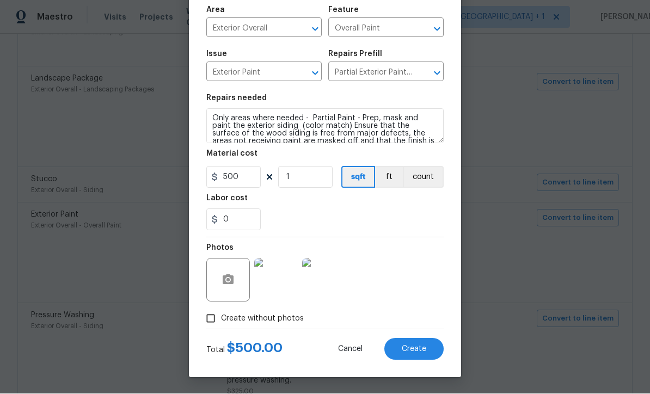
scroll to position [77, 0]
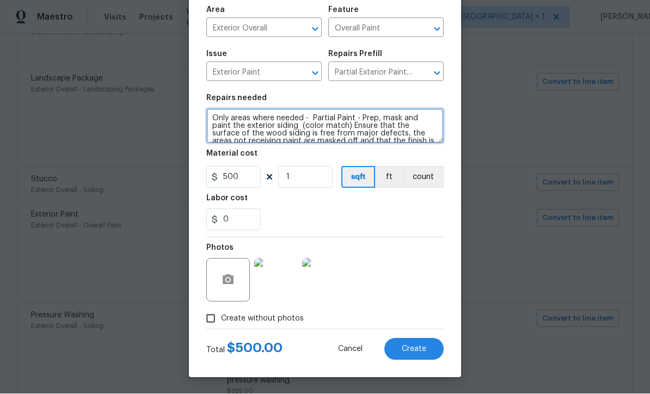
type textarea "Only areas where needed - Partial Paint - Prep, mask and paint the exterior sid…"
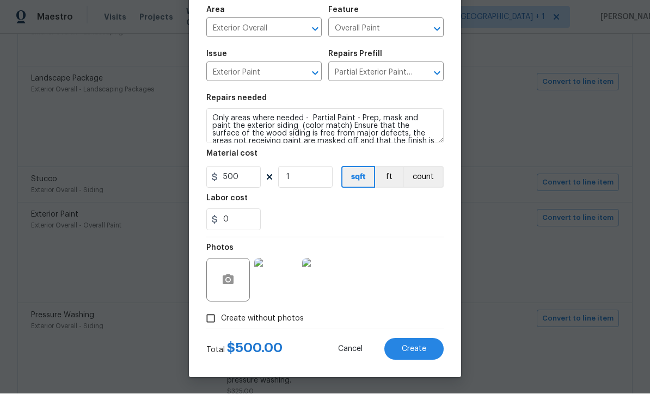
click at [424, 356] on button "Create" at bounding box center [413, 349] width 59 height 22
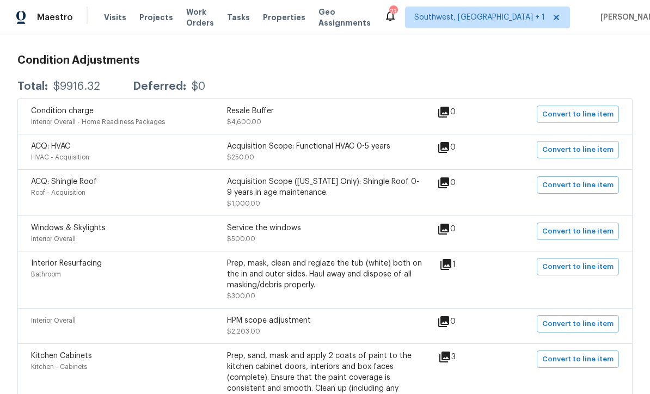
scroll to position [175, 0]
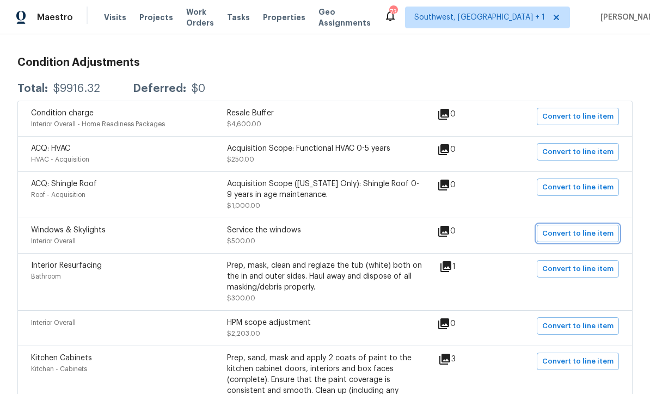
click at [585, 227] on span "Convert to line item" at bounding box center [577, 233] width 71 height 13
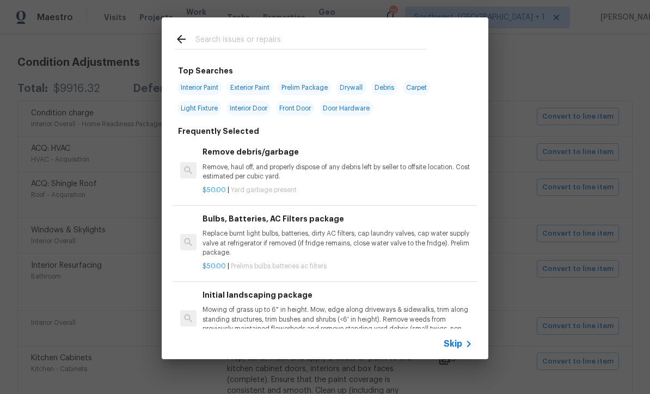
click at [466, 356] on div "Skip" at bounding box center [325, 344] width 327 height 30
click at [458, 347] on span "Skip" at bounding box center [453, 343] width 19 height 11
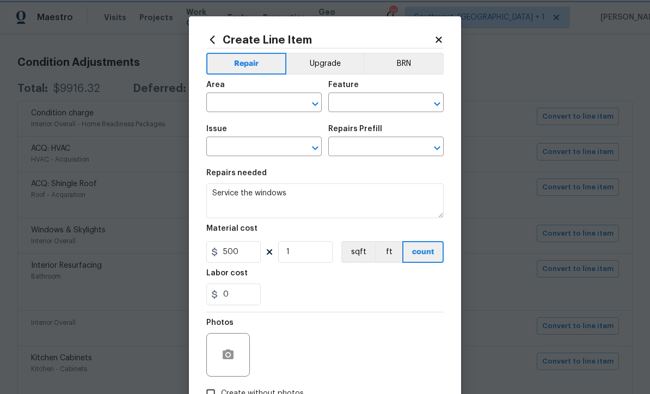
type input "Interior Overall"
type input "Windows & Skylights"
click at [391, 102] on input "text" at bounding box center [370, 103] width 85 height 17
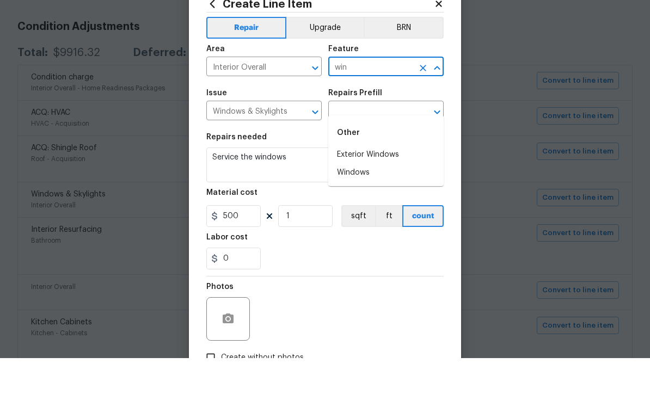
click at [367, 200] on li "Windows" at bounding box center [385, 209] width 115 height 18
type input "Windows"
click at [273, 139] on input "Windows & Skylights" at bounding box center [248, 147] width 85 height 17
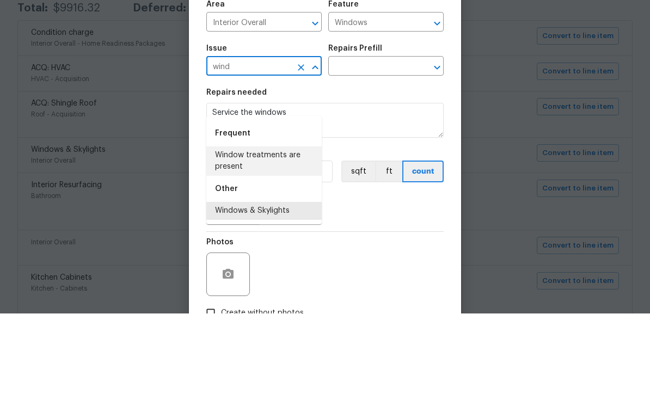
click at [286, 227] on li "Window treatments are present" at bounding box center [263, 241] width 115 height 29
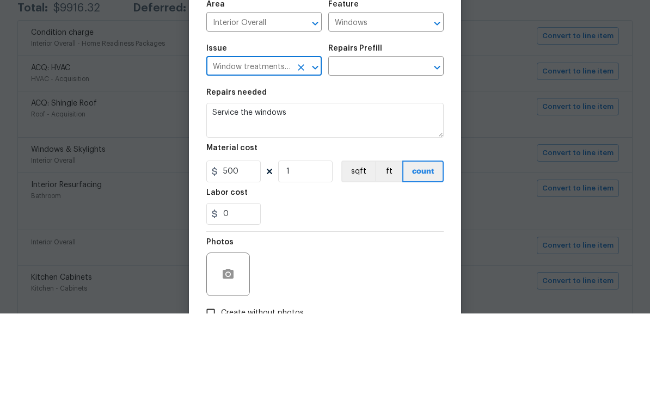
click at [396, 139] on input "text" at bounding box center [370, 147] width 85 height 17
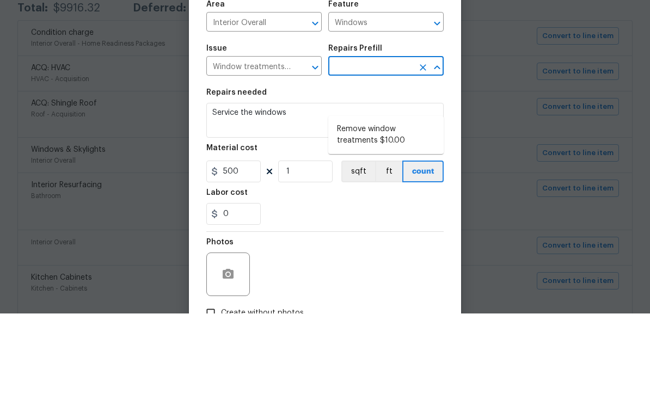
click at [280, 139] on input "Window treatments are present" at bounding box center [248, 147] width 85 height 17
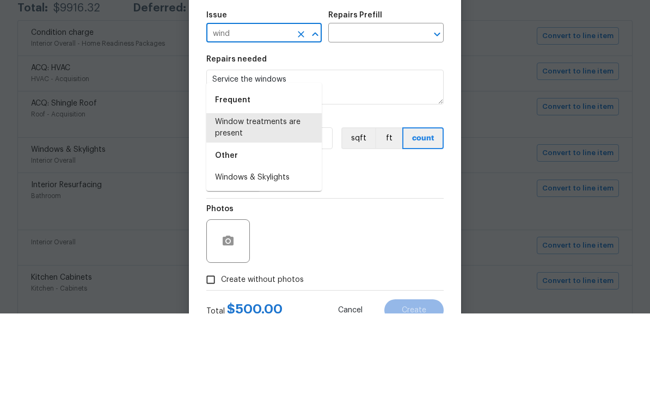
scroll to position [33, 0]
click at [285, 250] on li "Windows & Skylights" at bounding box center [263, 259] width 115 height 18
type input "Windows & Skylights"
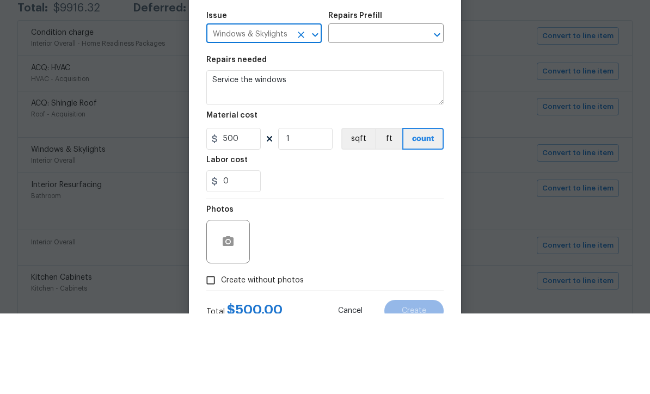
click at [389, 107] on input "text" at bounding box center [370, 115] width 85 height 17
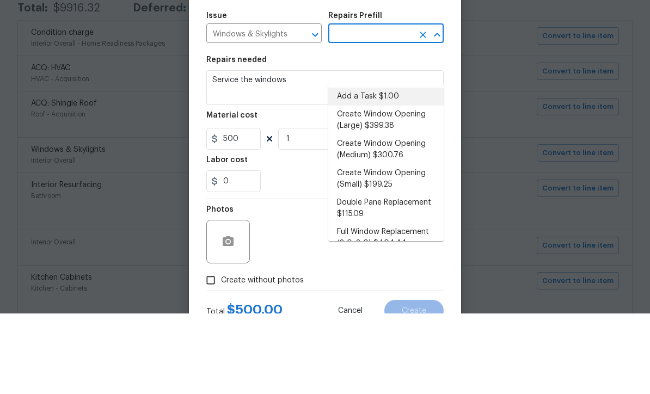
click at [385, 168] on li "Add a Task $1.00" at bounding box center [385, 177] width 115 height 18
type input "Add a Task $1.00"
type textarea "HPM to detail"
type input "1"
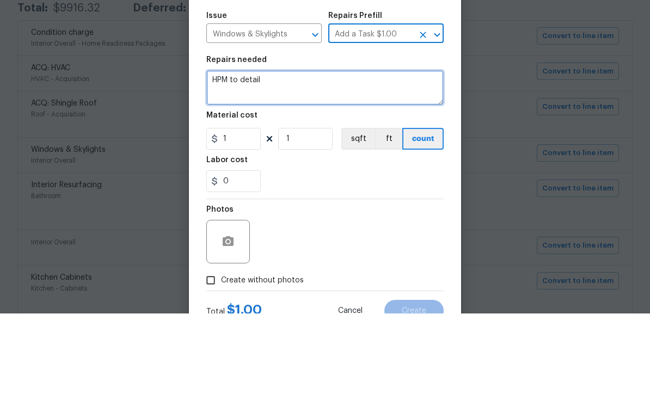
click at [329, 151] on textarea "HPM to detail" at bounding box center [324, 168] width 237 height 35
type textarea "H"
type textarea "R"
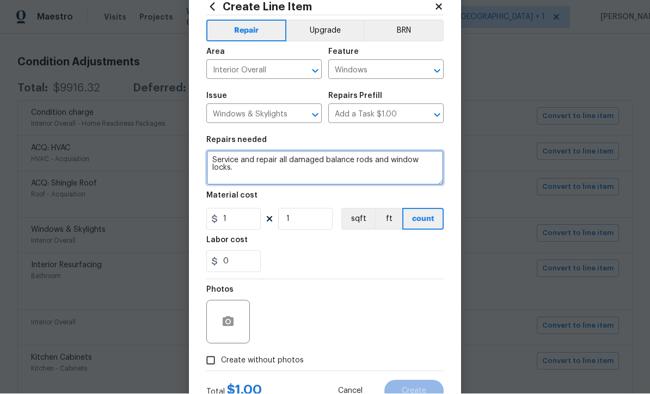
type textarea "Service and repair all damaged balance rods and window locks."
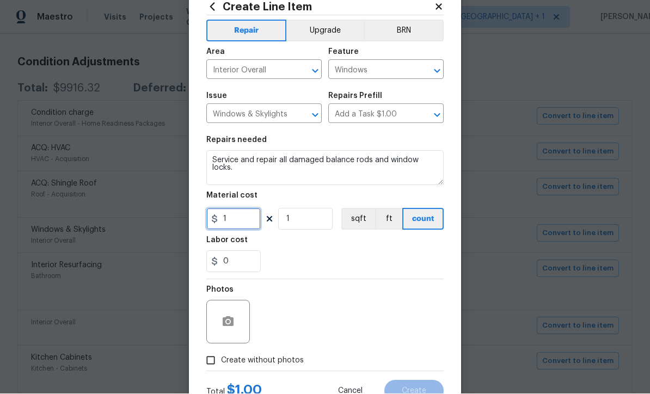
click at [256, 226] on input "1" at bounding box center [233, 219] width 54 height 22
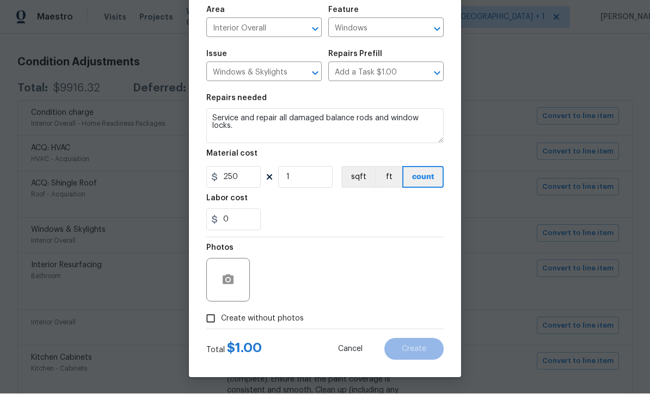
scroll to position [77, 0]
type input "250"
click at [210, 327] on input "Create without photos" at bounding box center [210, 319] width 21 height 21
checkbox input "true"
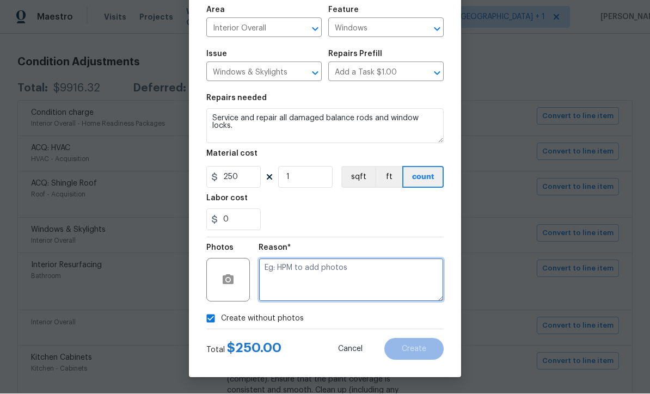
click at [315, 284] on textarea at bounding box center [350, 280] width 185 height 44
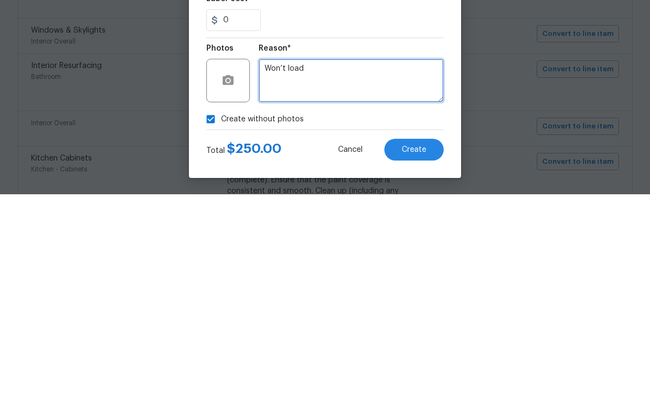
type textarea "Won’t load"
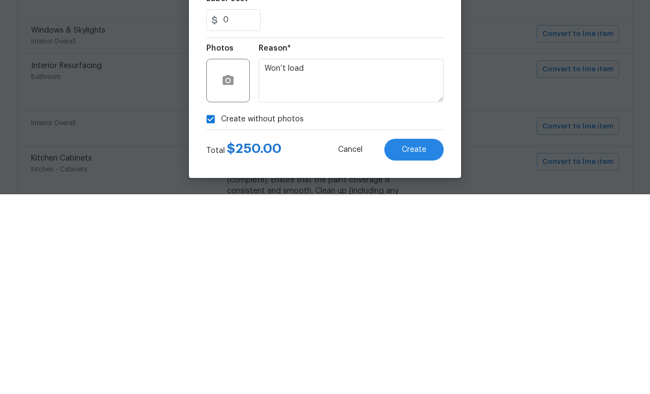
click at [420, 346] on span "Create" at bounding box center [414, 350] width 24 height 8
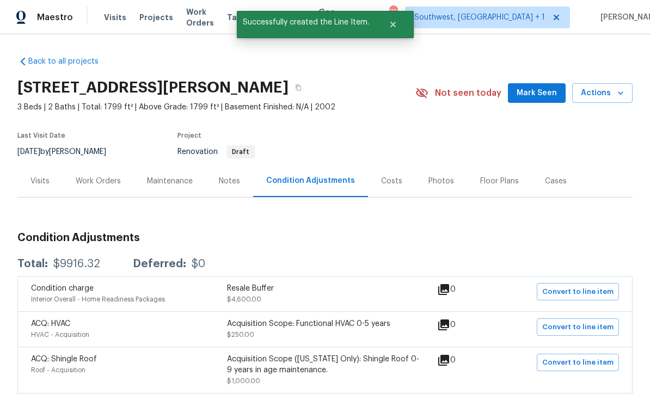
scroll to position [0, 0]
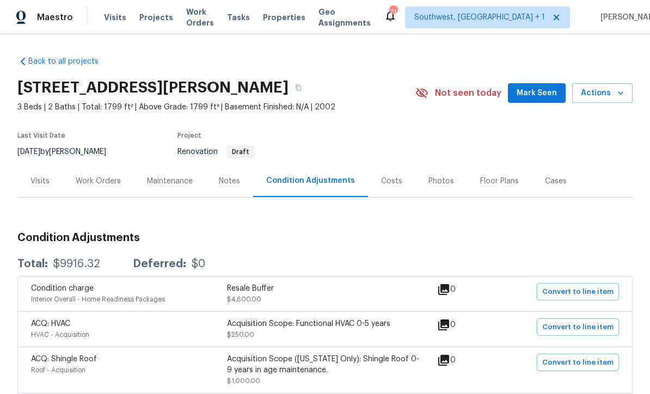
click at [109, 176] on div "Work Orders" at bounding box center [98, 181] width 45 height 11
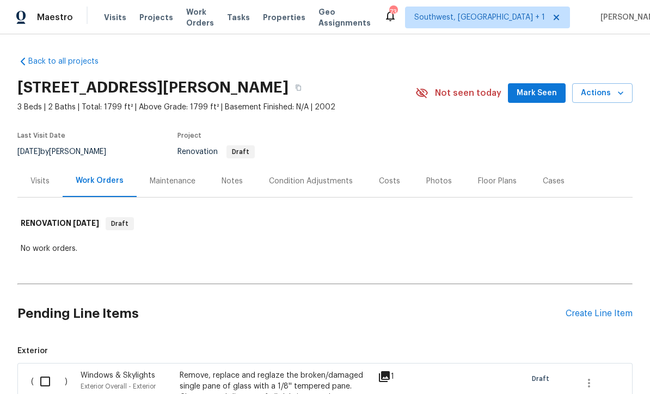
click at [601, 309] on div "Create Line Item" at bounding box center [598, 314] width 67 height 10
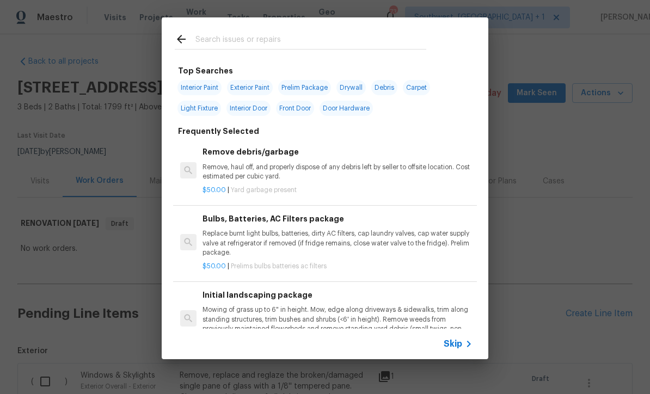
click at [461, 346] on span "Skip" at bounding box center [453, 343] width 19 height 11
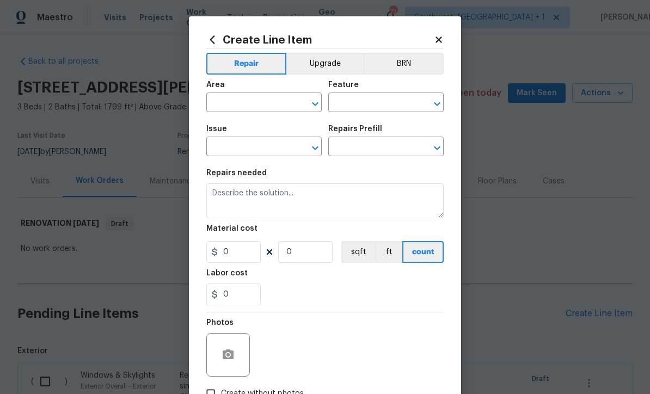
click at [247, 114] on span "Area ​" at bounding box center [263, 97] width 115 height 44
click at [208, 108] on input "text" at bounding box center [248, 103] width 85 height 17
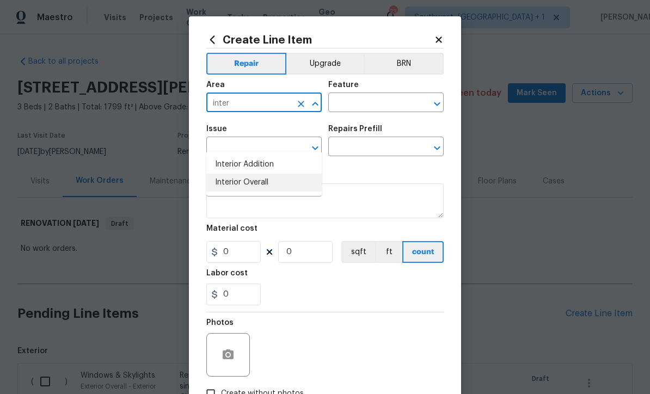
click at [266, 174] on li "Interior Overall" at bounding box center [263, 183] width 115 height 18
type input "Interior Overall"
click at [365, 103] on input "text" at bounding box center [370, 103] width 85 height 17
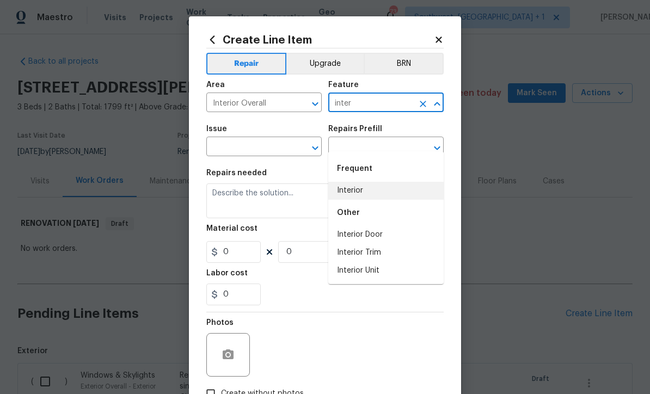
click at [367, 182] on li "Interior" at bounding box center [385, 191] width 115 height 18
type input "Interior"
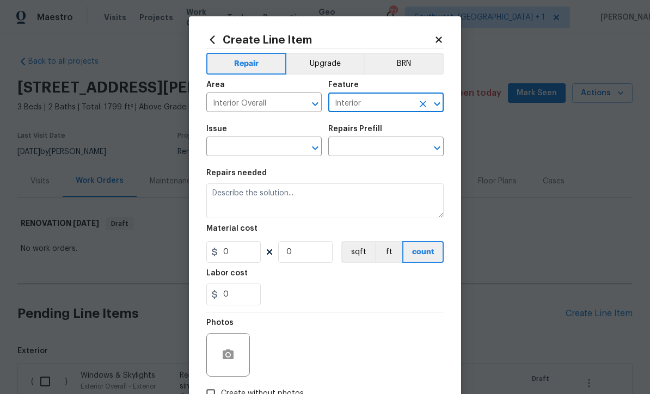
click at [274, 146] on input "text" at bounding box center [248, 147] width 85 height 17
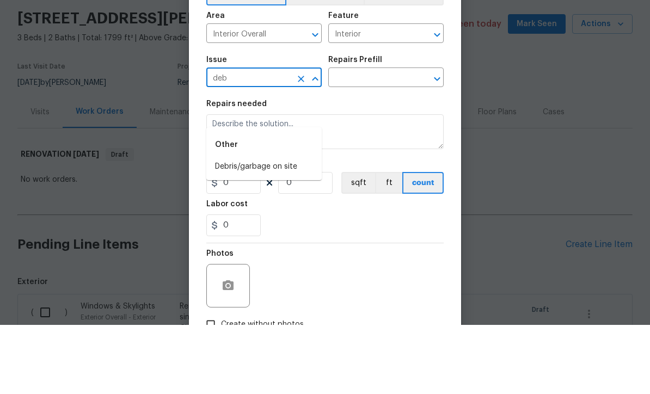
click at [265, 227] on li "Debris/garbage on site" at bounding box center [263, 236] width 115 height 18
type input "Debris/garbage on site"
click at [393, 139] on input "text" at bounding box center [370, 147] width 85 height 17
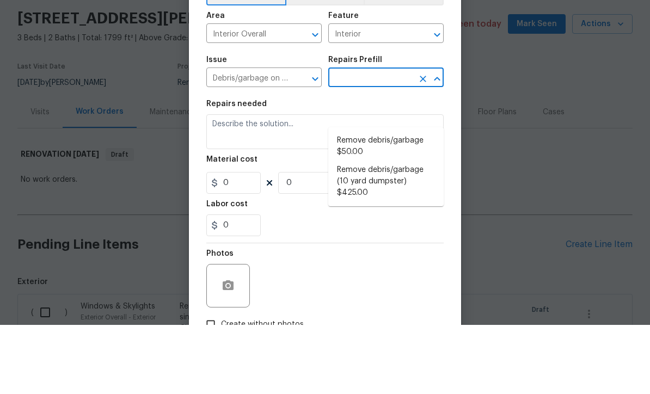
click at [393, 201] on li "Remove debris/garbage $50.00" at bounding box center [385, 215] width 115 height 29
type input "Remove debris/garbage $50.00"
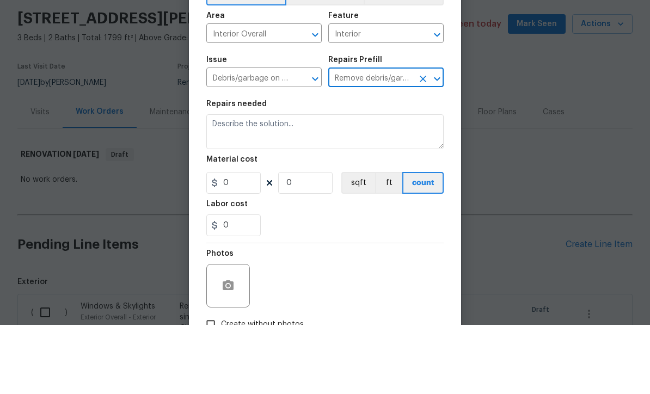
type textarea "Remove, haul off, and properly dispose of any debris left by seller to offsite …"
type input "1"
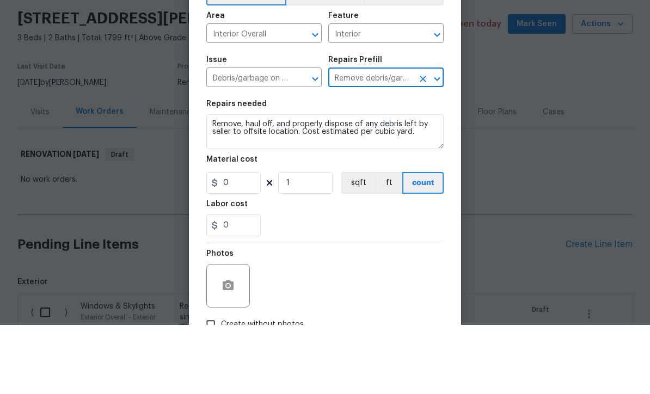
type input "50"
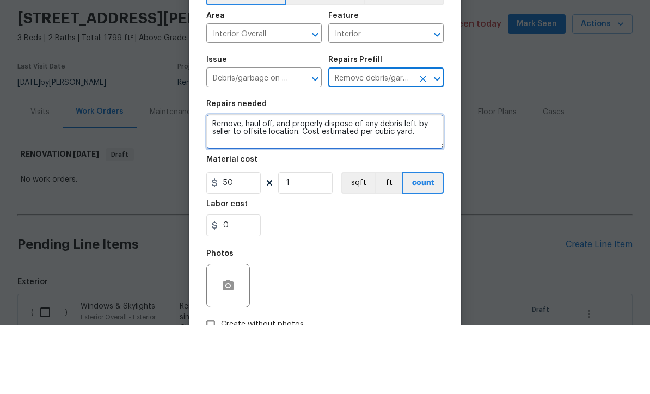
click at [212, 183] on textarea "Remove, haul off, and properly dispose of any debris left by seller to offsite …" at bounding box center [324, 200] width 237 height 35
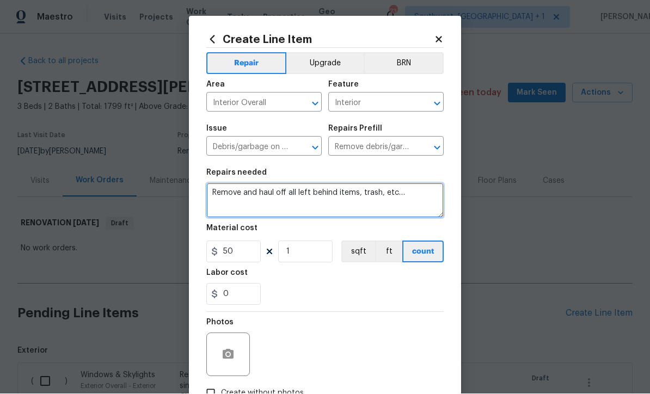
type textarea "Remove and haul off all left behind items, trash, etc…"
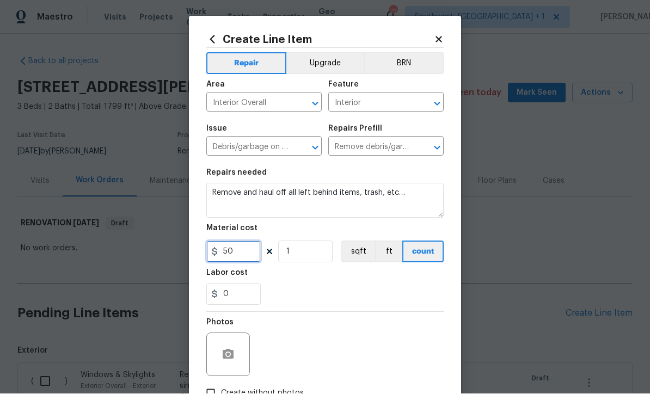
click at [252, 260] on input "50" at bounding box center [233, 252] width 54 height 22
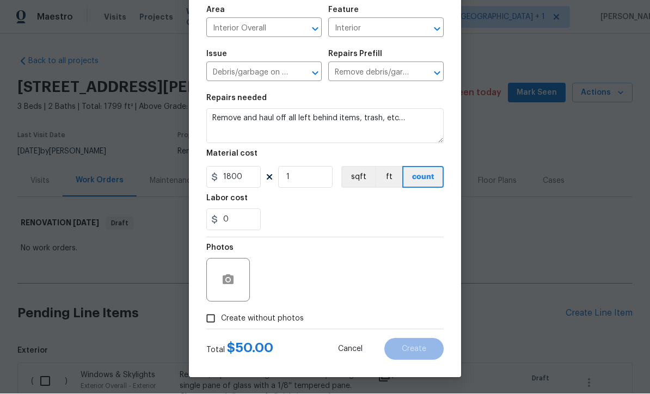
scroll to position [77, 0]
type input "1800"
click at [229, 280] on circle "button" at bounding box center [227, 280] width 3 height 3
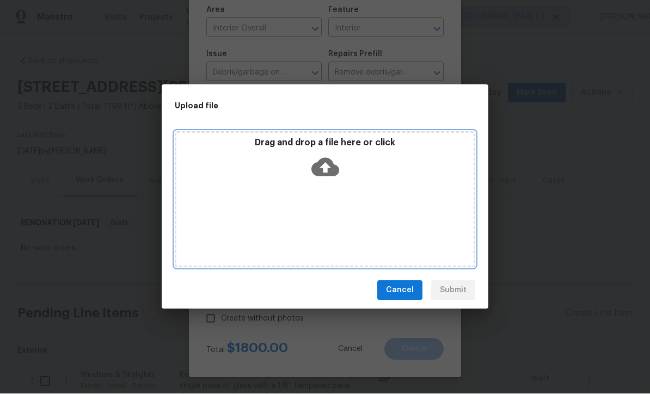
click at [328, 168] on icon at bounding box center [325, 167] width 28 height 28
click at [332, 164] on icon at bounding box center [325, 167] width 28 height 19
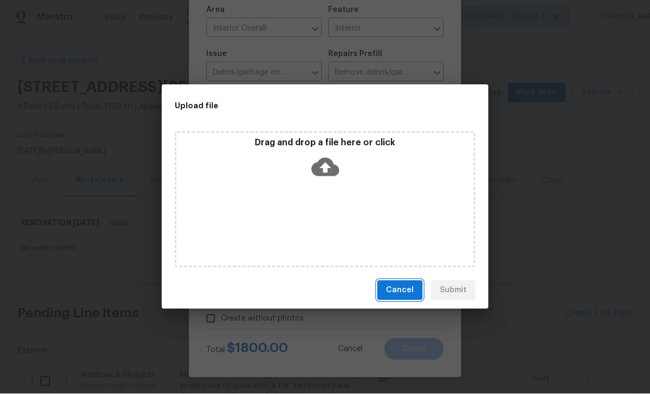
click at [403, 295] on span "Cancel" at bounding box center [400, 291] width 28 height 14
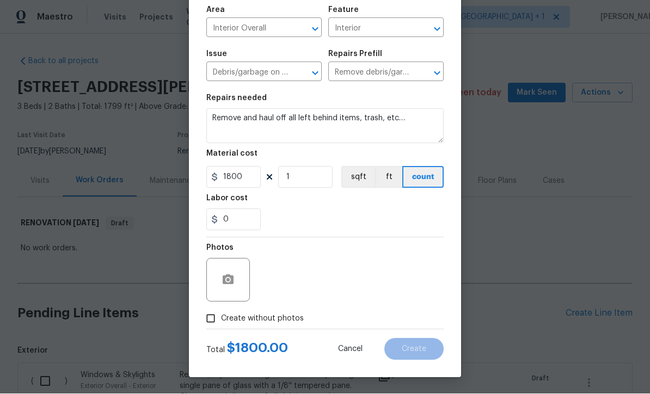
click at [208, 318] on input "Create without photos" at bounding box center [210, 319] width 21 height 21
checkbox input "true"
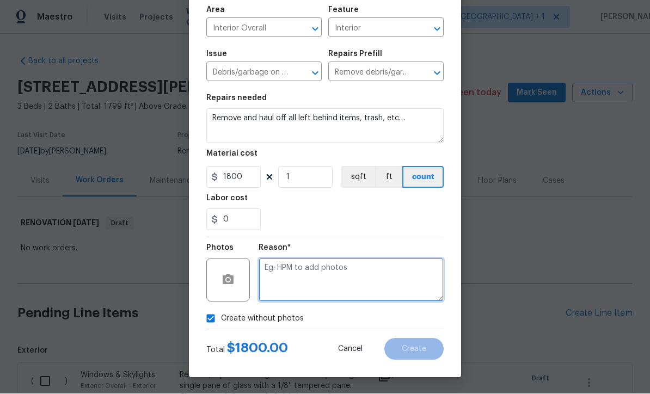
click at [311, 280] on textarea at bounding box center [350, 280] width 185 height 44
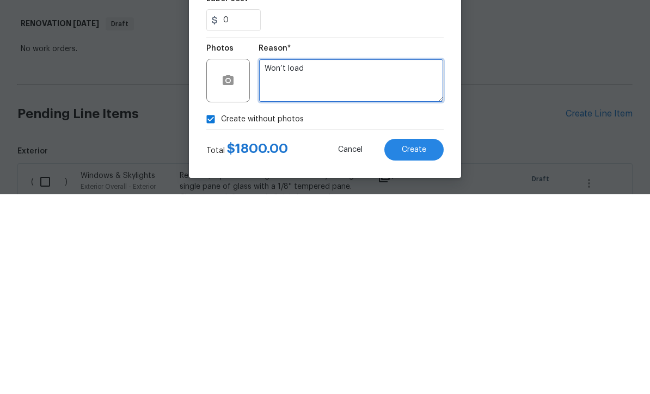
type textarea "Won’t load"
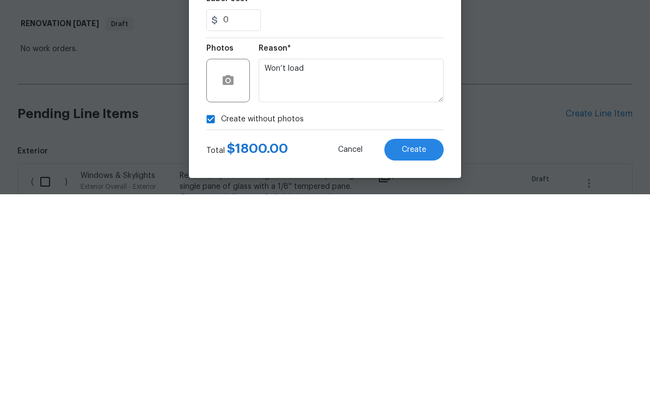
click at [420, 346] on span "Create" at bounding box center [414, 350] width 24 height 8
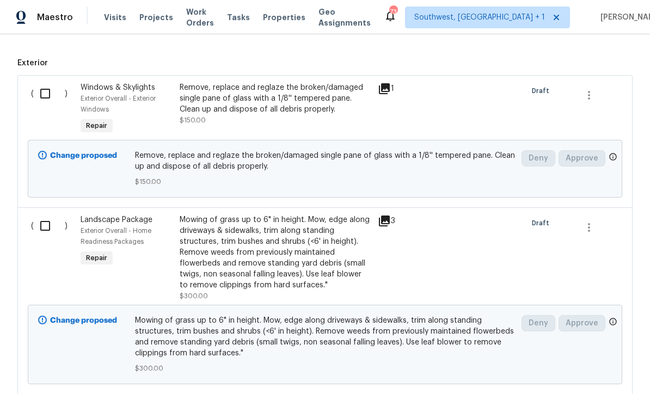
click at [43, 82] on input "checkbox" at bounding box center [49, 93] width 31 height 23
checkbox input "true"
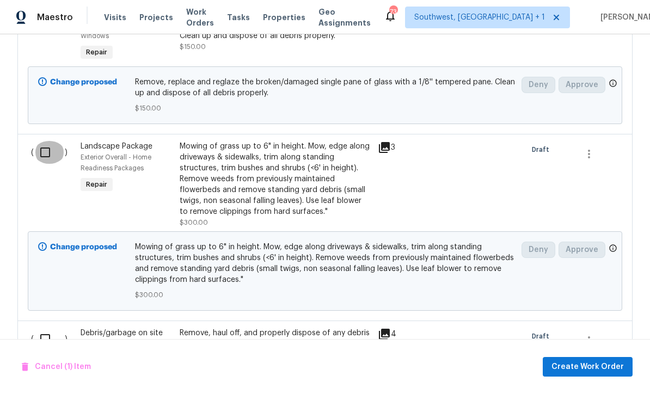
click at [44, 141] on input "checkbox" at bounding box center [49, 152] width 31 height 23
checkbox input "true"
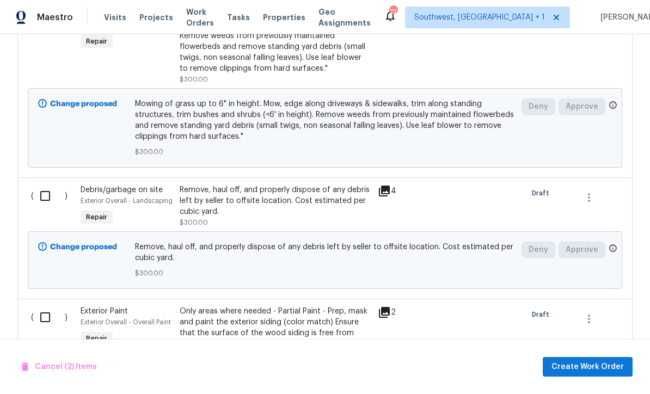
click at [48, 184] on input "checkbox" at bounding box center [49, 195] width 31 height 23
checkbox input "true"
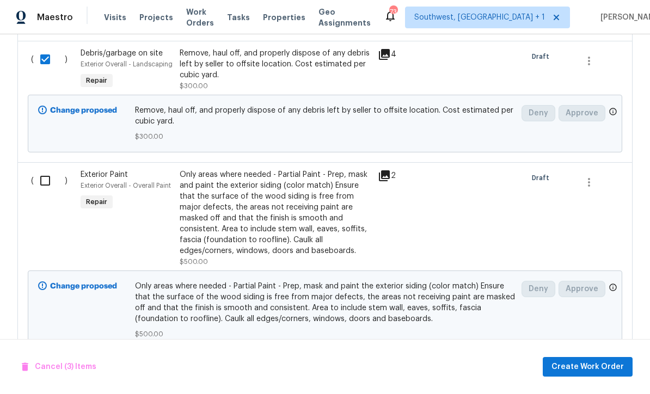
click at [46, 169] on input "checkbox" at bounding box center [49, 180] width 31 height 23
checkbox input "true"
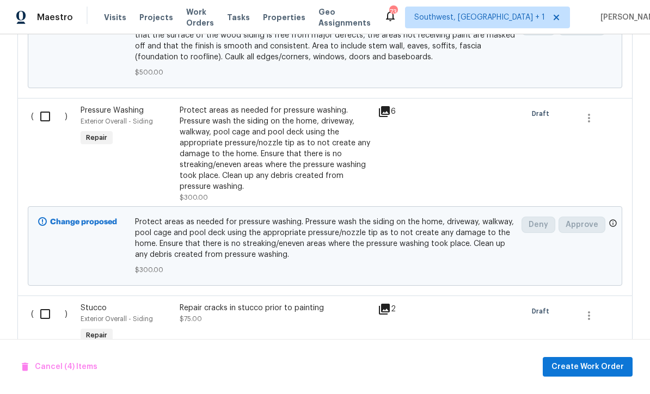
click at [51, 105] on input "checkbox" at bounding box center [49, 116] width 31 height 23
checkbox input "true"
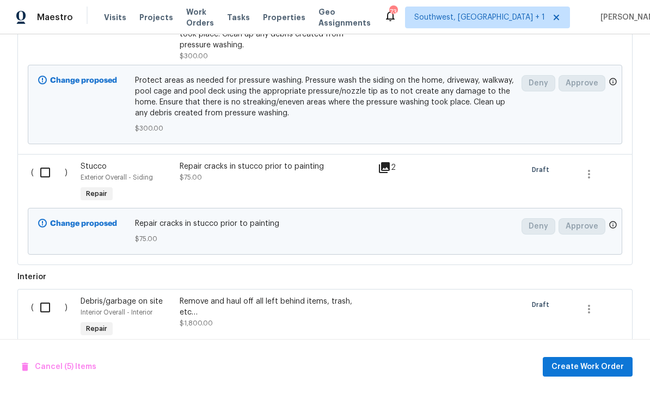
click at [46, 161] on input "checkbox" at bounding box center [49, 172] width 31 height 23
checkbox input "true"
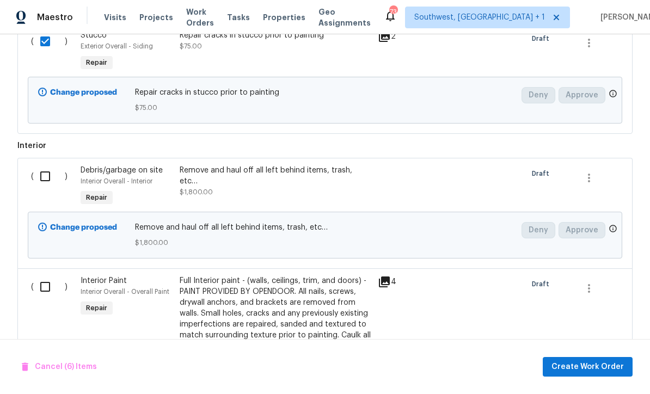
click at [48, 165] on input "checkbox" at bounding box center [49, 176] width 31 height 23
checkbox input "true"
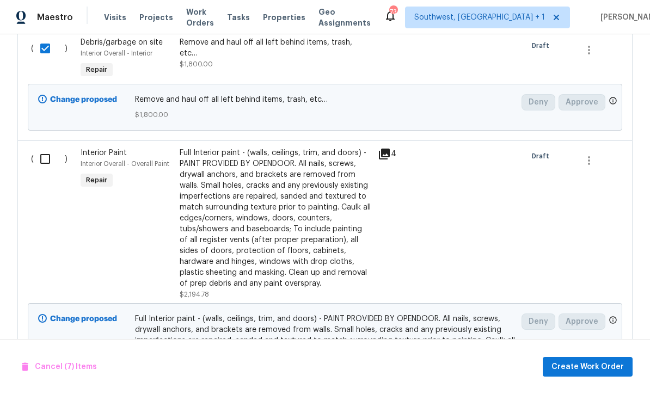
click at [48, 147] on input "checkbox" at bounding box center [49, 158] width 31 height 23
checkbox input "true"
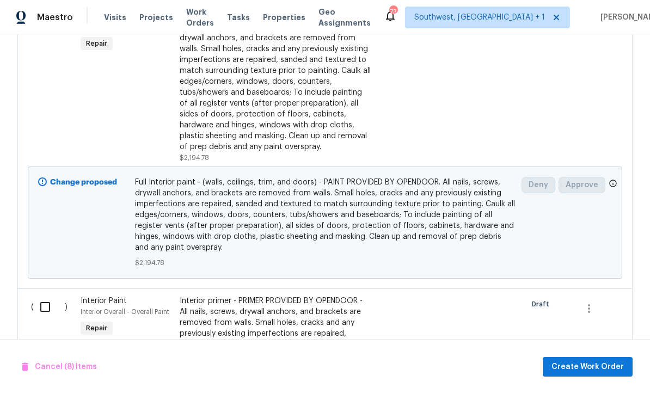
scroll to position [1443, 0]
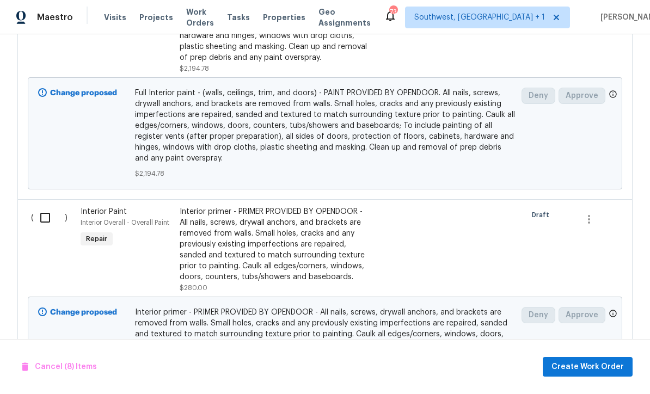
click at [46, 206] on input "checkbox" at bounding box center [49, 217] width 31 height 23
checkbox input "true"
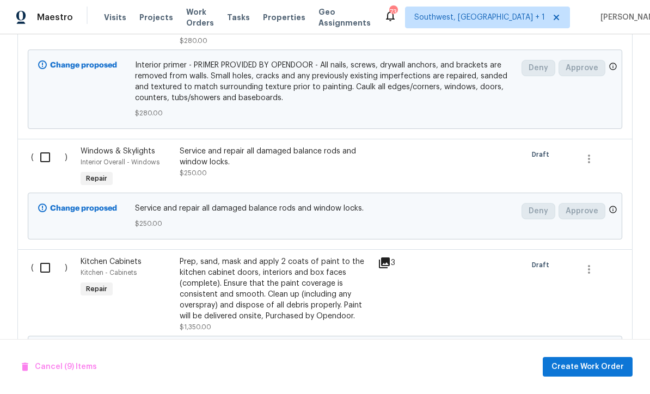
click at [51, 146] on input "checkbox" at bounding box center [49, 157] width 31 height 23
checkbox input "true"
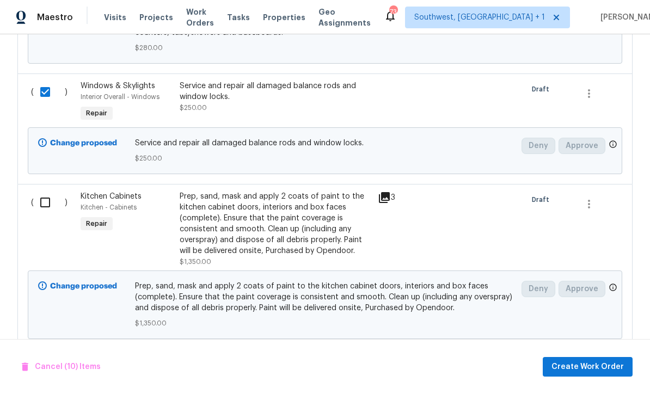
scroll to position [1841, 0]
click at [47, 192] on input "checkbox" at bounding box center [49, 203] width 31 height 23
checkbox input "true"
click at [602, 370] on span "Create Work Order" at bounding box center [587, 367] width 72 height 14
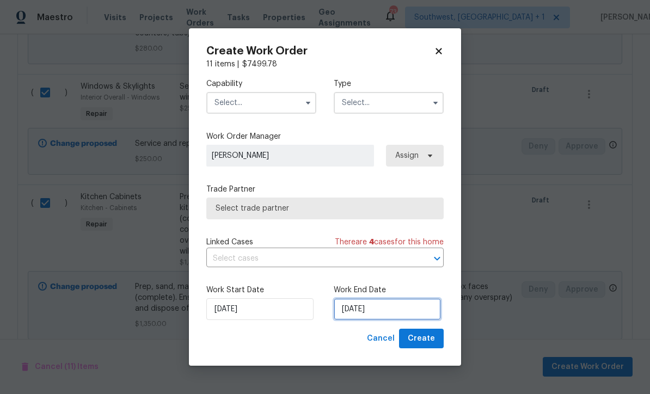
click at [395, 312] on input "9/4/2025" at bounding box center [387, 309] width 107 height 22
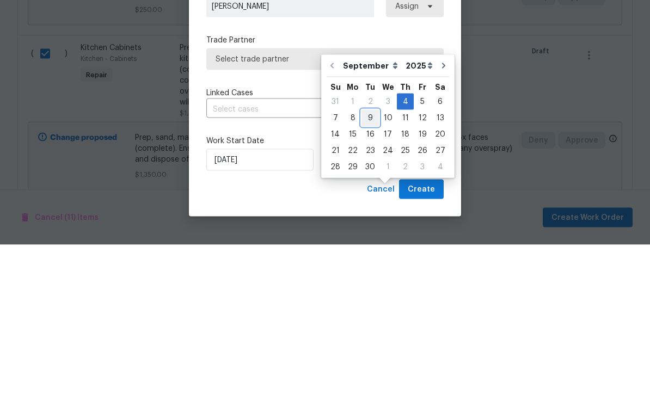
click at [371, 260] on div "9" at bounding box center [369, 267] width 17 height 15
type input "9/9/2025"
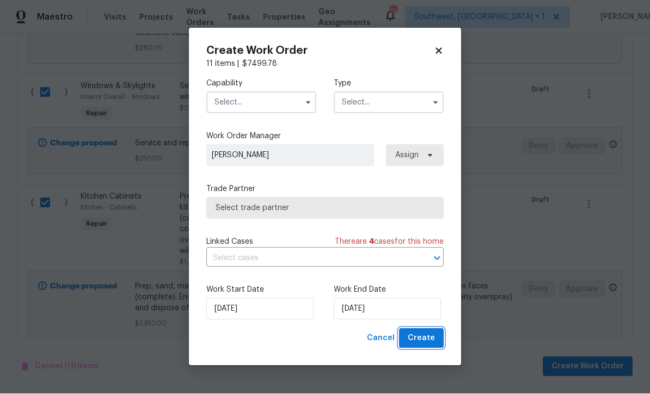
click at [426, 346] on button "Create" at bounding box center [421, 339] width 45 height 20
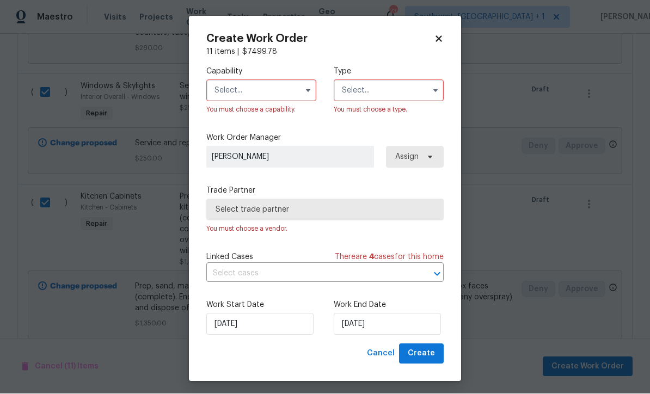
click at [274, 91] on input "text" at bounding box center [261, 91] width 110 height 22
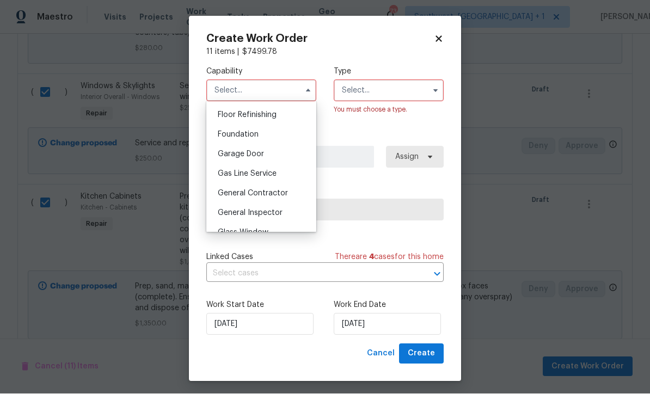
scroll to position [440, 0]
click at [293, 193] on div "General Contractor" at bounding box center [261, 194] width 104 height 20
type input "General Contractor"
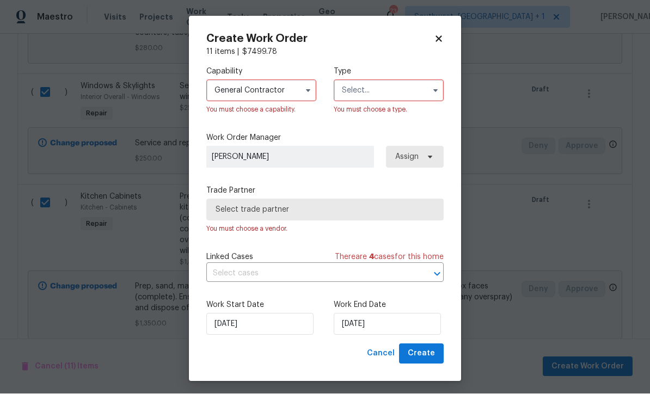
click at [401, 92] on input "text" at bounding box center [389, 91] width 110 height 22
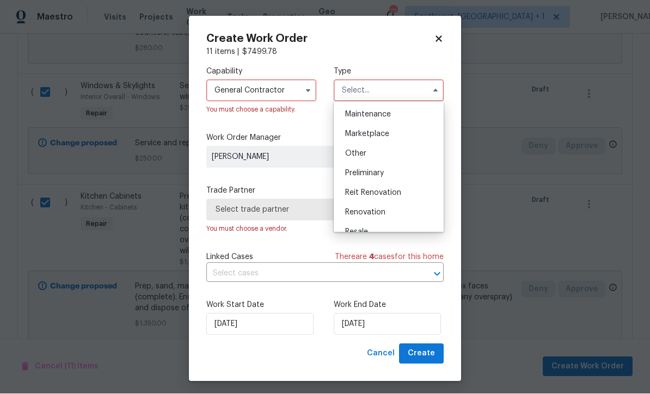
scroll to position [176, 0]
click at [392, 214] on div "Renovation" at bounding box center [388, 212] width 104 height 20
type input "Renovation"
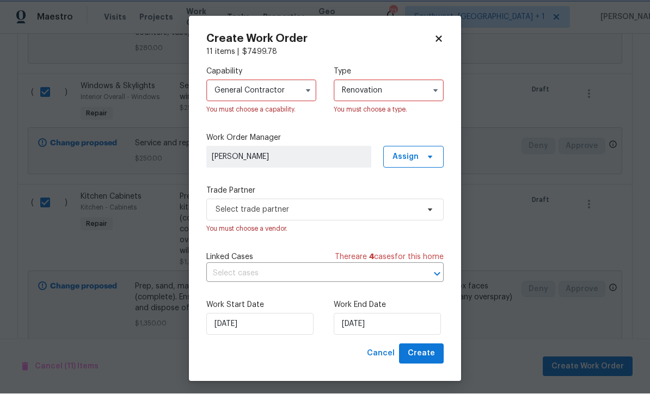
scroll to position [0, 0]
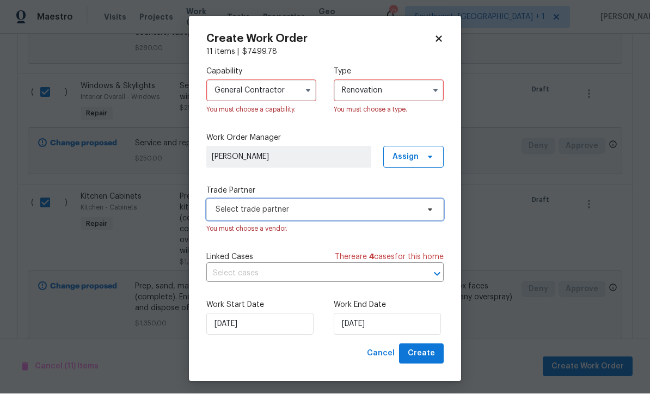
click at [381, 210] on span "Select trade partner" at bounding box center [316, 210] width 203 height 11
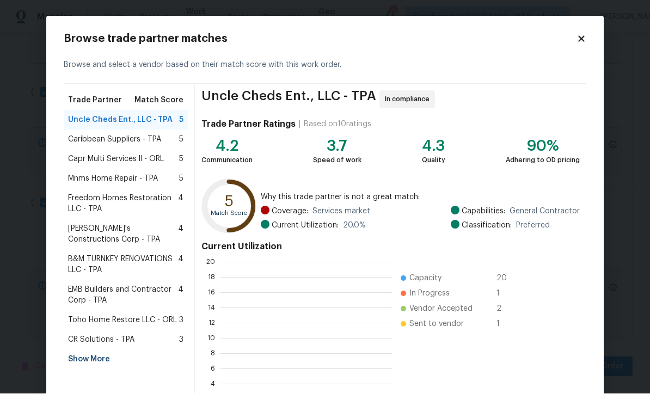
scroll to position [152, 171]
click at [101, 360] on div "Show More" at bounding box center [126, 360] width 124 height 20
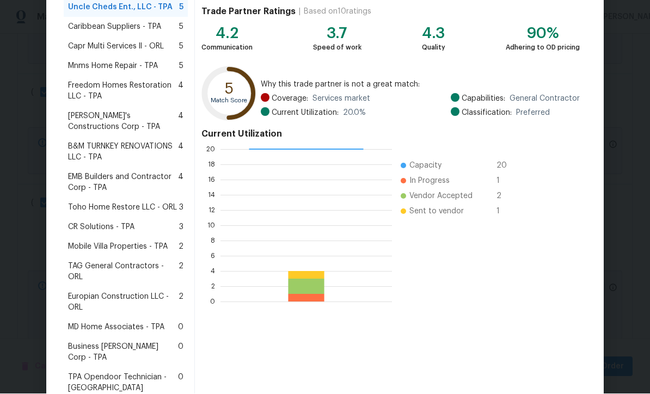
scroll to position [112, 0]
click at [140, 323] on span "MD Home Associates - TPA" at bounding box center [116, 328] width 96 height 11
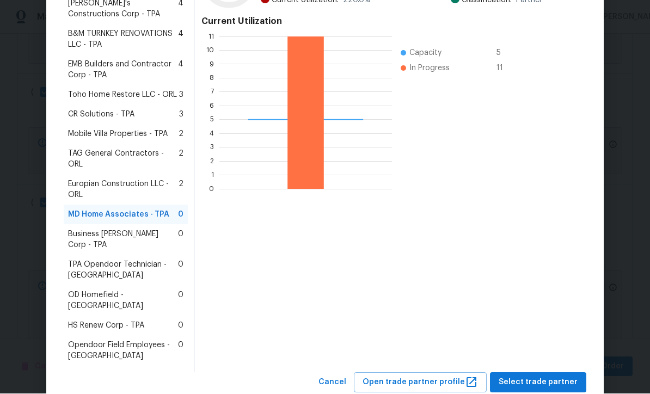
scroll to position [225, 0]
click at [538, 377] on span "Select trade partner" at bounding box center [537, 384] width 79 height 14
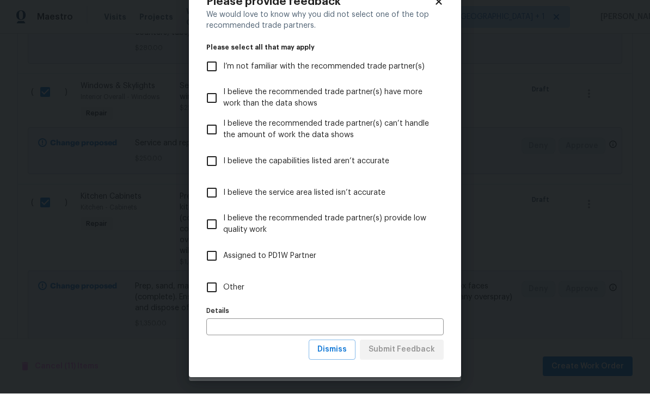
scroll to position [38, 0]
click at [337, 356] on button "Dismiss" at bounding box center [332, 350] width 47 height 20
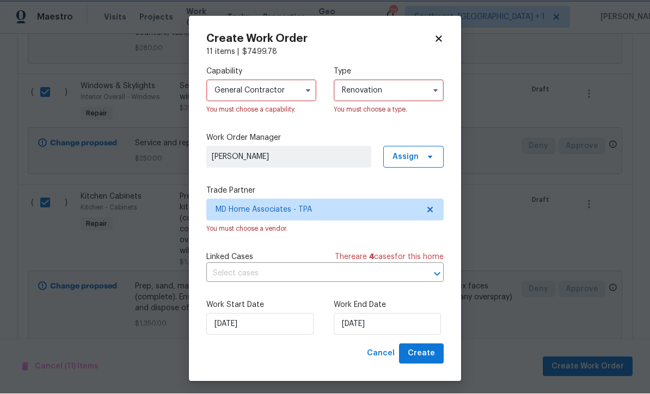
scroll to position [0, 0]
click at [392, 327] on input "9/9/2025" at bounding box center [387, 324] width 107 height 22
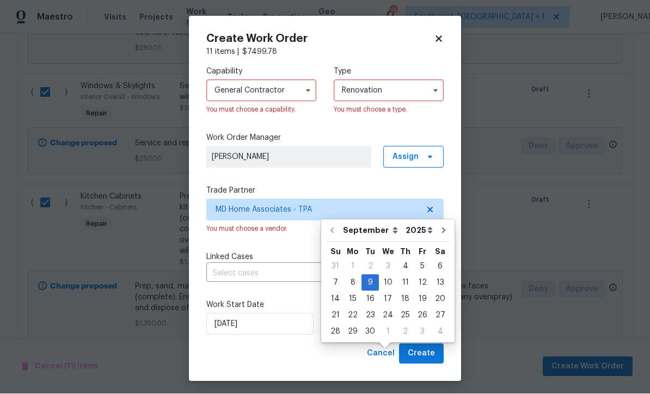
scroll to position [36, 0]
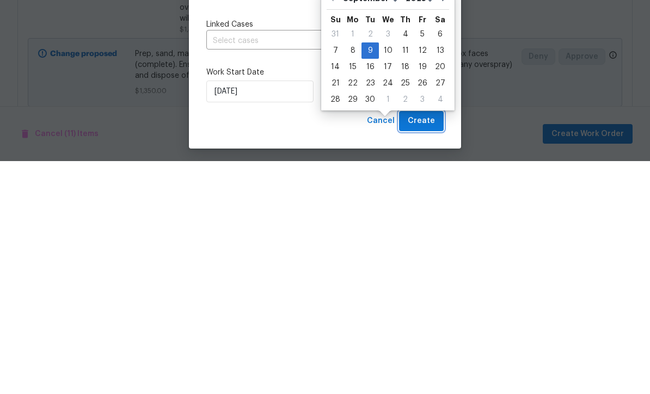
click at [422, 347] on span "Create" at bounding box center [421, 354] width 27 height 14
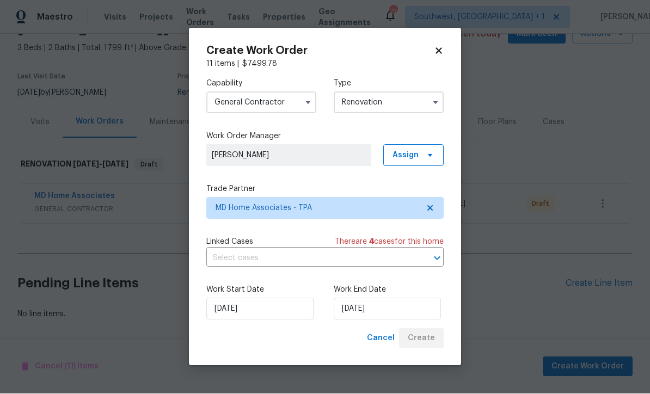
scroll to position [22, 0]
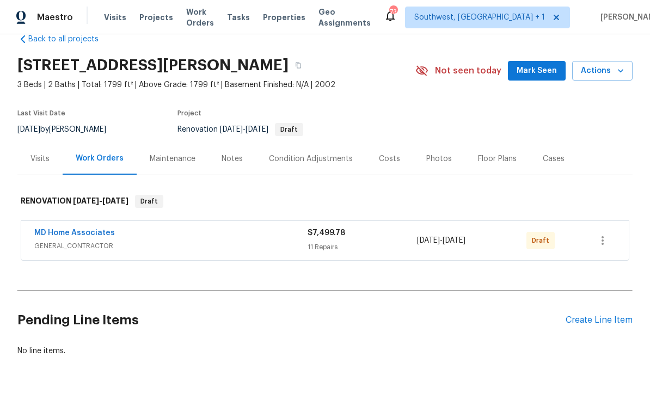
click at [103, 229] on link "MD Home Associates" at bounding box center [74, 233] width 81 height 8
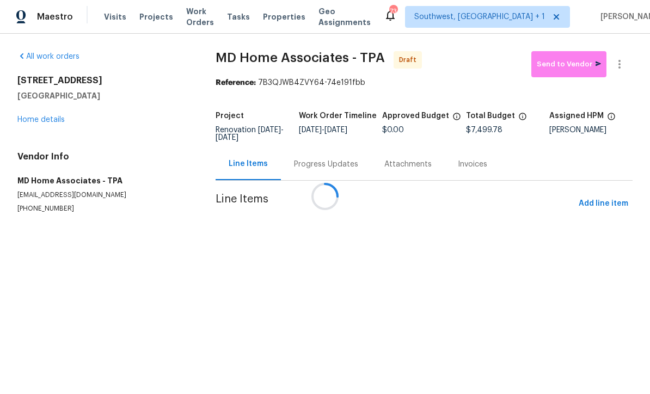
scroll to position [1, 0]
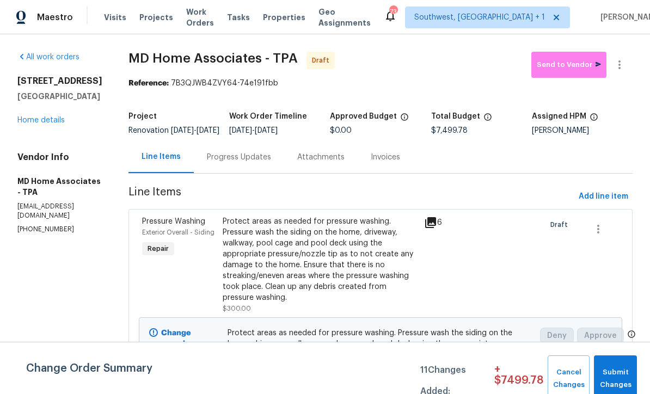
click at [46, 119] on link "Home details" at bounding box center [40, 120] width 47 height 8
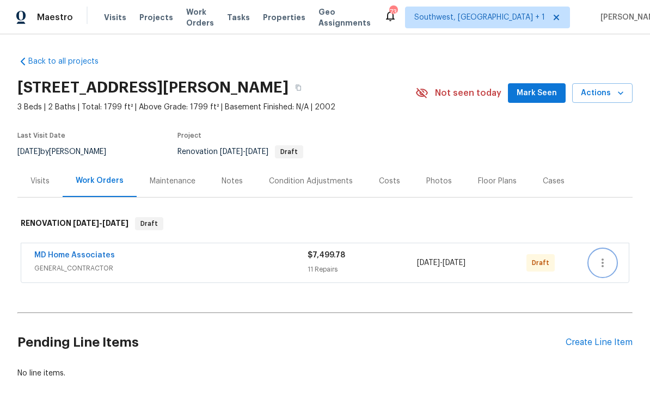
click at [606, 263] on icon "button" at bounding box center [602, 262] width 13 height 13
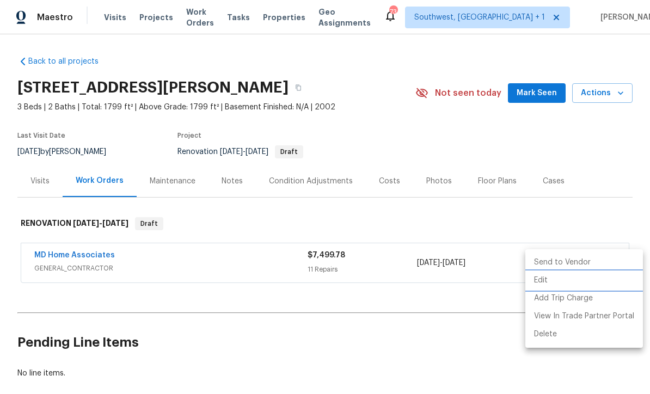
click at [546, 279] on li "Edit" at bounding box center [584, 281] width 118 height 18
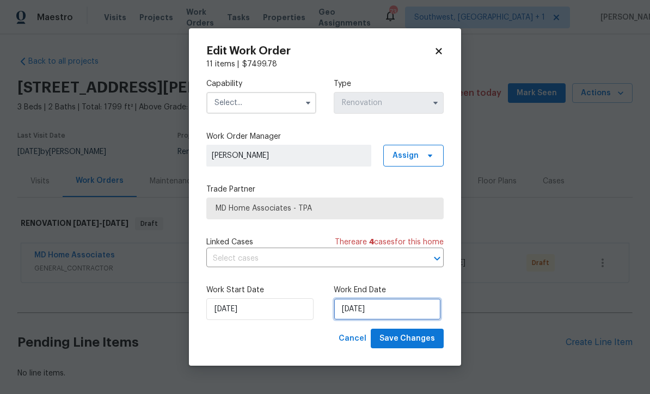
click at [390, 312] on input "9/9/2025" at bounding box center [387, 309] width 107 height 22
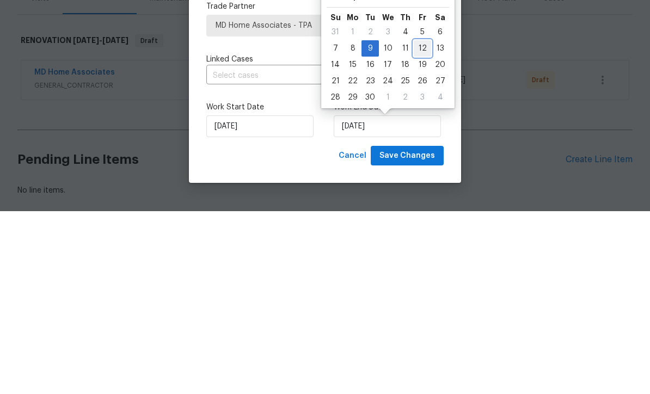
click at [420, 224] on div "12" at bounding box center [422, 231] width 17 height 15
type input "9/12/2025"
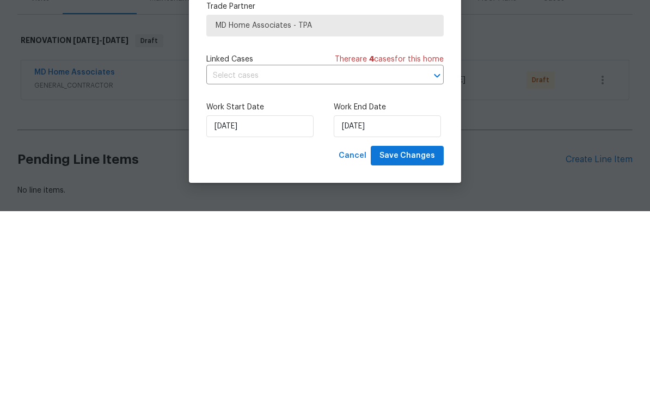
scroll to position [36, 0]
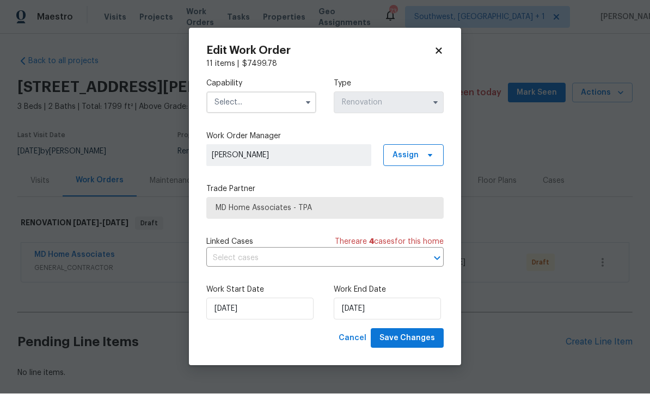
click at [263, 106] on input "text" at bounding box center [261, 103] width 110 height 22
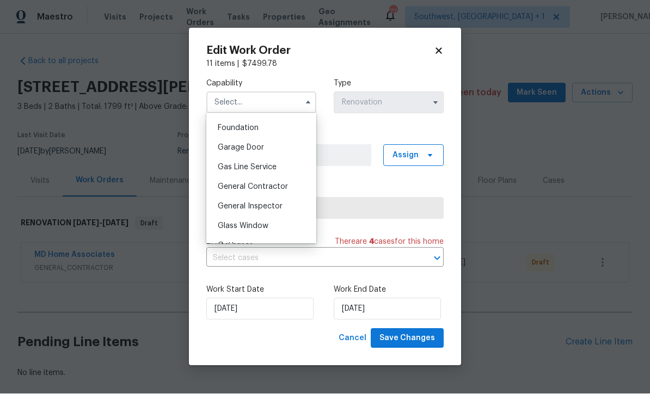
scroll to position [465, 0]
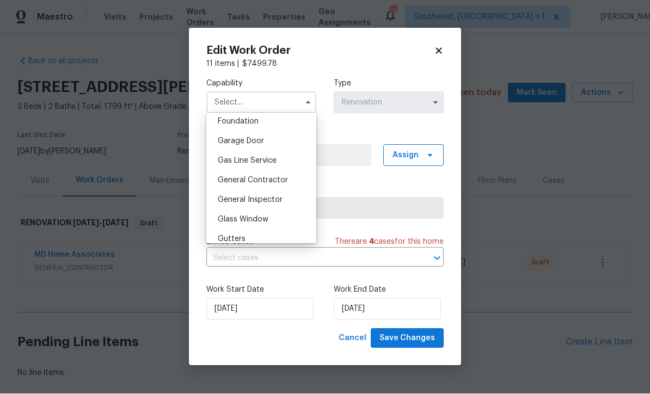
click at [291, 180] on div "General Contractor" at bounding box center [261, 181] width 104 height 20
type input "General Contractor"
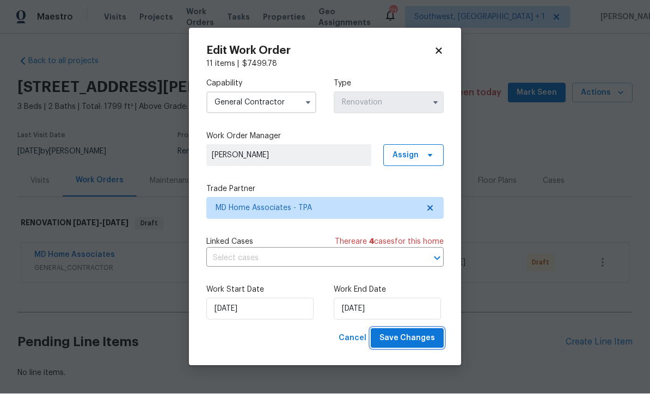
click at [418, 342] on span "Save Changes" at bounding box center [407, 339] width 56 height 14
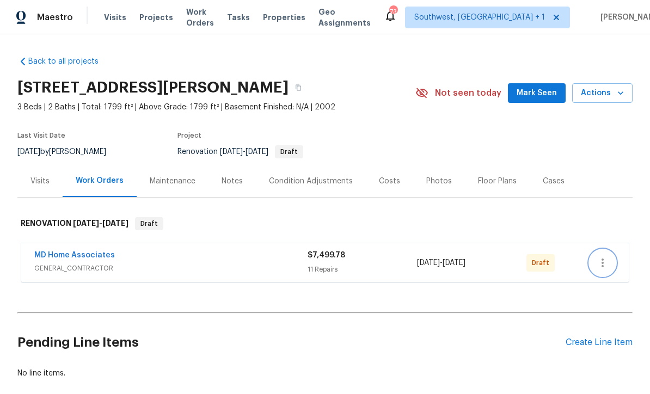
click at [602, 258] on icon "button" at bounding box center [602, 262] width 2 height 9
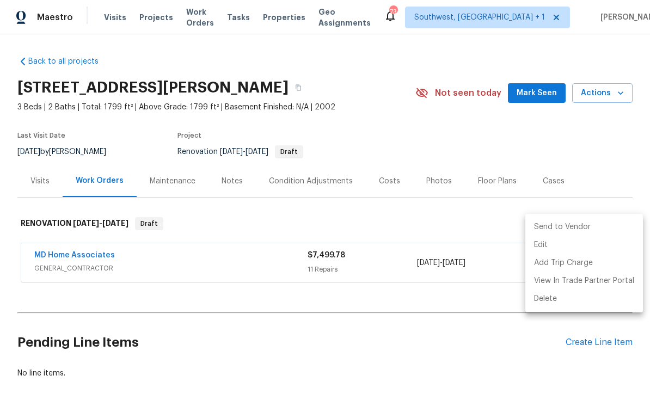
click at [585, 223] on li "Send to Vendor" at bounding box center [584, 227] width 118 height 18
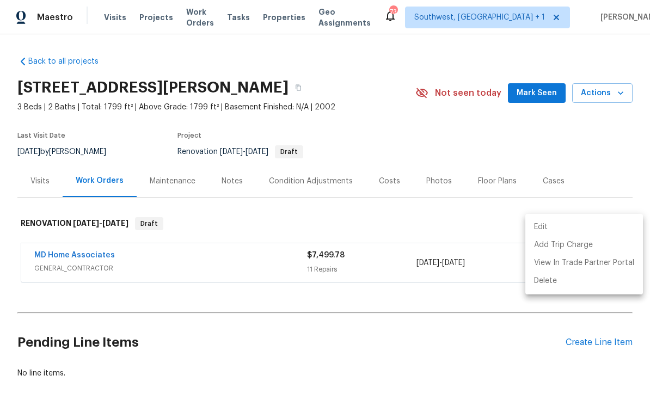
click at [501, 341] on div at bounding box center [325, 197] width 650 height 394
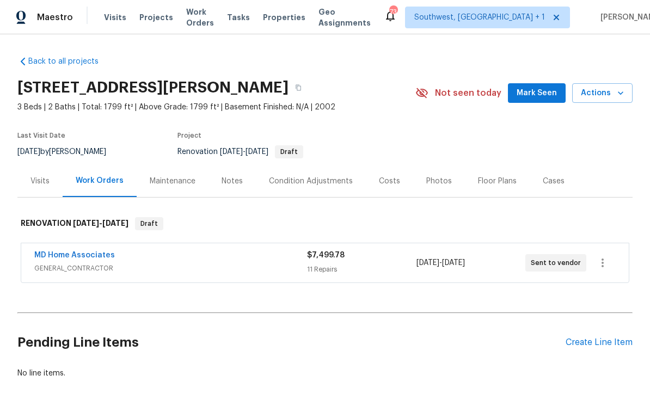
click at [54, 251] on link "MD Home Associates" at bounding box center [74, 255] width 81 height 8
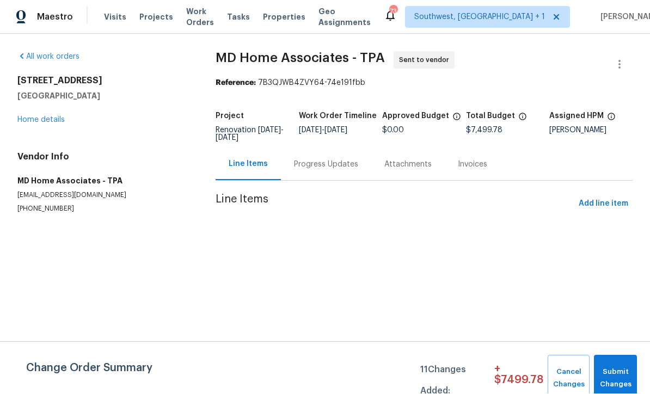
scroll to position [1, 0]
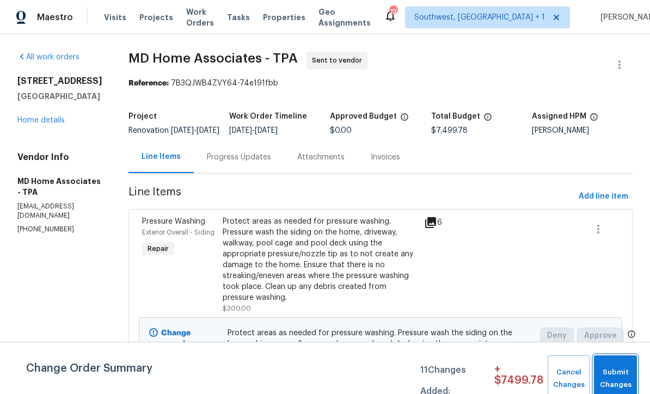
click at [619, 373] on span "Submit Changes" at bounding box center [615, 378] width 32 height 25
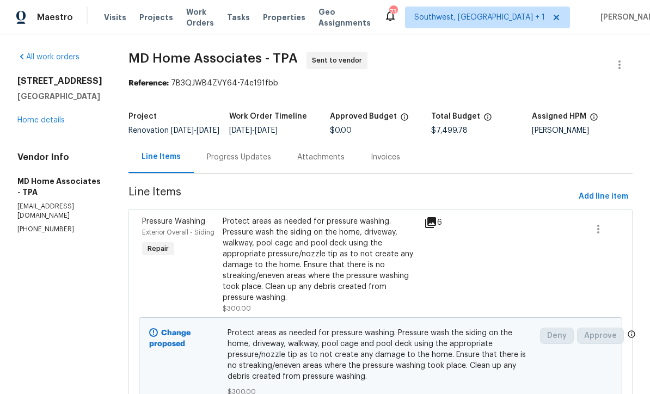
click at [265, 163] on div "Progress Updates" at bounding box center [239, 157] width 64 height 11
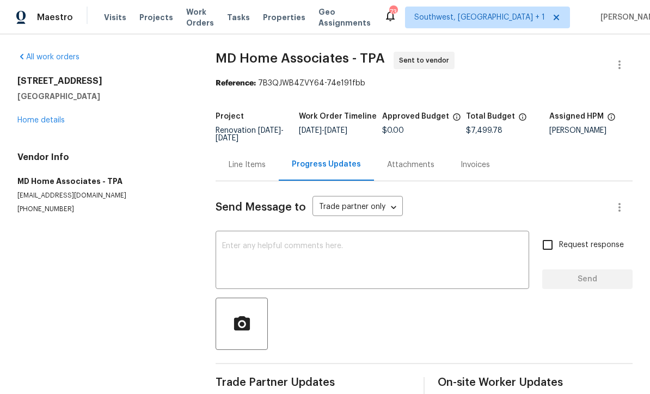
click at [300, 252] on textarea at bounding box center [372, 261] width 300 height 38
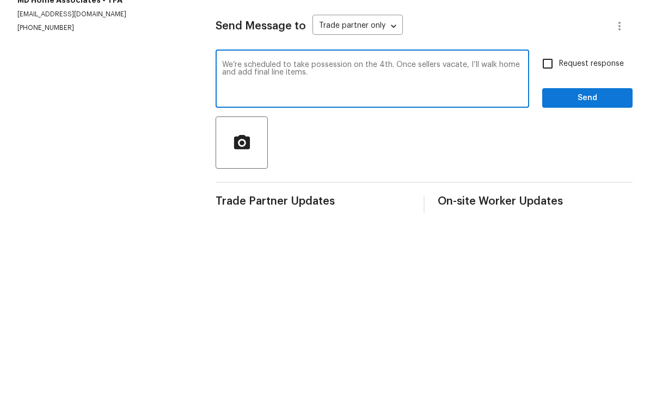
type textarea "We’re scheduled to take possession on the 4th. Once sellers vacate, I’ll walk h…"
click at [556, 233] on input "Request response" at bounding box center [547, 244] width 23 height 23
checkbox input "true"
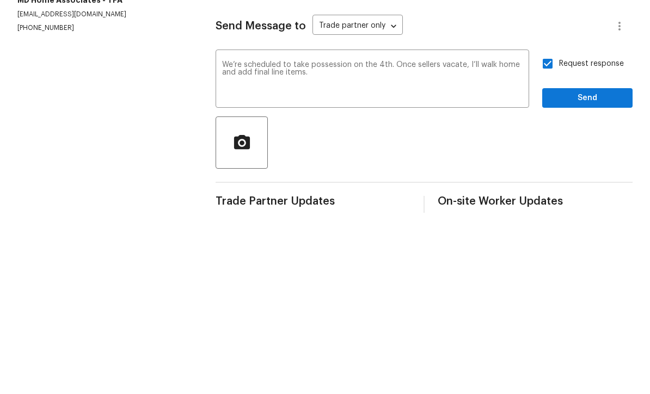
scroll to position [19, 0]
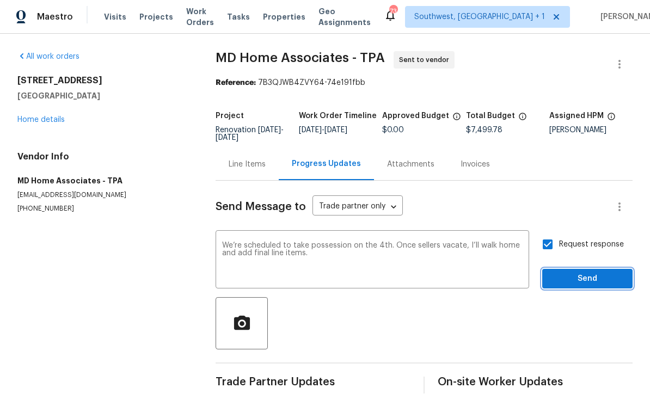
click at [588, 273] on span "Send" at bounding box center [587, 280] width 73 height 14
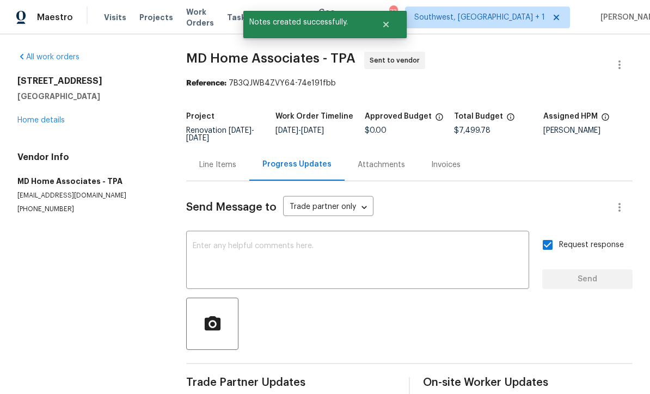
click at [35, 116] on link "Home details" at bounding box center [40, 120] width 47 height 8
